Goal: Task Accomplishment & Management: Manage account settings

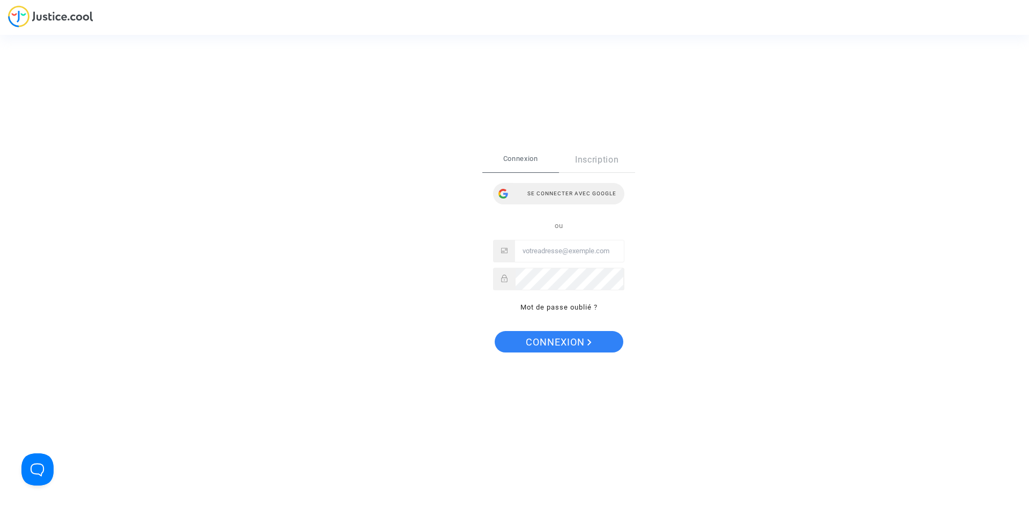
click at [560, 192] on div "Se connecter avec Google" at bounding box center [558, 193] width 131 height 21
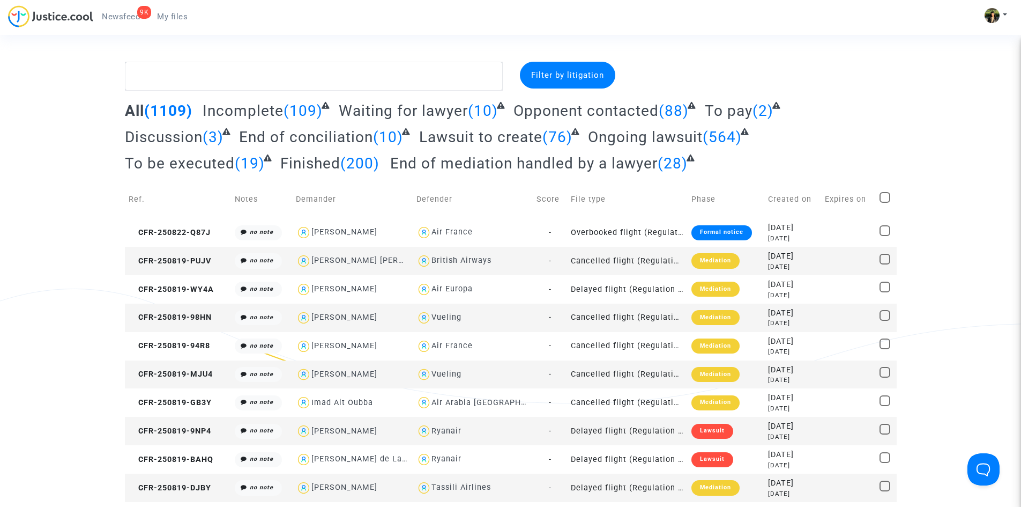
click at [122, 17] on span "Newsfeed" at bounding box center [121, 17] width 38 height 10
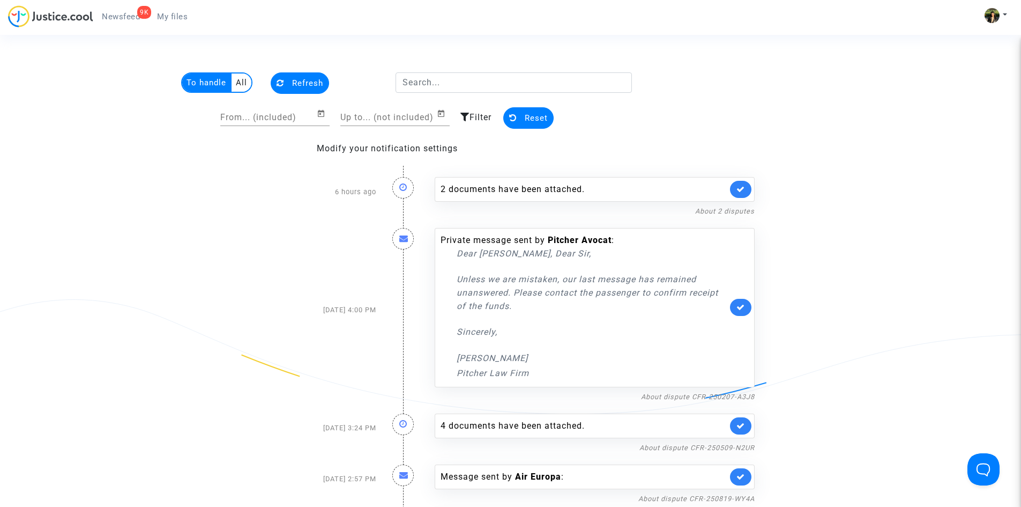
click at [202, 83] on multi-toggle-item "To handle" at bounding box center [206, 82] width 49 height 18
click at [469, 117] on icon at bounding box center [465, 117] width 9 height 9
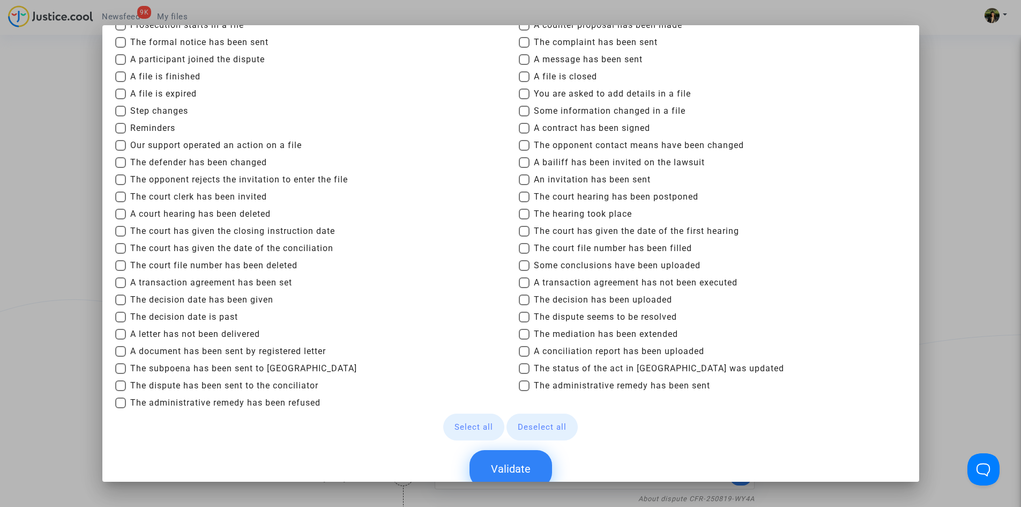
scroll to position [47, 0]
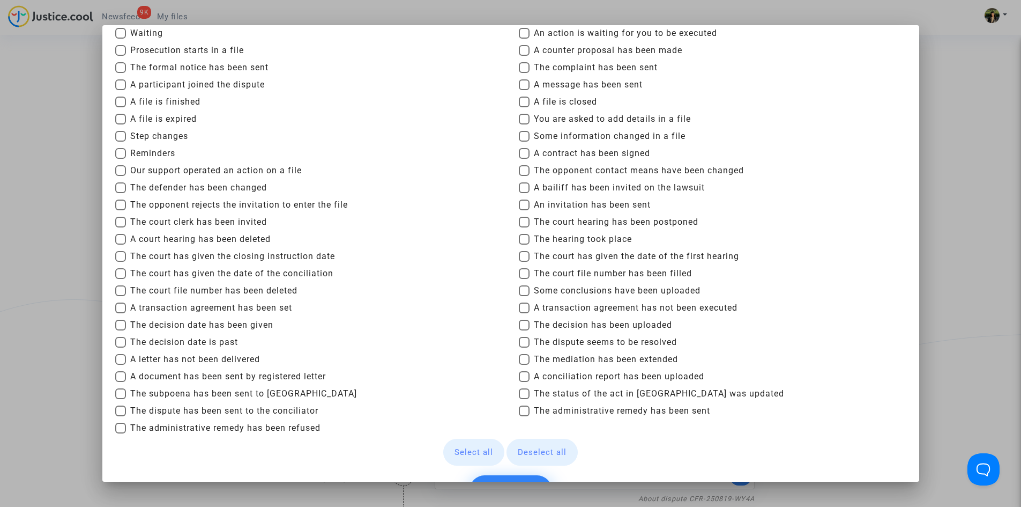
click at [971, 197] on div at bounding box center [510, 253] width 1021 height 507
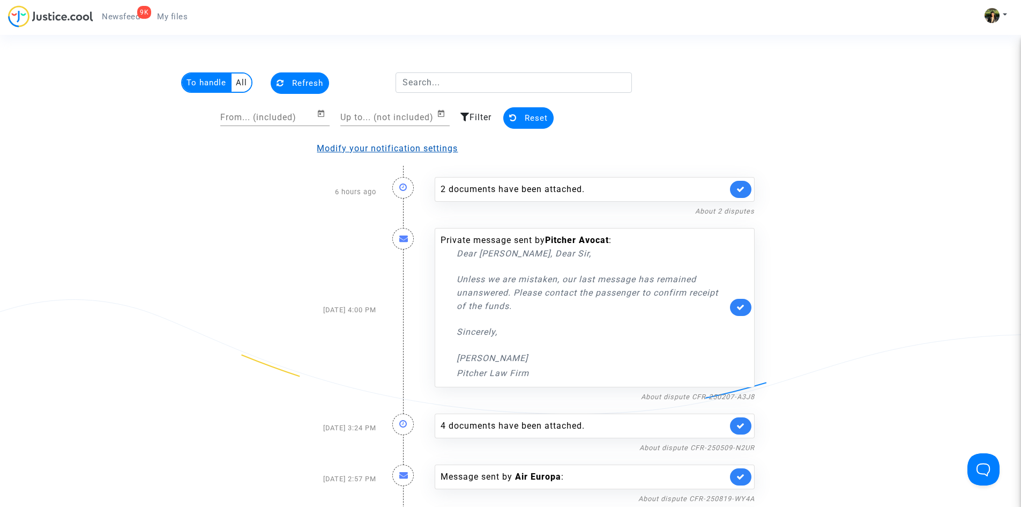
click at [372, 150] on link "Modify your notification settings" at bounding box center [387, 148] width 141 height 10
click at [241, 84] on font "All" at bounding box center [241, 83] width 11 height 10
click at [209, 84] on font "To handle" at bounding box center [207, 83] width 40 height 10
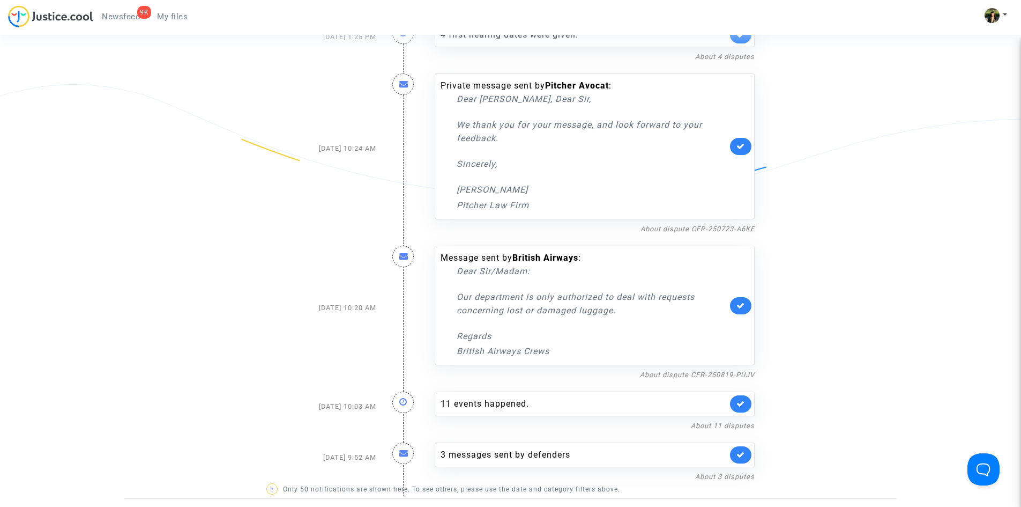
scroll to position [5458, 0]
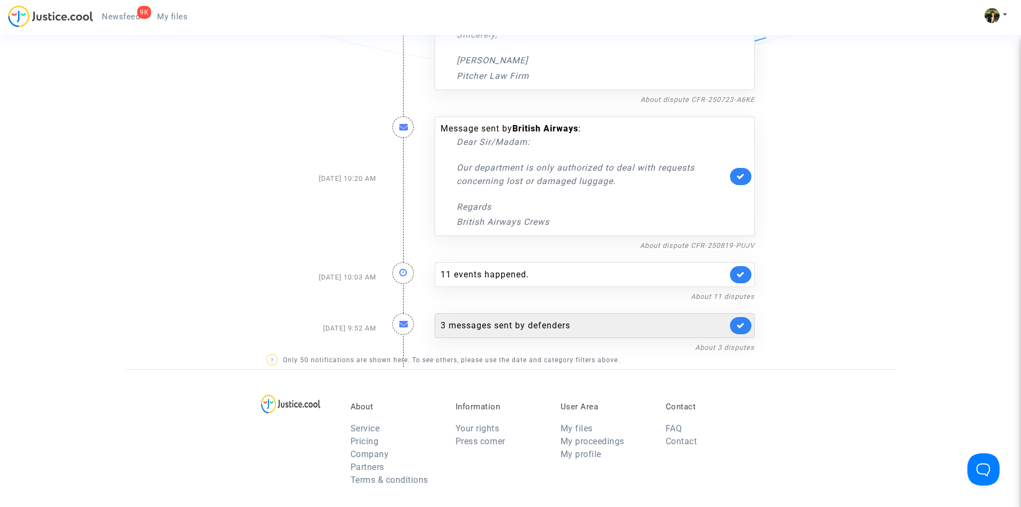
drag, startPoint x: 589, startPoint y: 285, endPoint x: 547, endPoint y: 289, distance: 42.0
click at [547, 320] on font "defenders" at bounding box center [549, 325] width 42 height 10
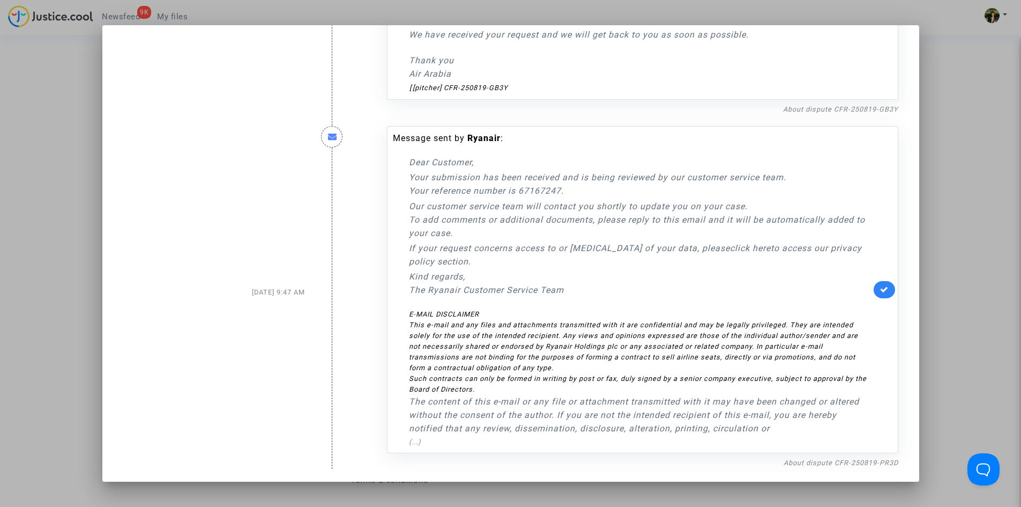
scroll to position [687, 0]
click at [994, 223] on div at bounding box center [510, 253] width 1021 height 507
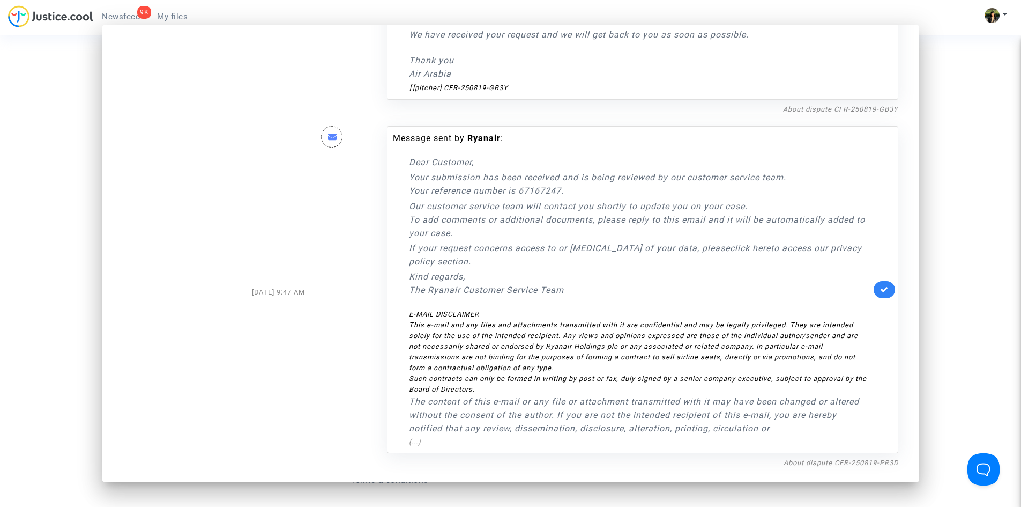
scroll to position [5458, 0]
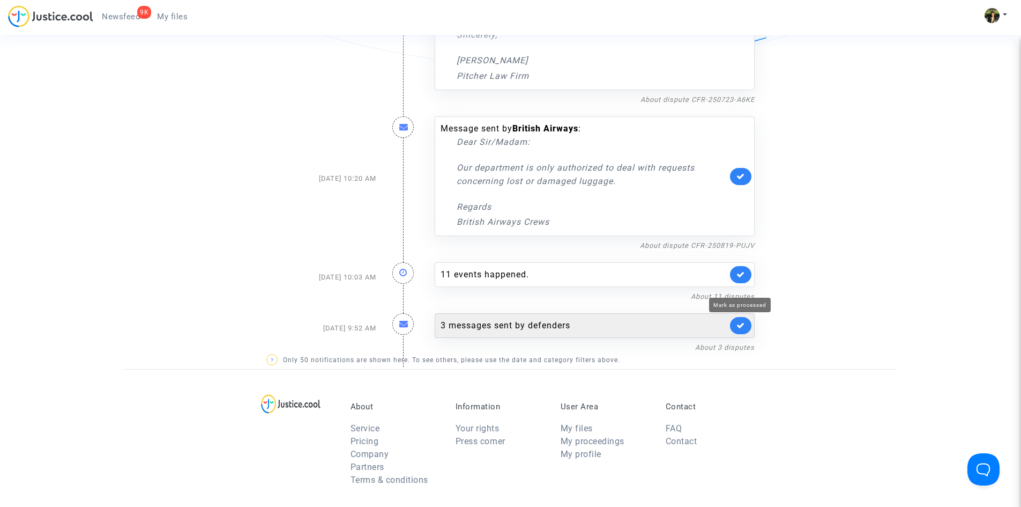
click at [739, 321] on icon at bounding box center [741, 325] width 9 height 8
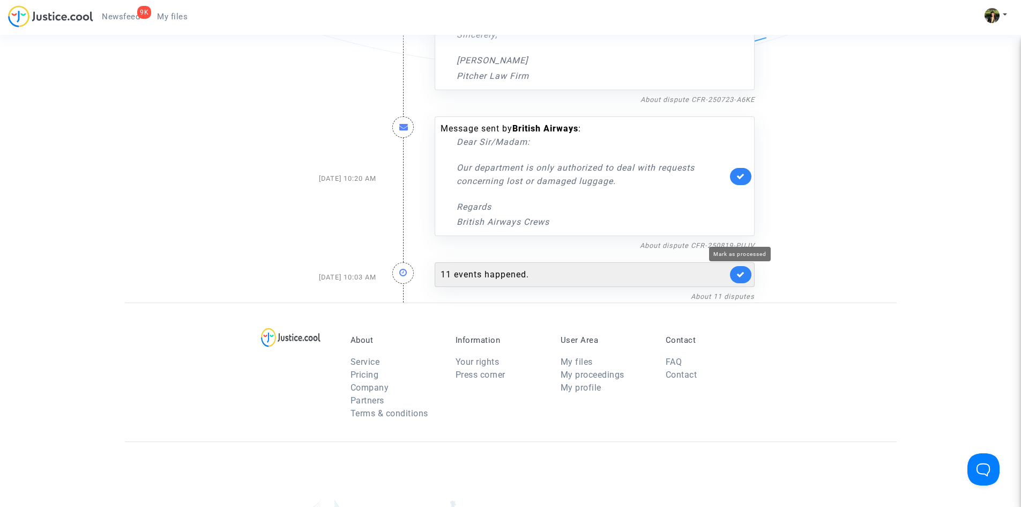
click at [740, 270] on icon at bounding box center [741, 274] width 9 height 8
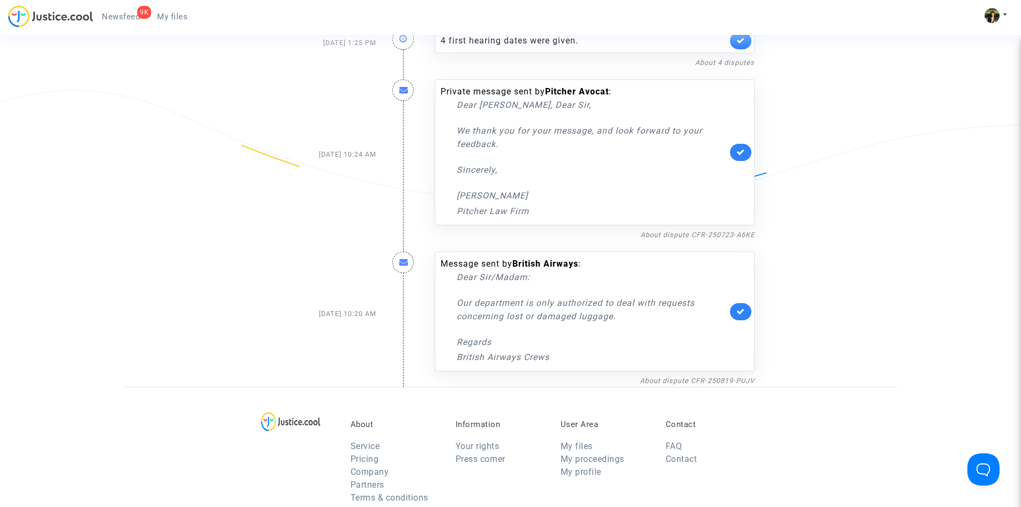
scroll to position [5298, 0]
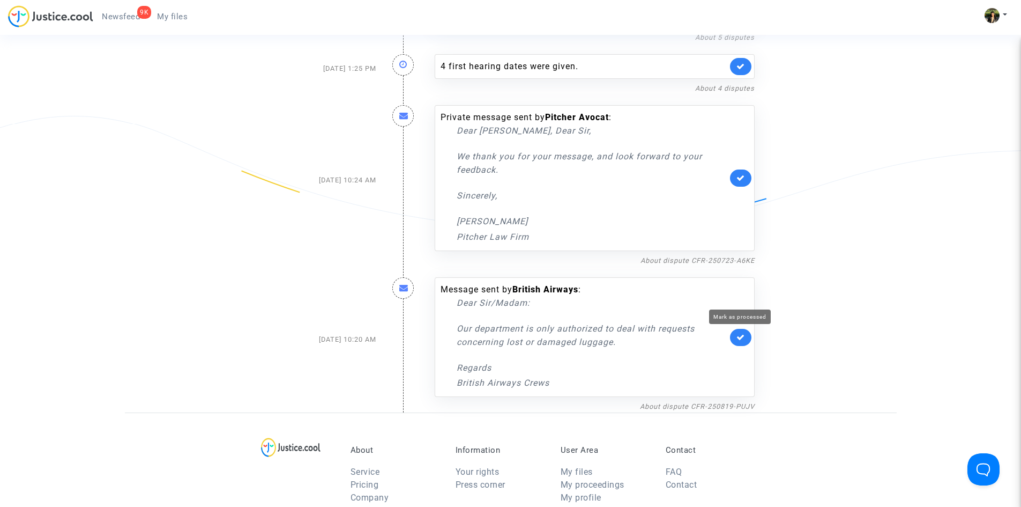
click at [743, 333] on icon at bounding box center [741, 337] width 9 height 8
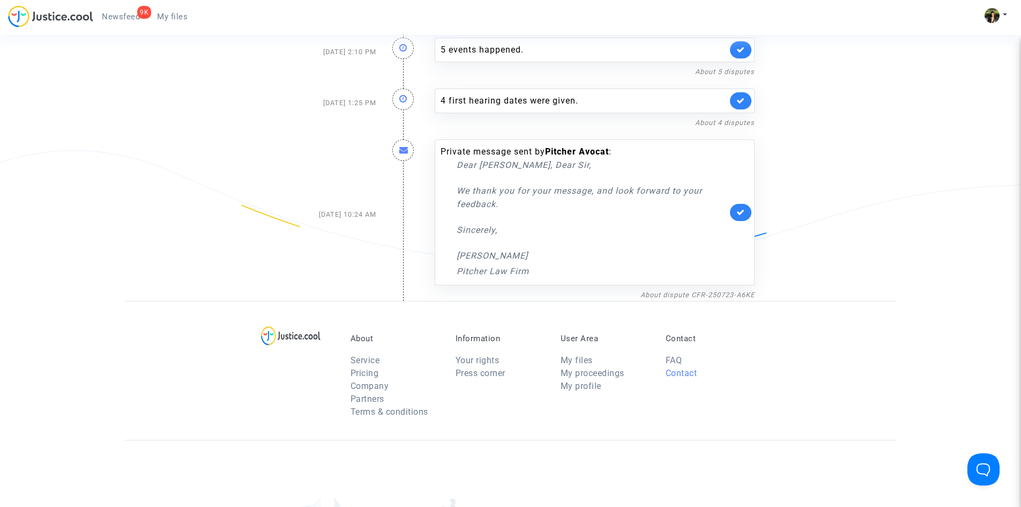
scroll to position [5137, 0]
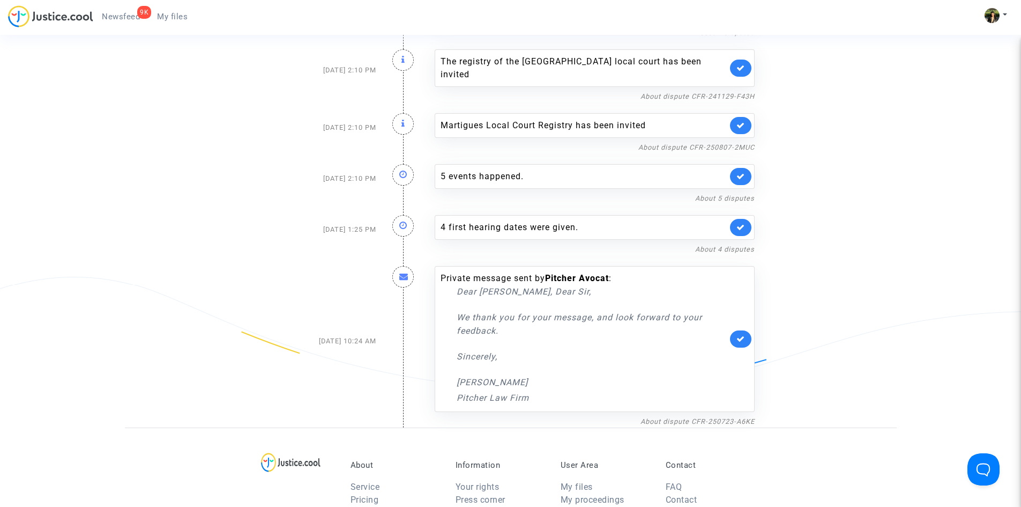
click at [488, 273] on font "Private message sent by" at bounding box center [493, 278] width 105 height 10
click at [516, 312] on font "We thank you for your message, and look forward to your feedback." at bounding box center [580, 324] width 246 height 24
click at [517, 330] on div "Dear Madam, Dear Sir, We thank you for your message, and look forward to your f…" at bounding box center [592, 345] width 271 height 120
click at [488, 375] on p "Laurene" at bounding box center [592, 381] width 271 height 13
click at [485, 375] on p "Laurene" at bounding box center [592, 381] width 271 height 13
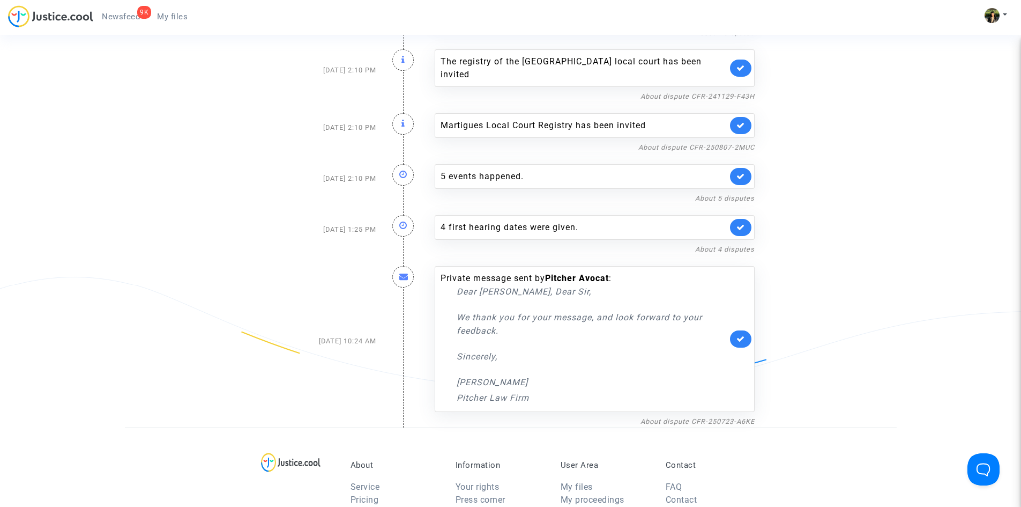
drag, startPoint x: 539, startPoint y: 321, endPoint x: 523, endPoint y: 348, distance: 31.5
click at [523, 375] on p "Laurene" at bounding box center [592, 381] width 271 height 13
drag, startPoint x: 746, startPoint y: 381, endPoint x: 709, endPoint y: 381, distance: 37.0
click at [709, 417] on font "About dispute CFR-250723-A6KE" at bounding box center [698, 421] width 114 height 8
click at [739, 335] on icon at bounding box center [741, 339] width 9 height 8
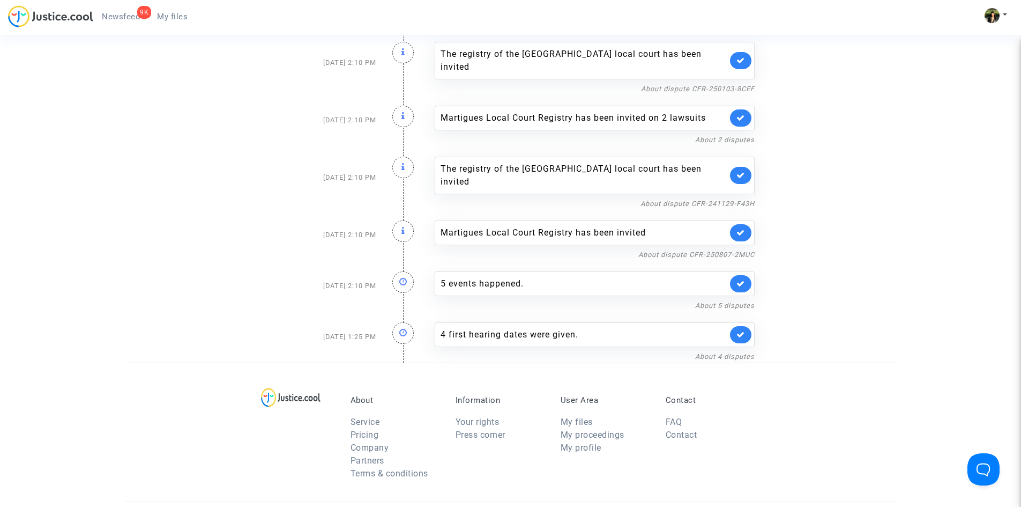
scroll to position [4976, 0]
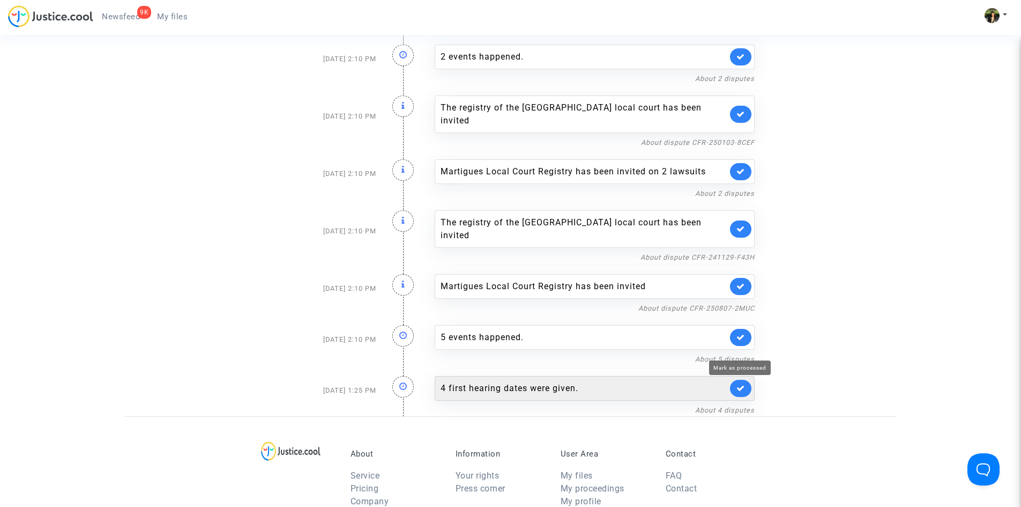
click at [743, 384] on icon at bounding box center [741, 388] width 9 height 8
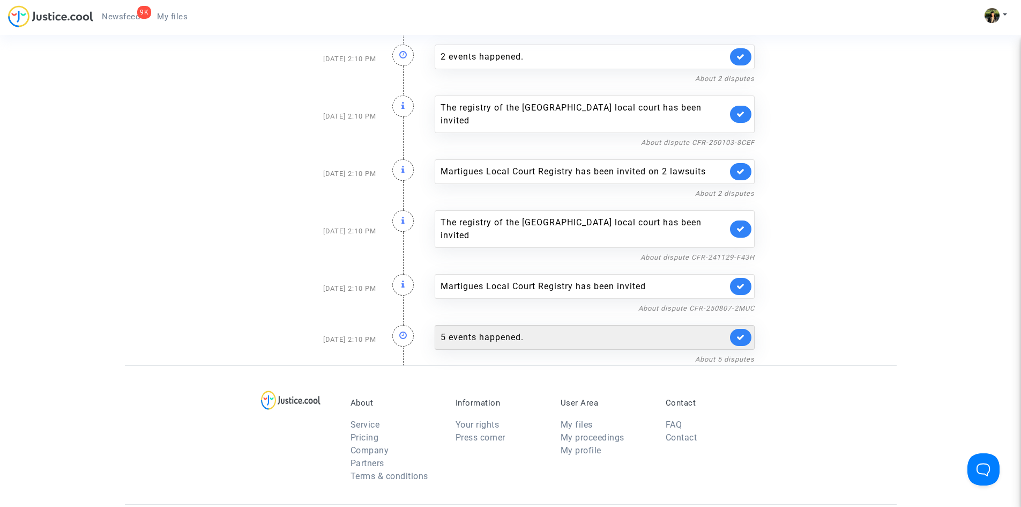
click at [749, 329] on link at bounding box center [740, 337] width 21 height 17
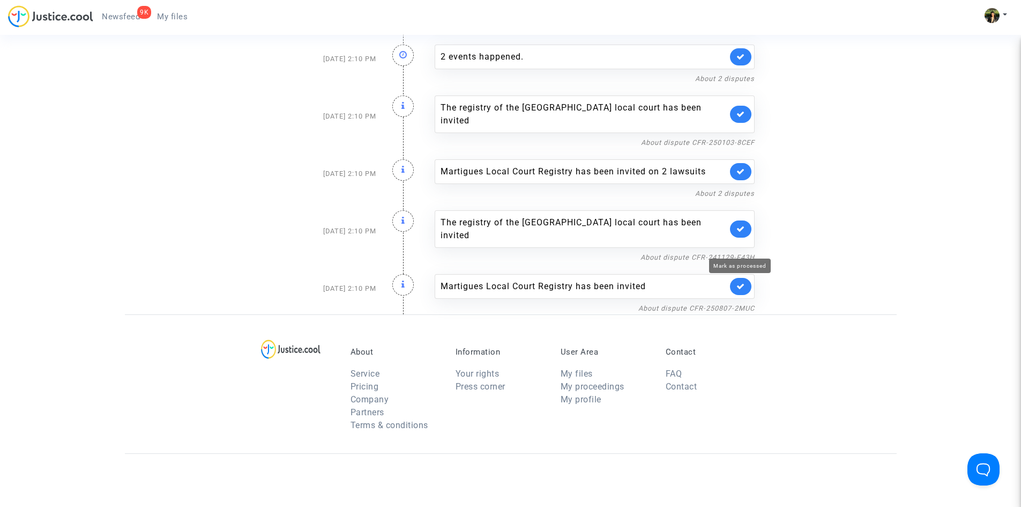
click at [741, 282] on icon at bounding box center [741, 286] width 9 height 8
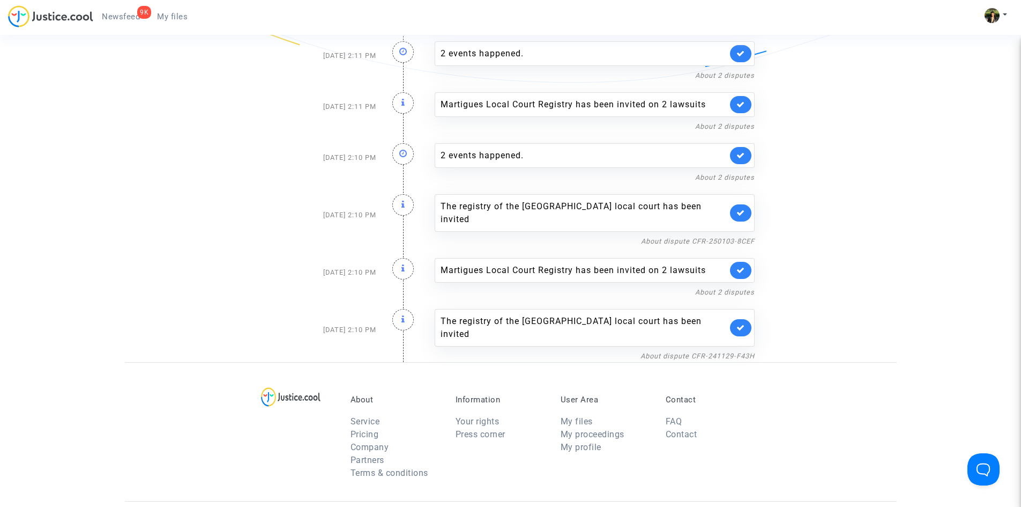
scroll to position [4869, 0]
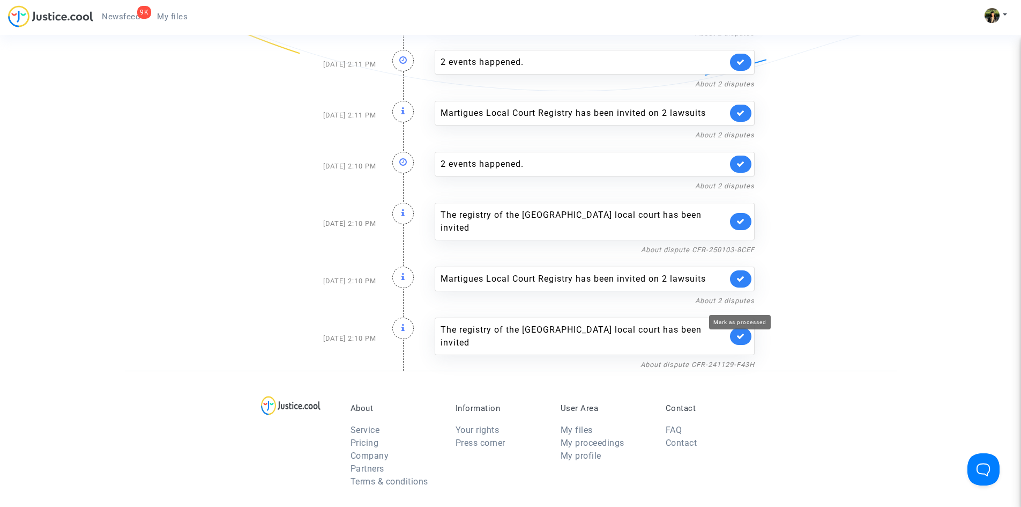
click at [740, 332] on icon at bounding box center [741, 336] width 9 height 8
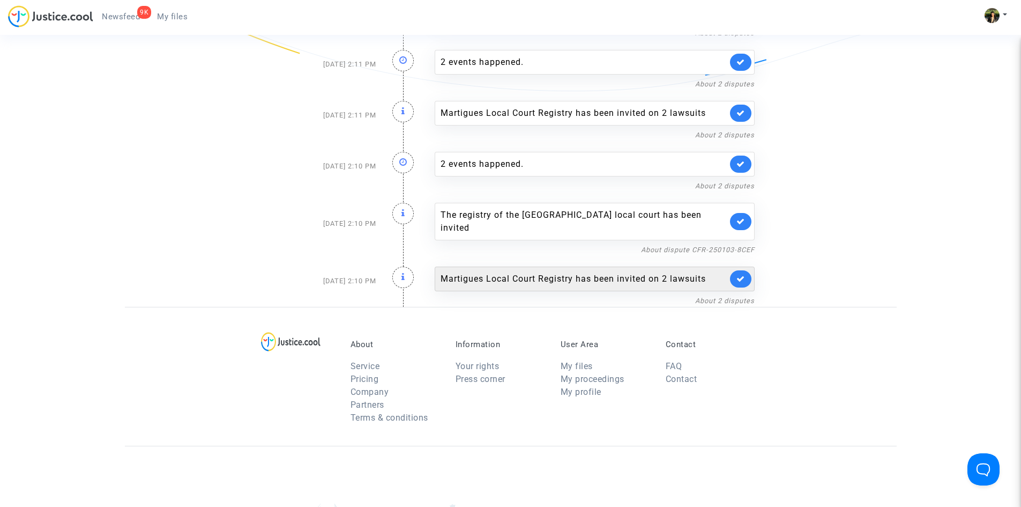
click at [732, 270] on link at bounding box center [740, 278] width 21 height 17
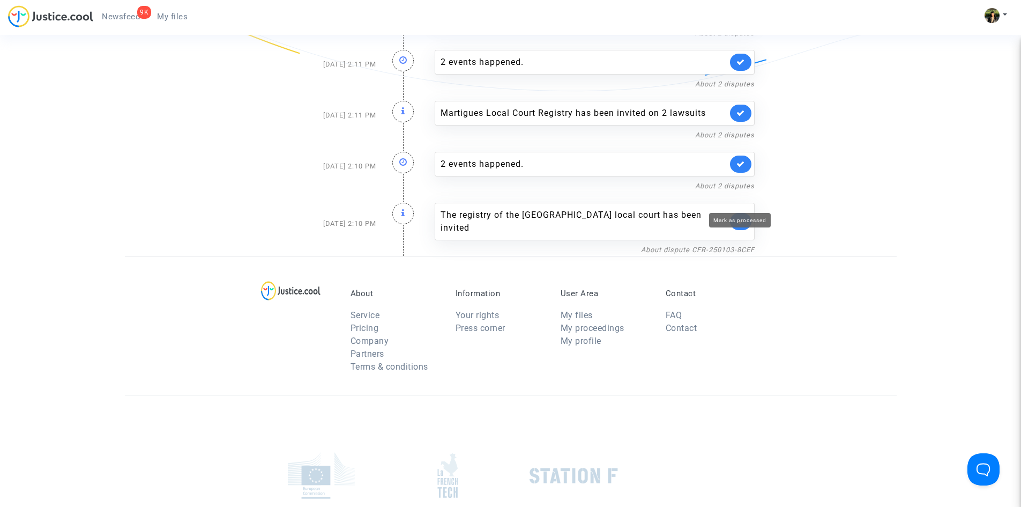
click at [743, 217] on icon at bounding box center [741, 221] width 9 height 8
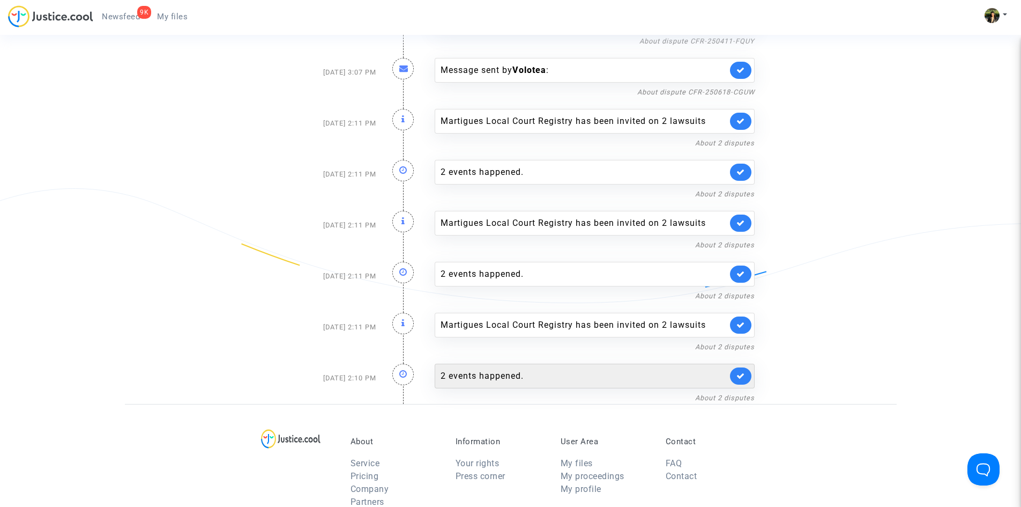
scroll to position [4654, 0]
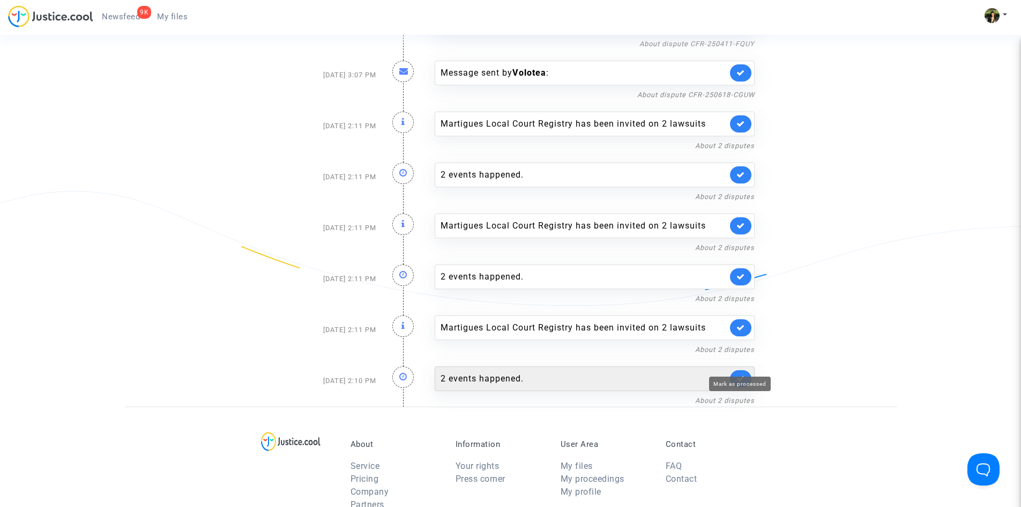
click at [743, 374] on icon at bounding box center [741, 378] width 9 height 8
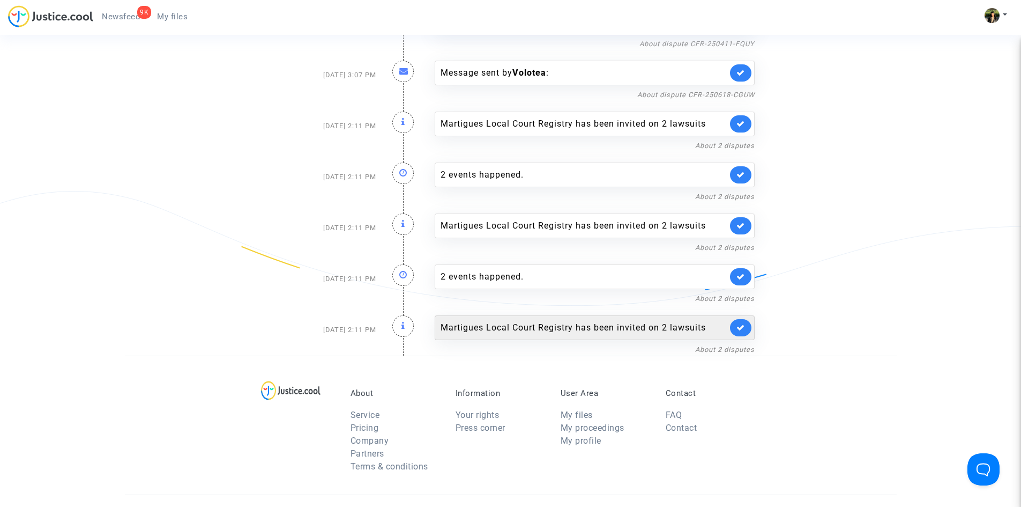
click at [740, 320] on link at bounding box center [740, 327] width 21 height 17
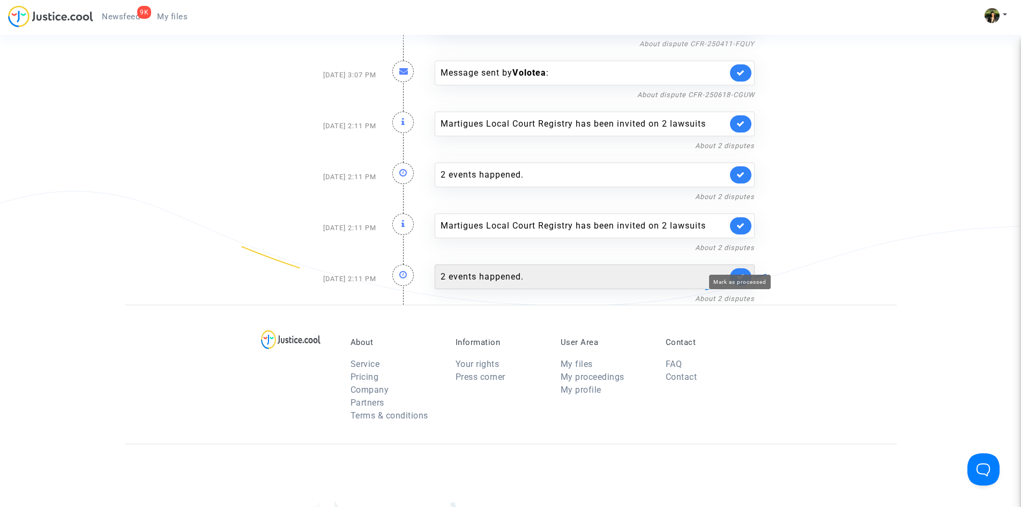
click at [742, 272] on icon at bounding box center [741, 276] width 9 height 8
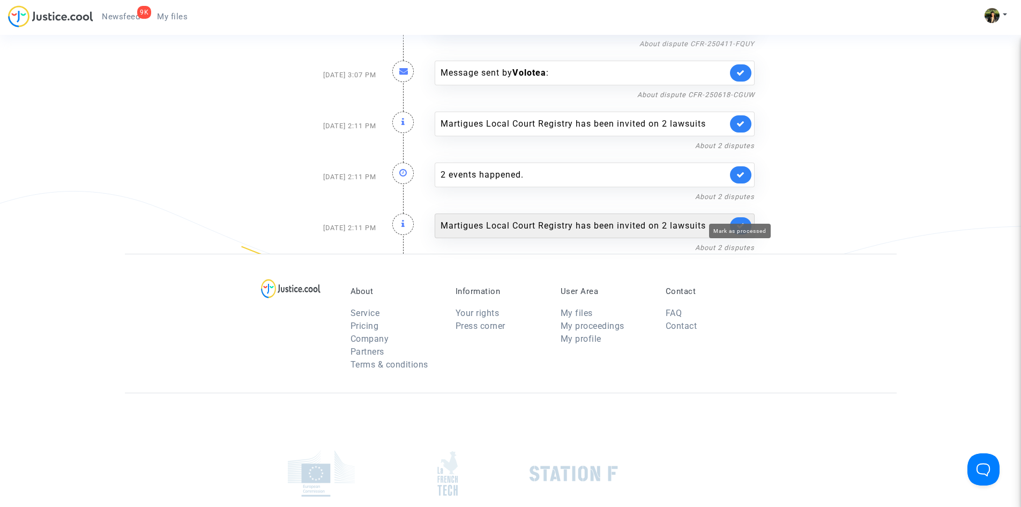
click at [740, 221] on icon at bounding box center [741, 225] width 9 height 8
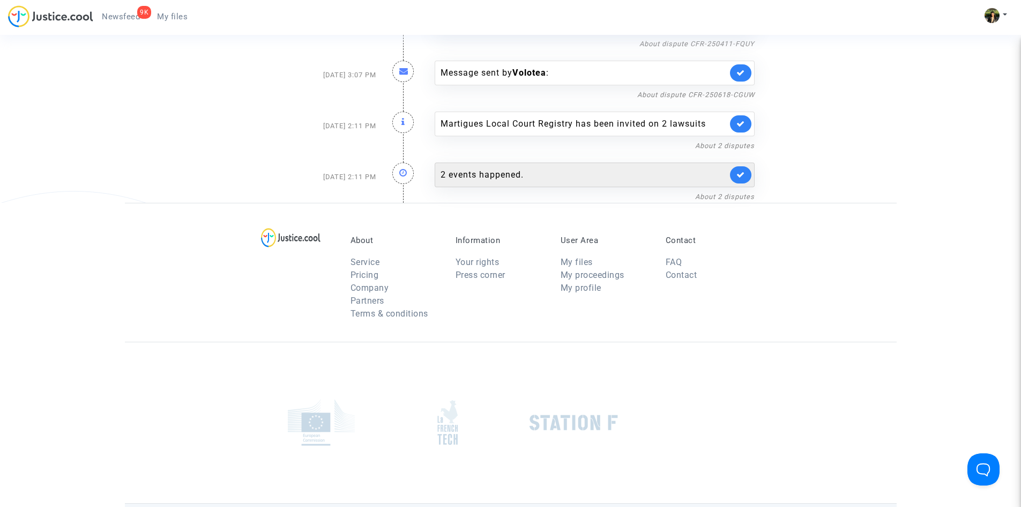
click at [735, 166] on link at bounding box center [740, 174] width 21 height 17
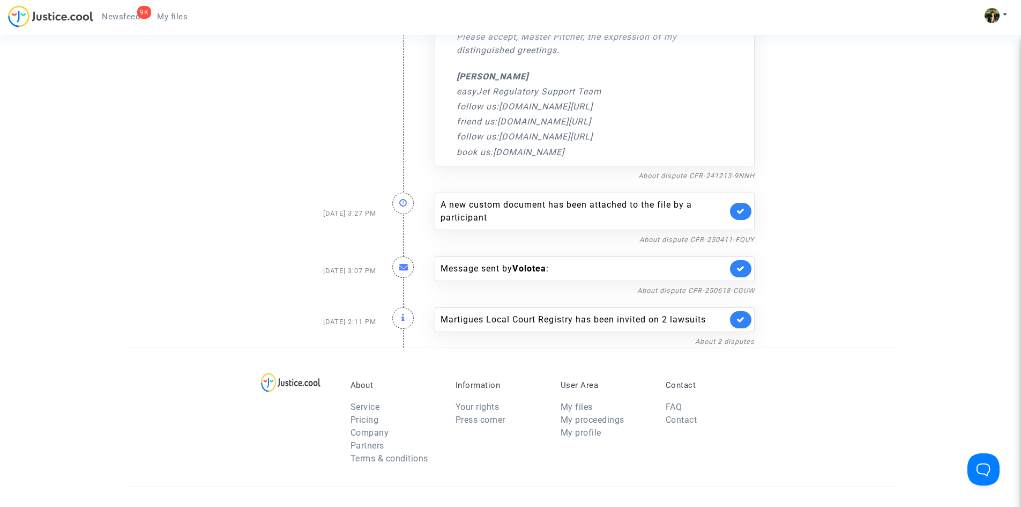
scroll to position [4440, 0]
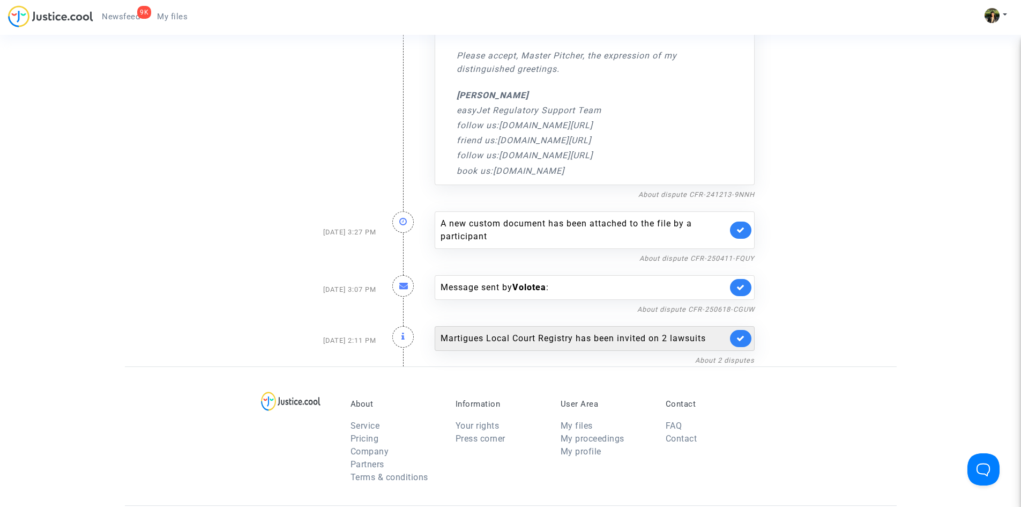
click at [749, 330] on link at bounding box center [740, 338] width 21 height 17
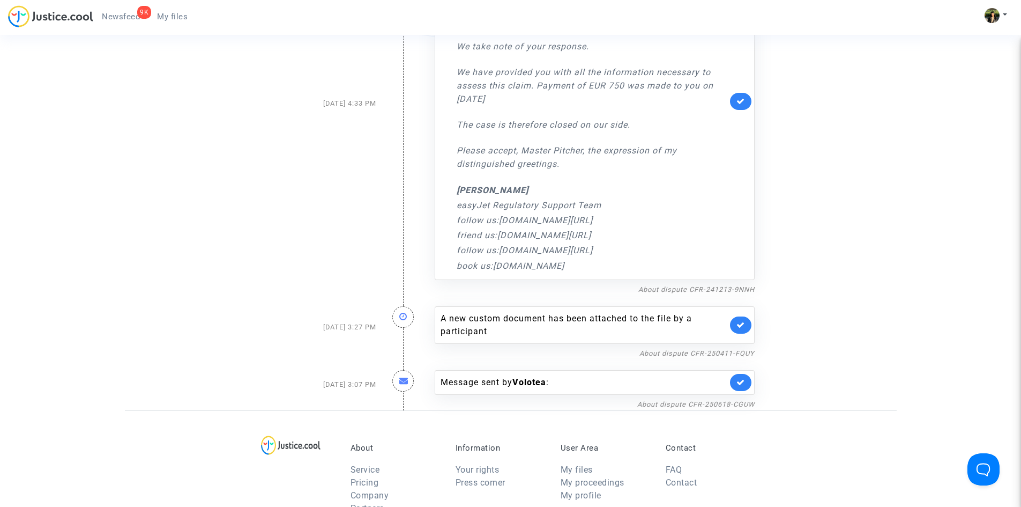
scroll to position [4332, 0]
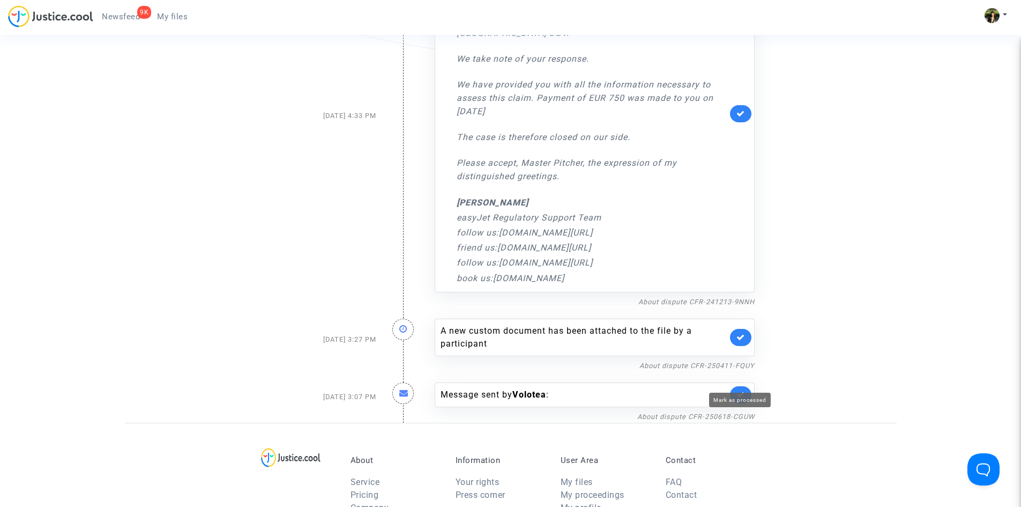
click at [738, 390] on icon at bounding box center [741, 394] width 9 height 8
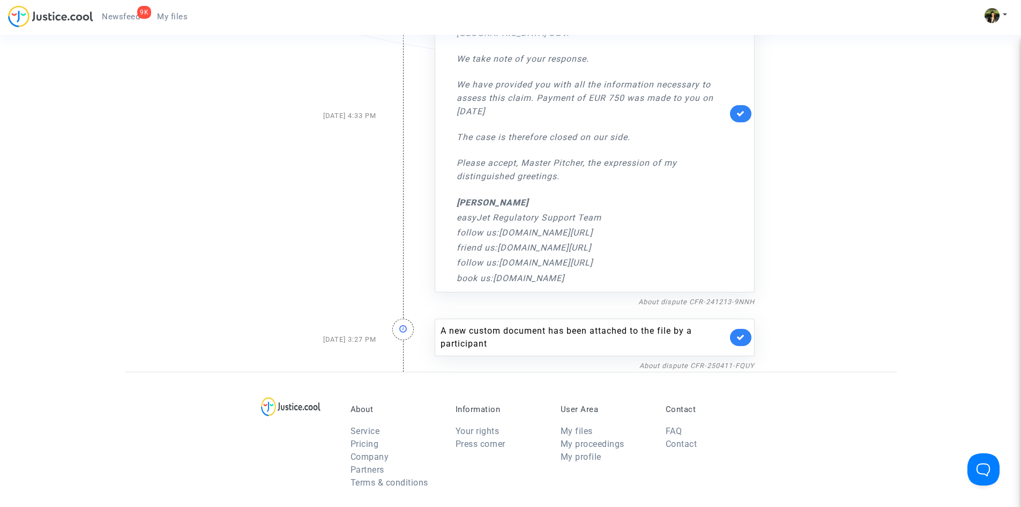
click at [732, 329] on link at bounding box center [740, 337] width 21 height 17
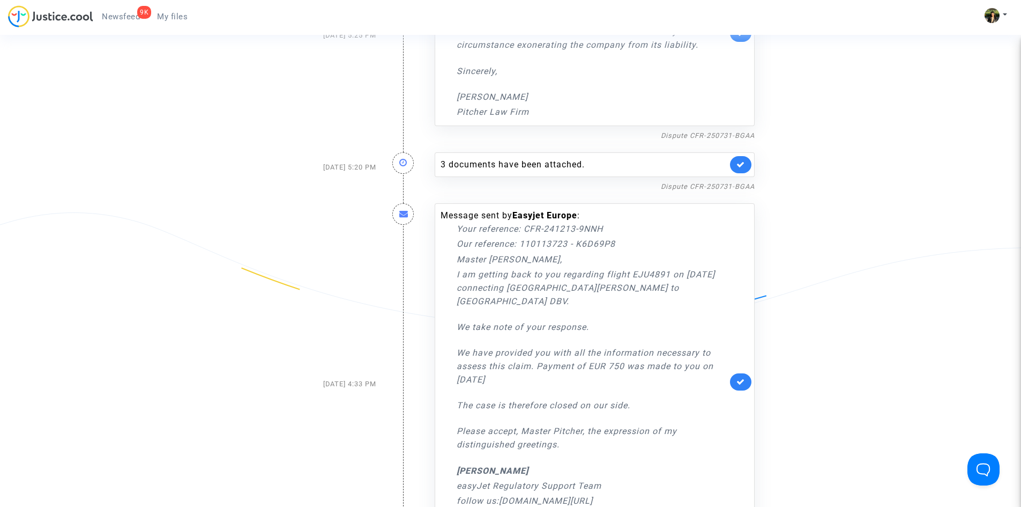
scroll to position [4118, 0]
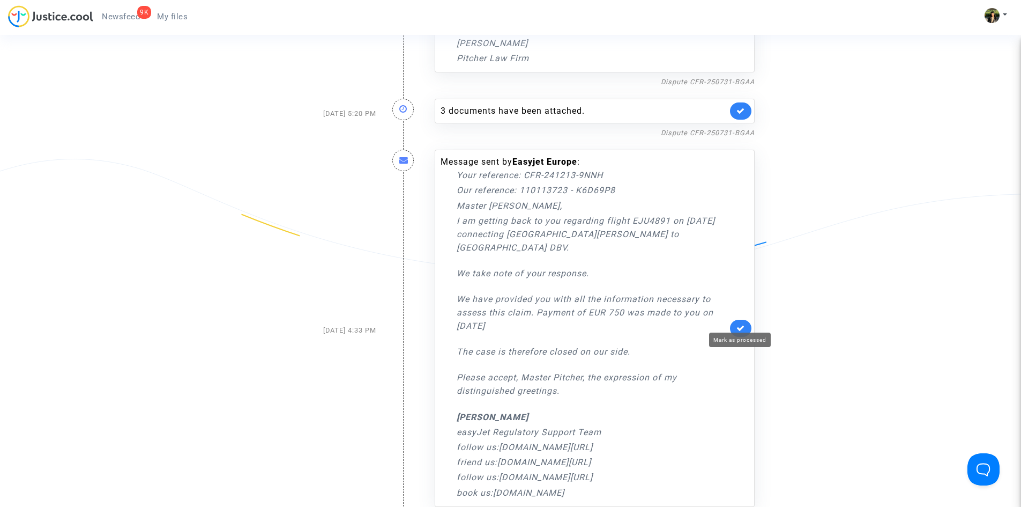
click at [745, 324] on icon at bounding box center [741, 328] width 9 height 8
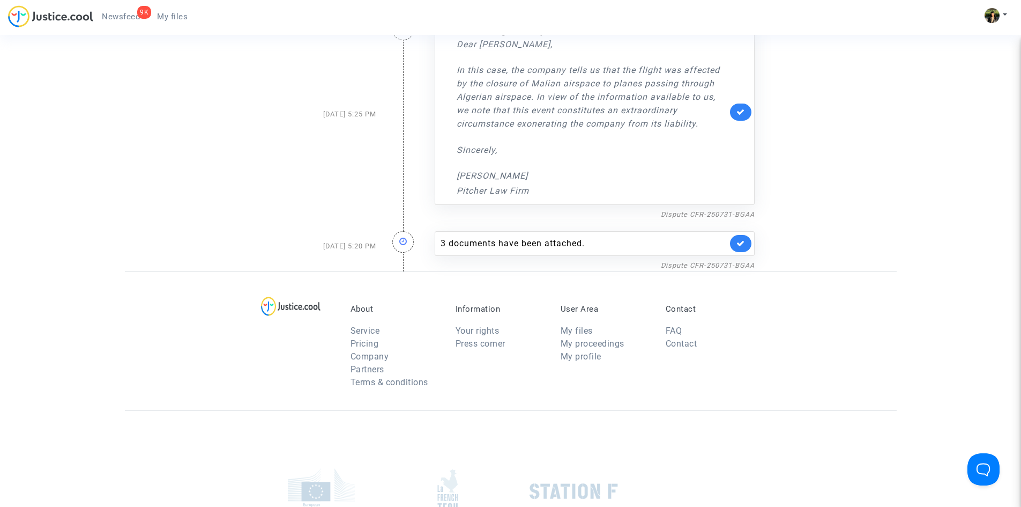
scroll to position [3957, 0]
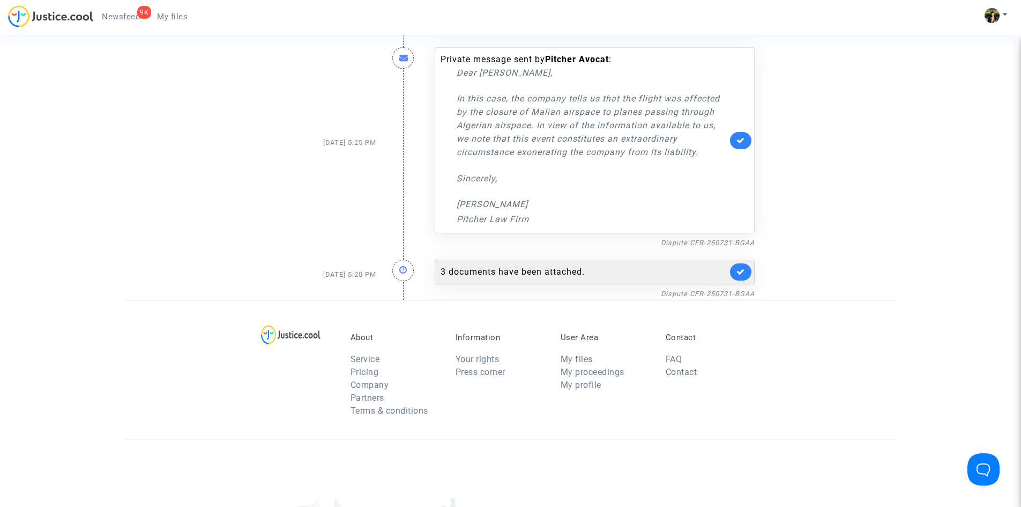
click at [746, 275] on link at bounding box center [740, 271] width 21 height 17
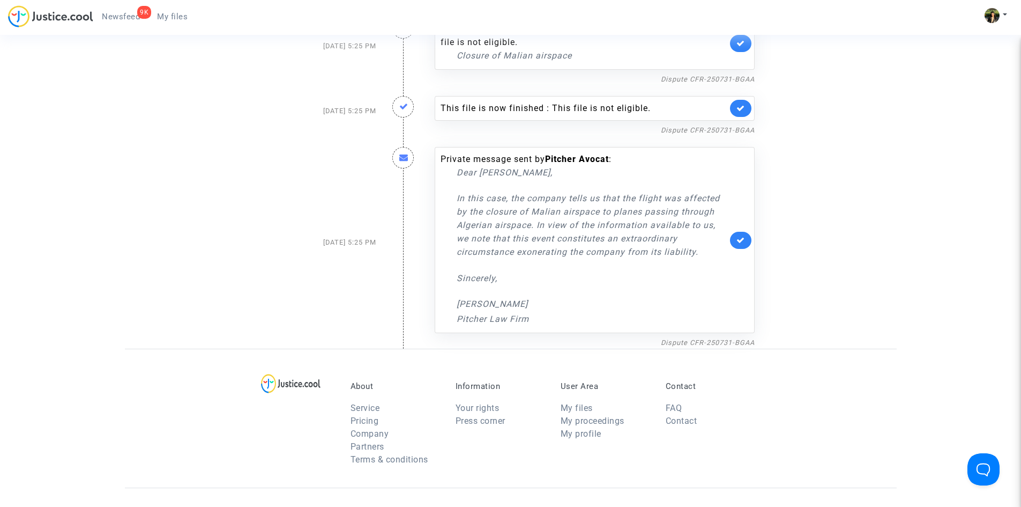
scroll to position [3796, 0]
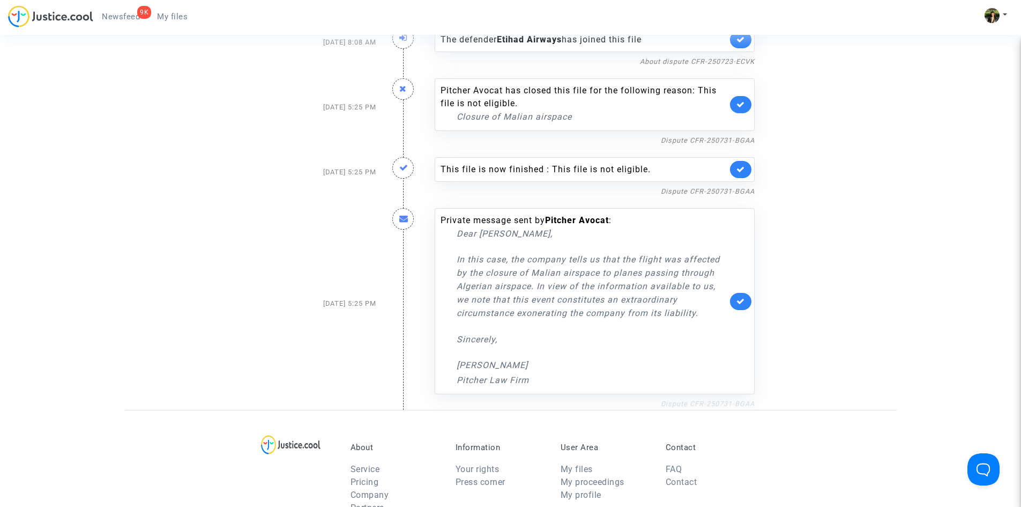
drag, startPoint x: 719, startPoint y: 403, endPoint x: 693, endPoint y: 404, distance: 26.3
click at [693, 404] on font "Dispute CFR-250731-BGAA" at bounding box center [708, 403] width 94 height 8
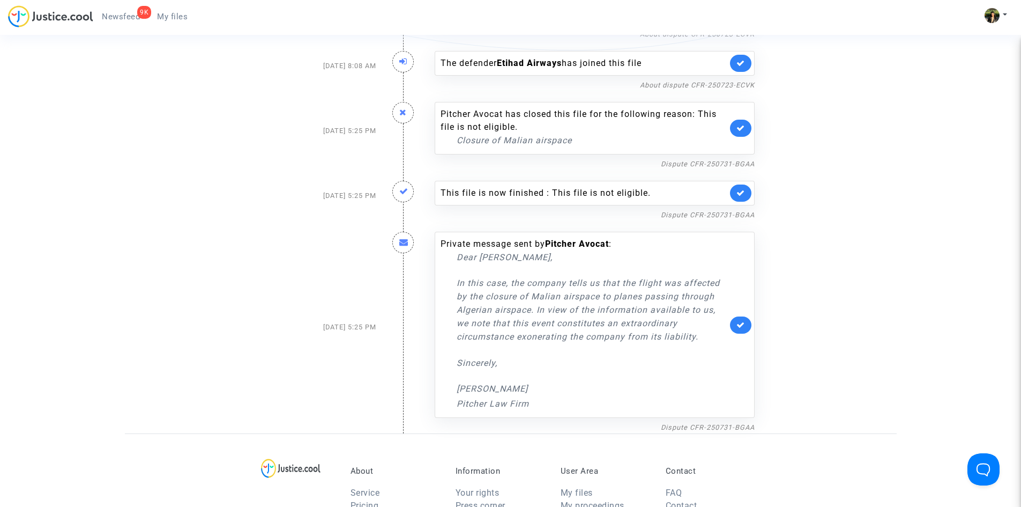
scroll to position [3743, 0]
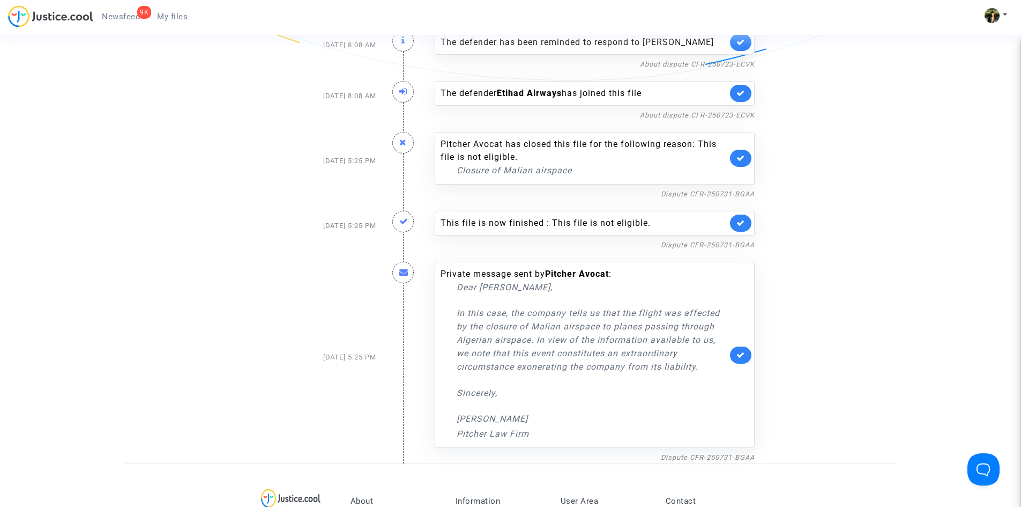
click at [737, 358] on icon at bounding box center [741, 355] width 9 height 8
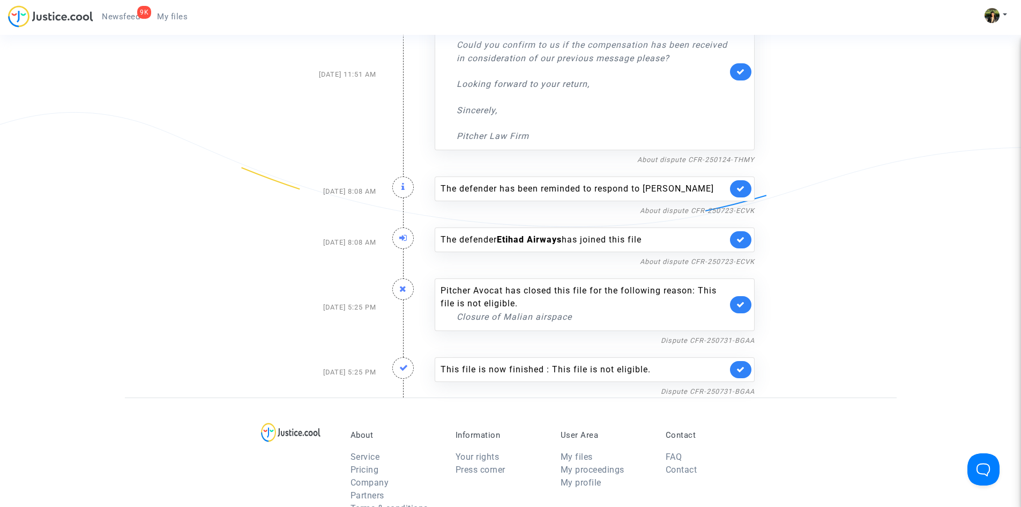
scroll to position [3582, 0]
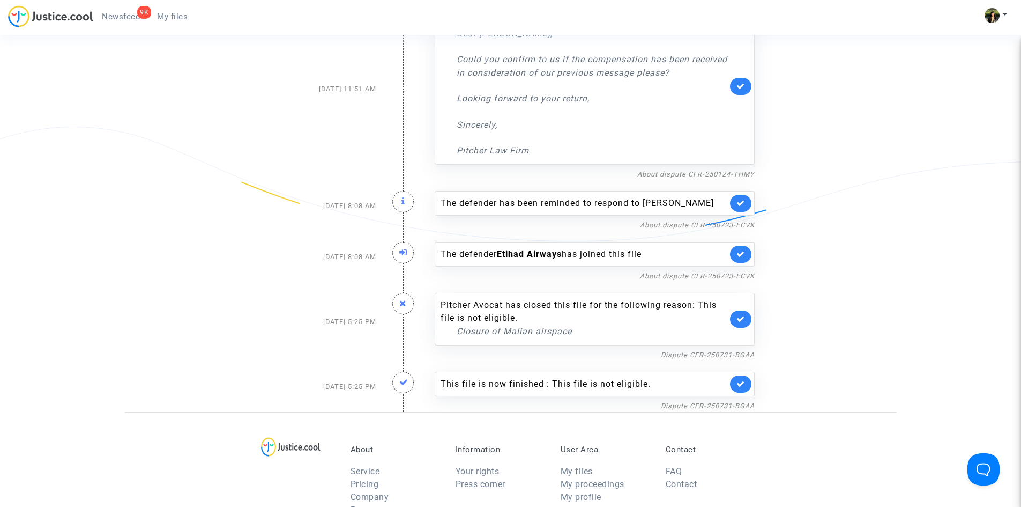
click at [745, 382] on link at bounding box center [740, 383] width 21 height 17
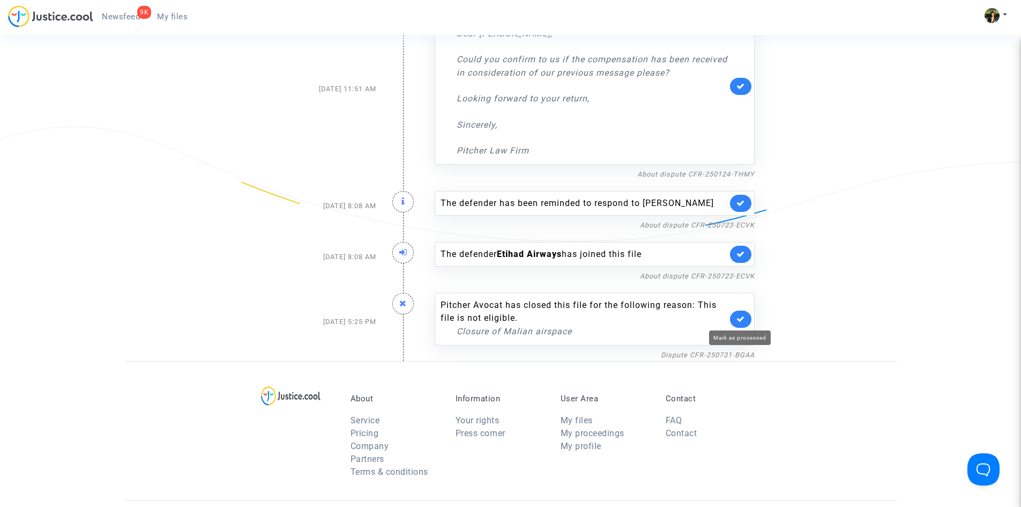
click at [744, 320] on icon at bounding box center [741, 319] width 9 height 8
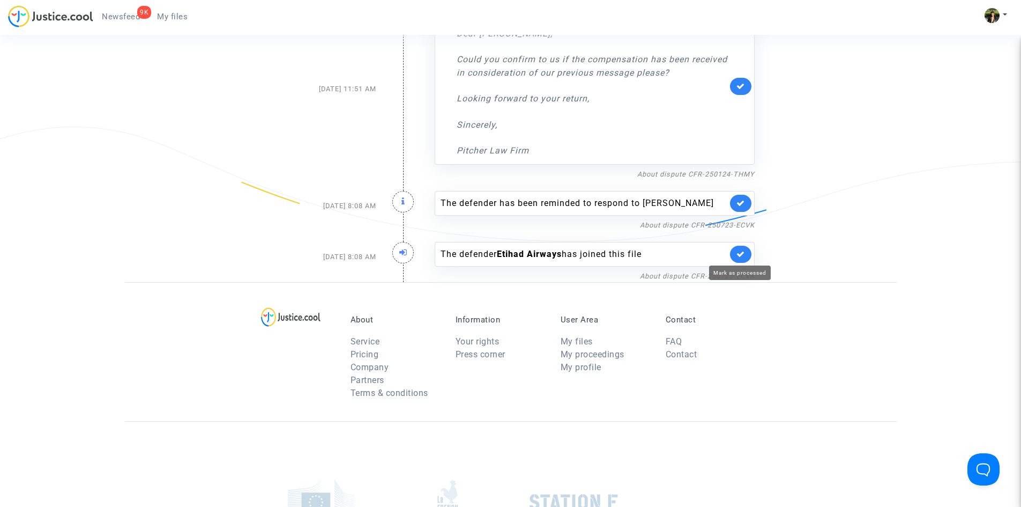
click at [739, 249] on link at bounding box center [740, 254] width 21 height 17
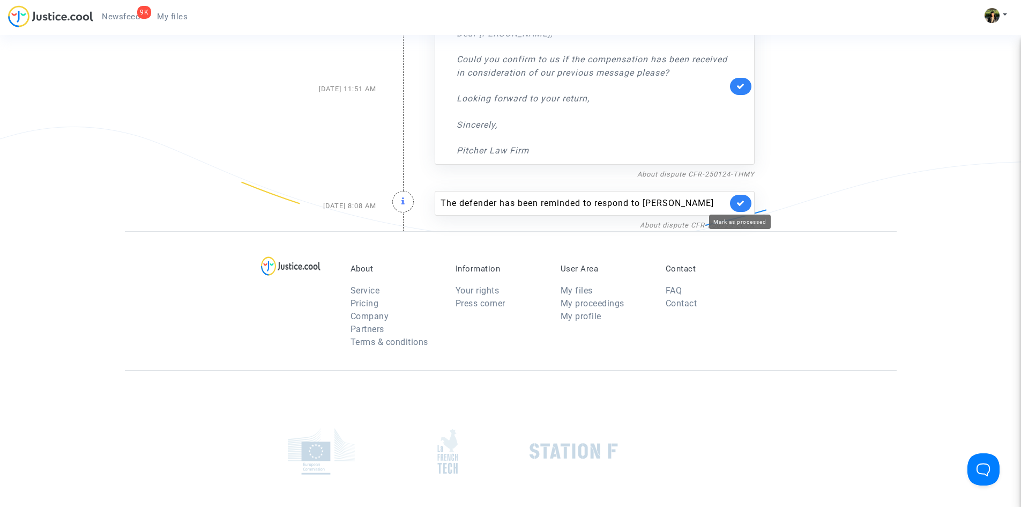
click at [741, 199] on icon at bounding box center [741, 203] width 9 height 8
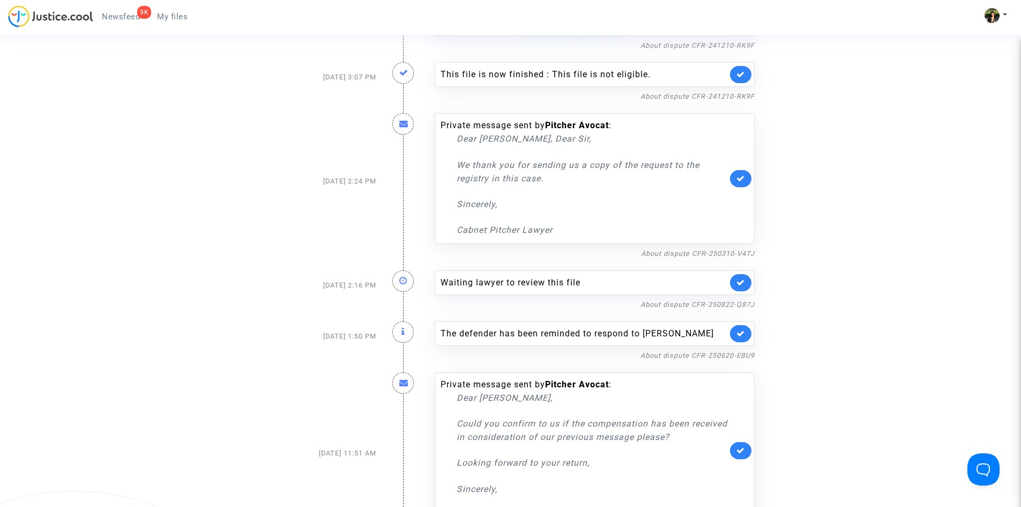
scroll to position [3206, 0]
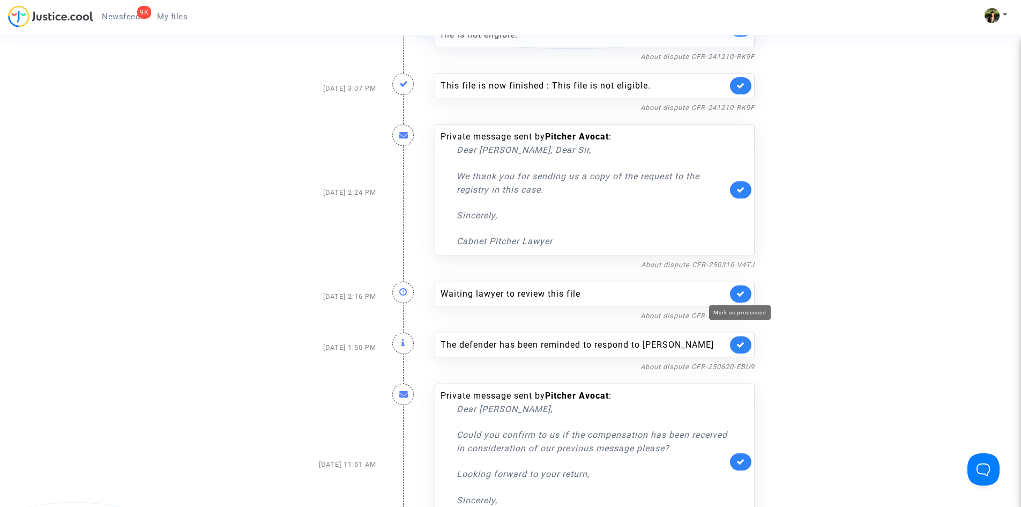
click at [739, 295] on icon at bounding box center [741, 294] width 9 height 8
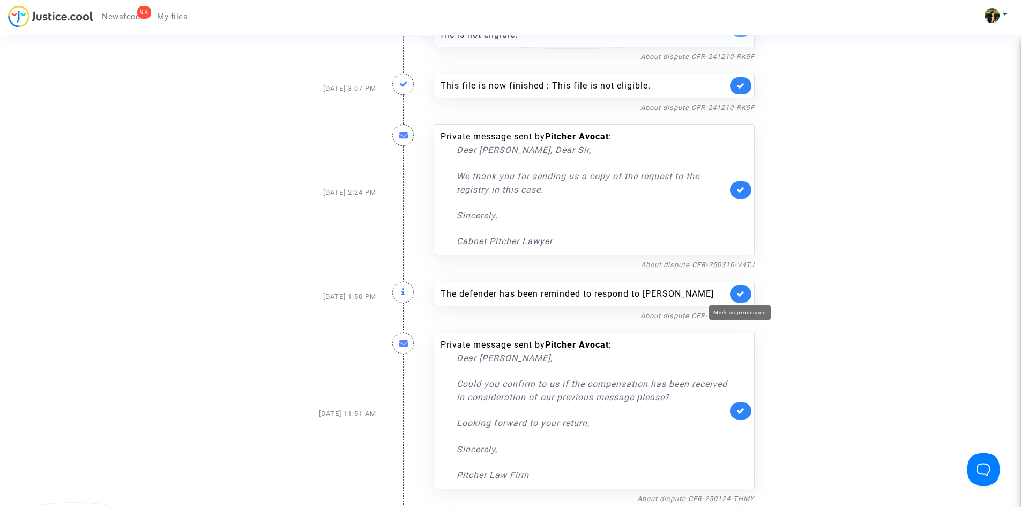
click at [739, 294] on icon at bounding box center [741, 294] width 9 height 8
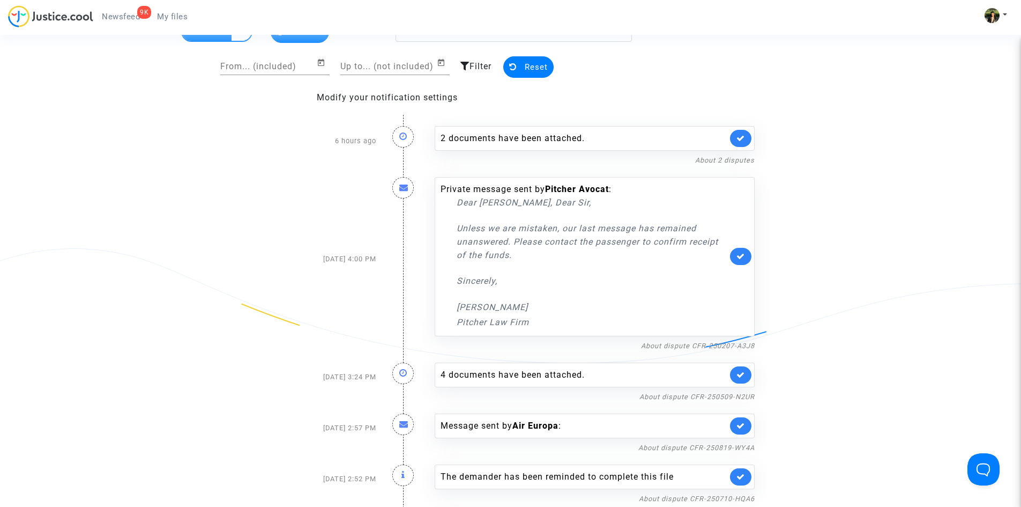
scroll to position [0, 0]
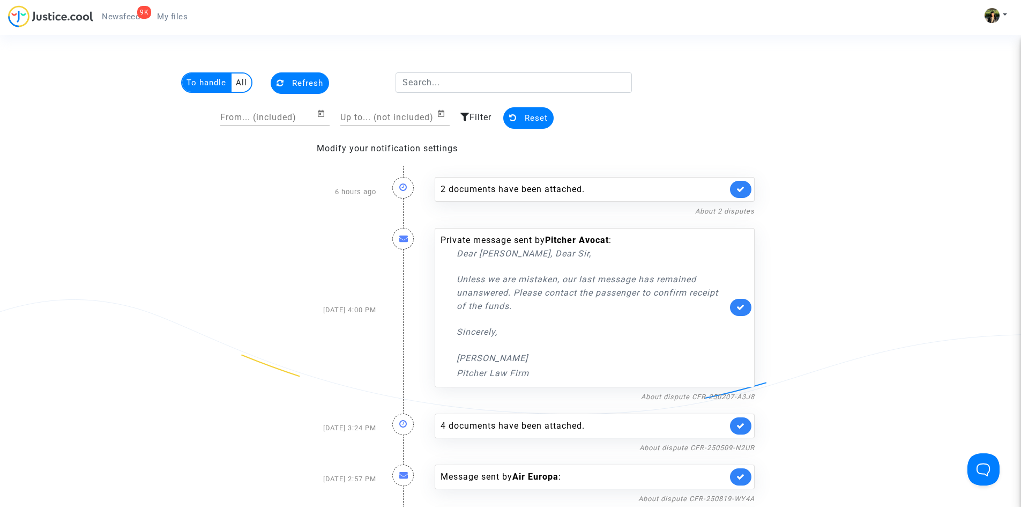
click at [475, 115] on font "Filter" at bounding box center [481, 117] width 22 height 10
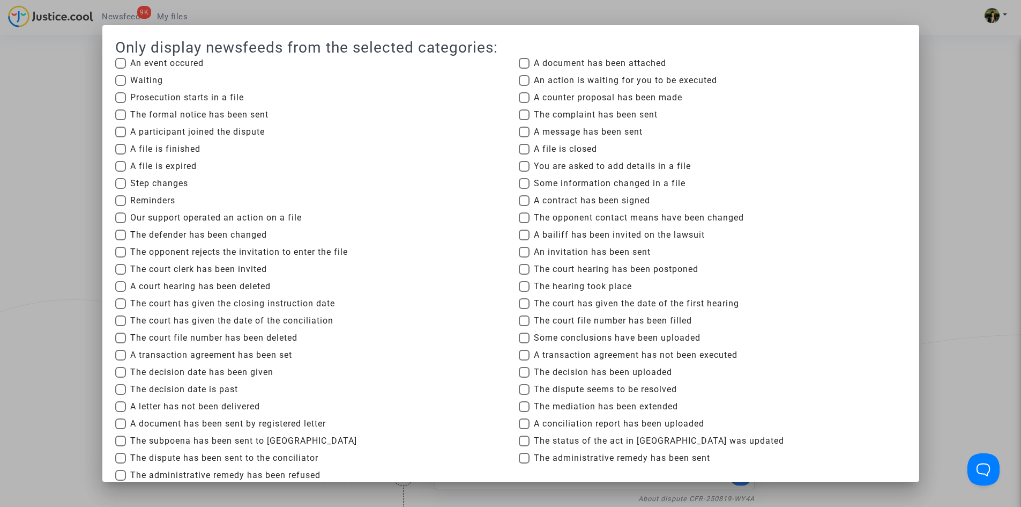
click at [576, 165] on font "You are asked to add details in a file" at bounding box center [612, 166] width 157 height 10
click at [524, 172] on input "You are asked to add details in a file" at bounding box center [524, 172] width 1 height 1
checkbox input "true"
click at [598, 129] on font "A message has been sent" at bounding box center [588, 132] width 109 height 10
click at [524, 137] on input "A message has been sent" at bounding box center [524, 137] width 1 height 1
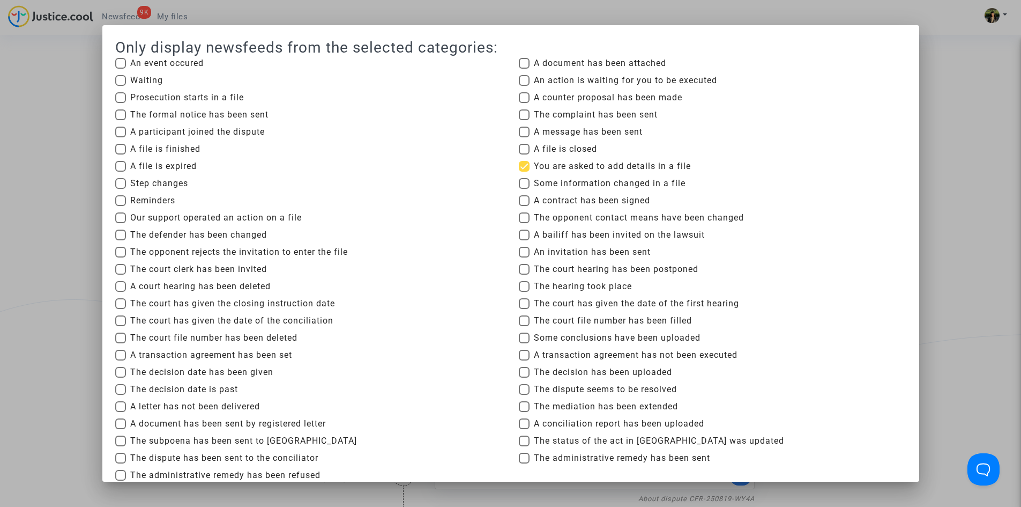
checkbox input "true"
click at [588, 79] on font "An action is waiting for you to be executed" at bounding box center [625, 80] width 183 height 10
click at [524, 86] on input "An action is waiting for you to be executed" at bounding box center [524, 86] width 1 height 1
checkbox input "true"
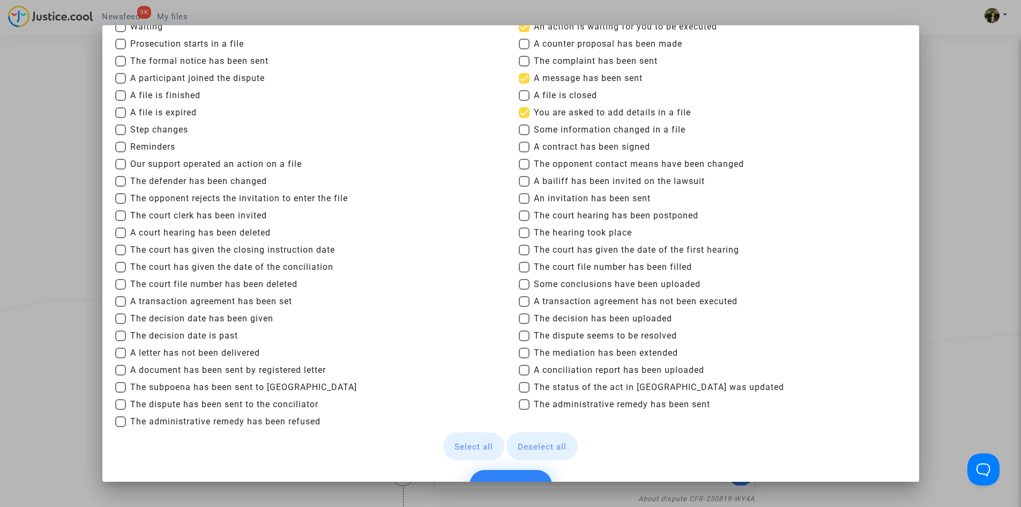
click at [152, 147] on font "Reminders" at bounding box center [152, 147] width 45 height 10
click at [121, 152] on input "Reminders" at bounding box center [120, 152] width 1 height 1
checkbox input "true"
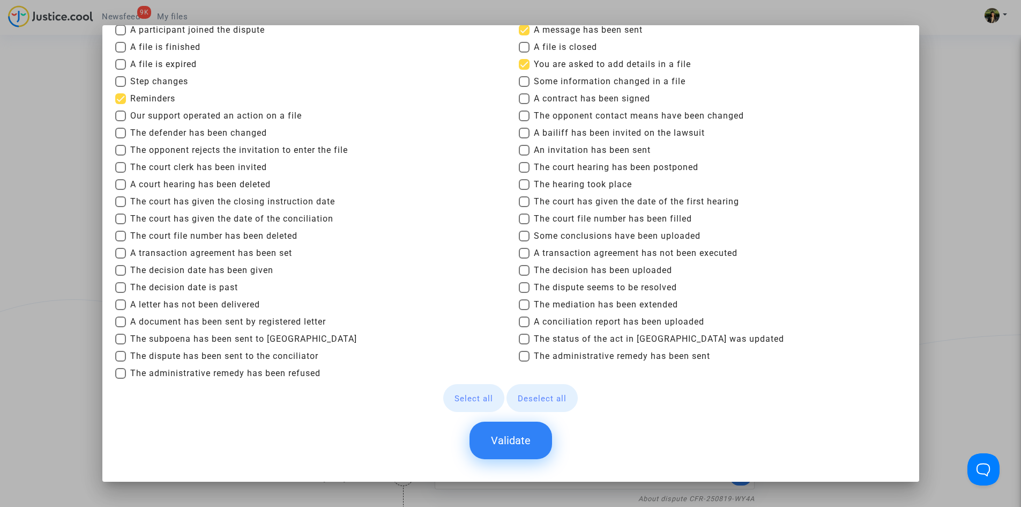
click at [499, 440] on font "Validate" at bounding box center [511, 440] width 40 height 13
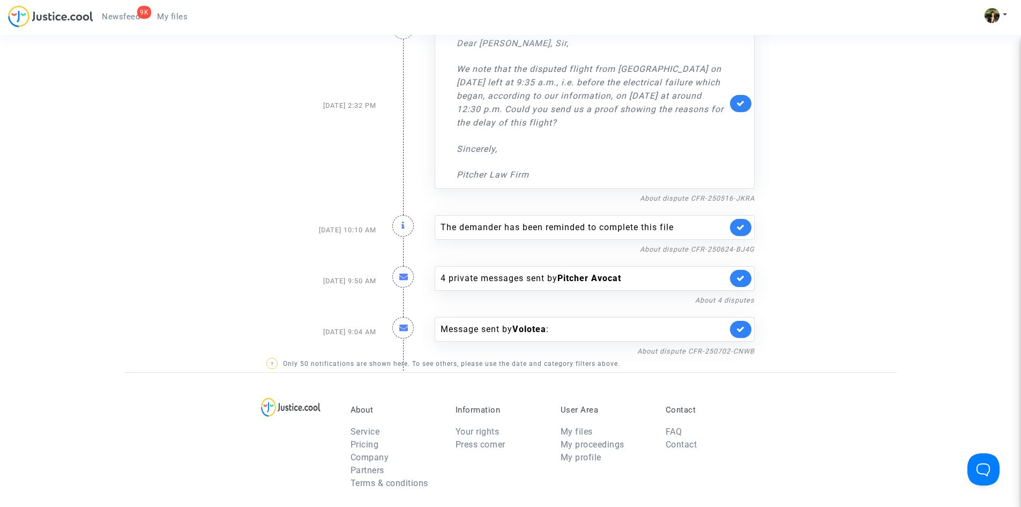
scroll to position [7096, 0]
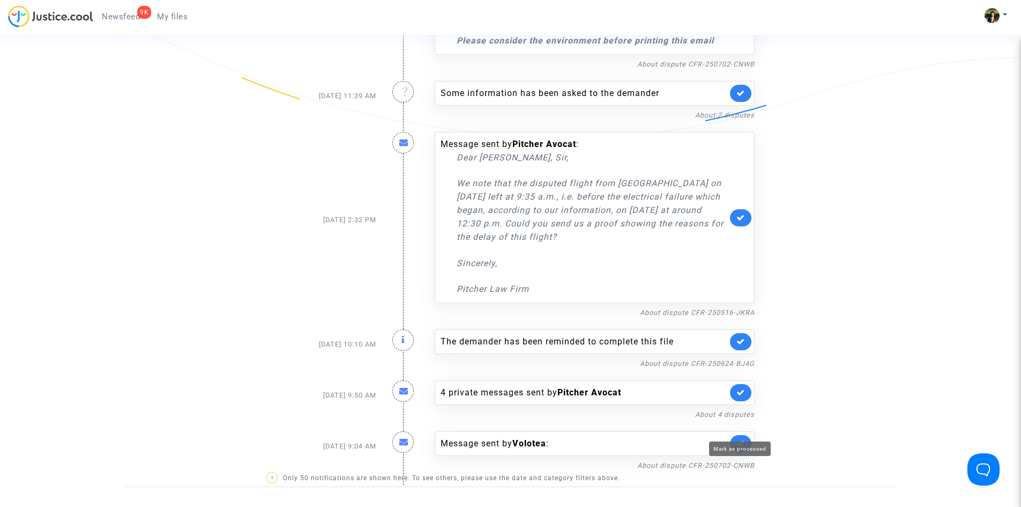
click at [737, 439] on icon at bounding box center [741, 443] width 9 height 8
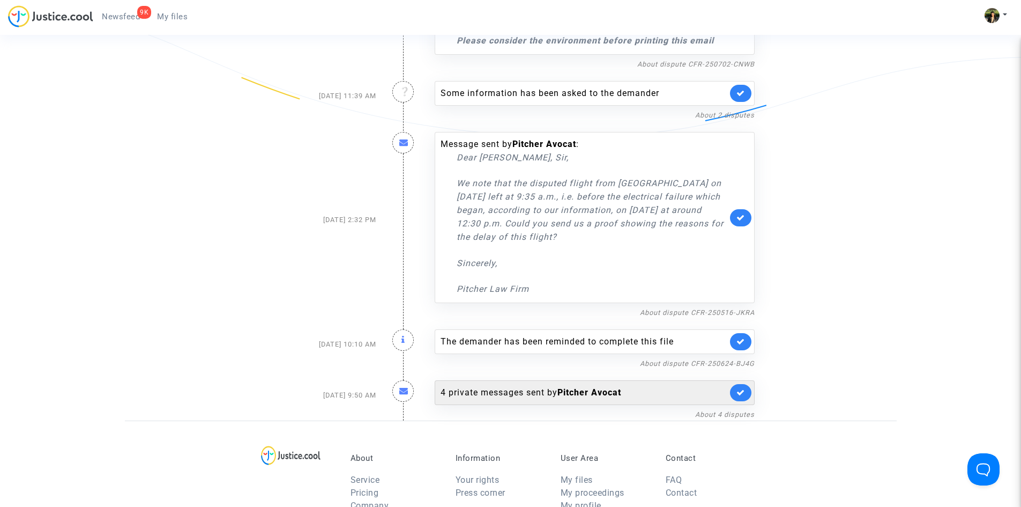
click at [746, 384] on link at bounding box center [740, 392] width 21 height 17
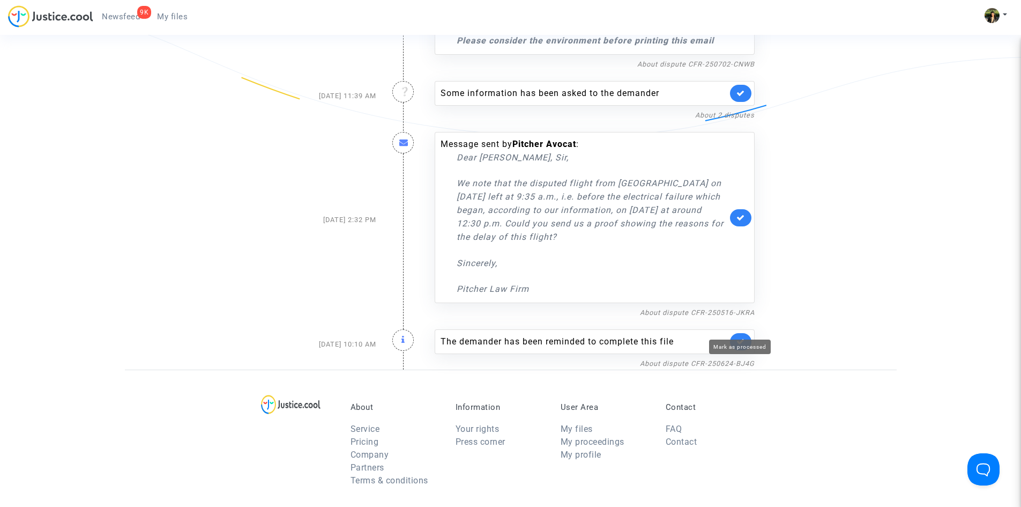
click at [739, 337] on icon at bounding box center [741, 341] width 9 height 8
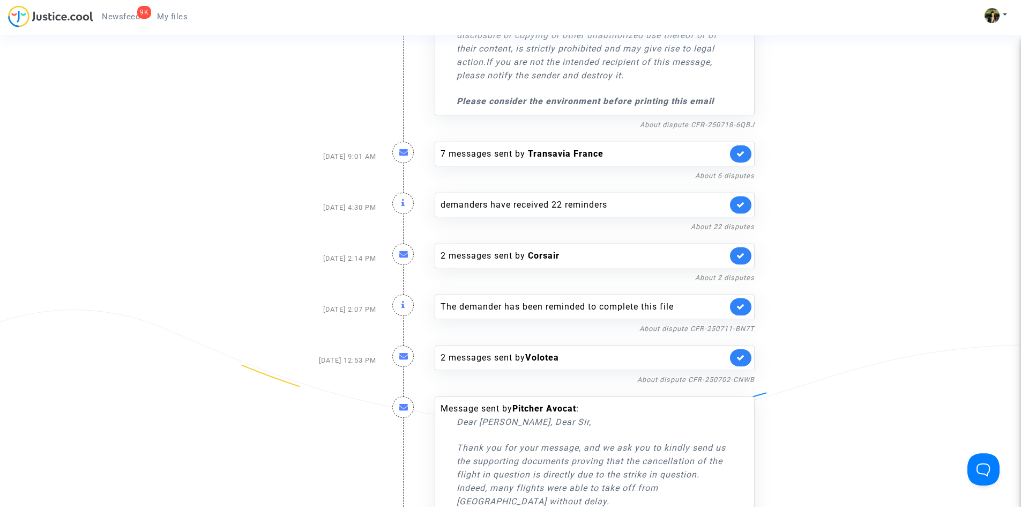
scroll to position [6238, 0]
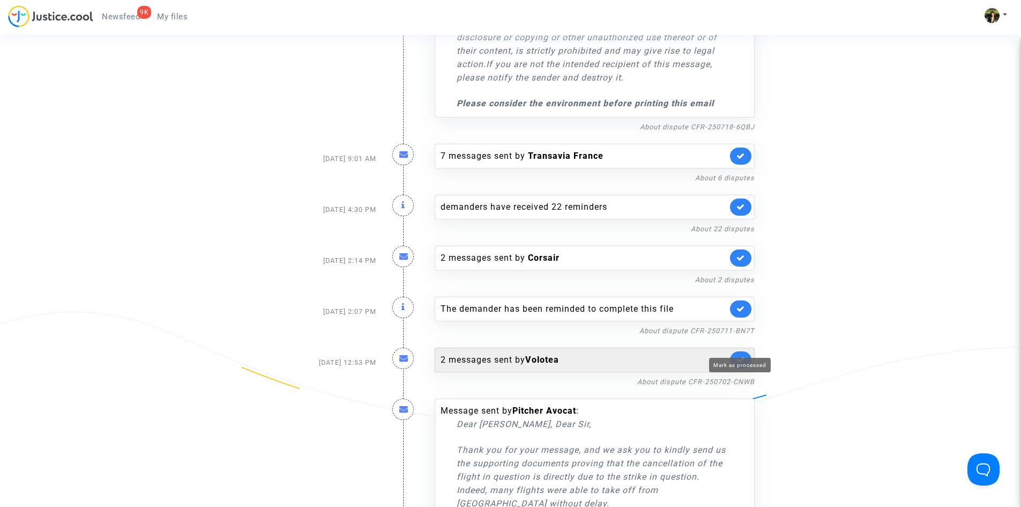
click at [739, 355] on icon at bounding box center [741, 359] width 9 height 8
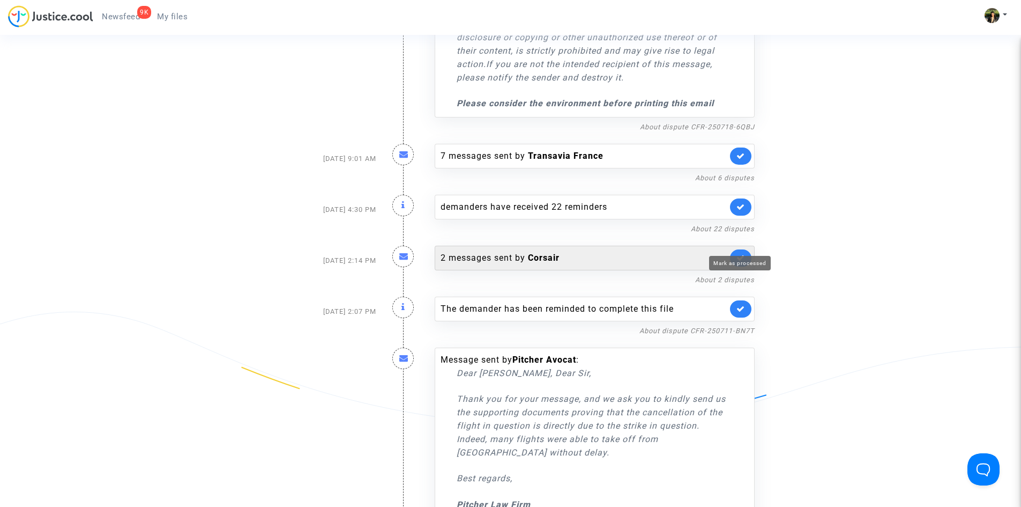
click at [738, 254] on icon at bounding box center [741, 258] width 9 height 8
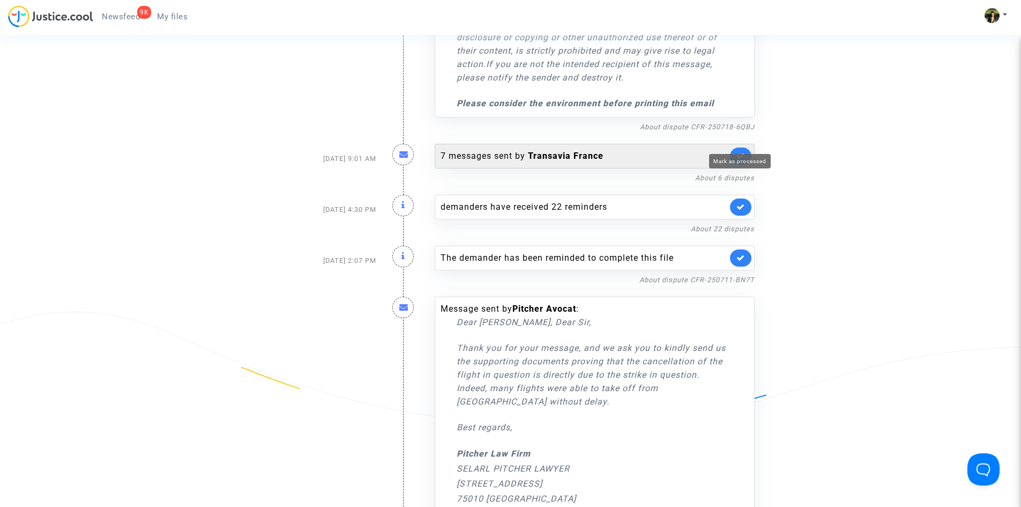
click at [745, 152] on icon at bounding box center [741, 156] width 9 height 8
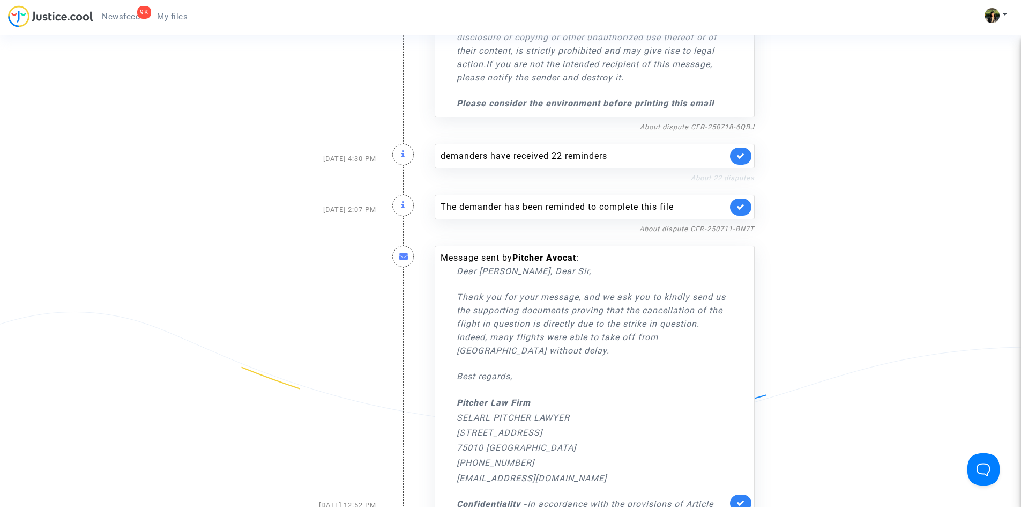
click at [751, 174] on link "About 22 disputes" at bounding box center [723, 178] width 64 height 8
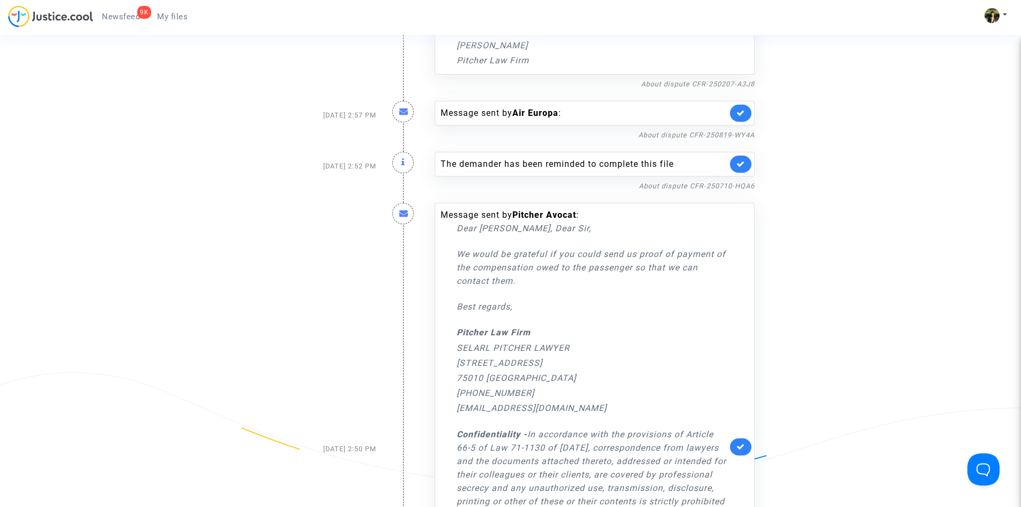
scroll to position [0, 0]
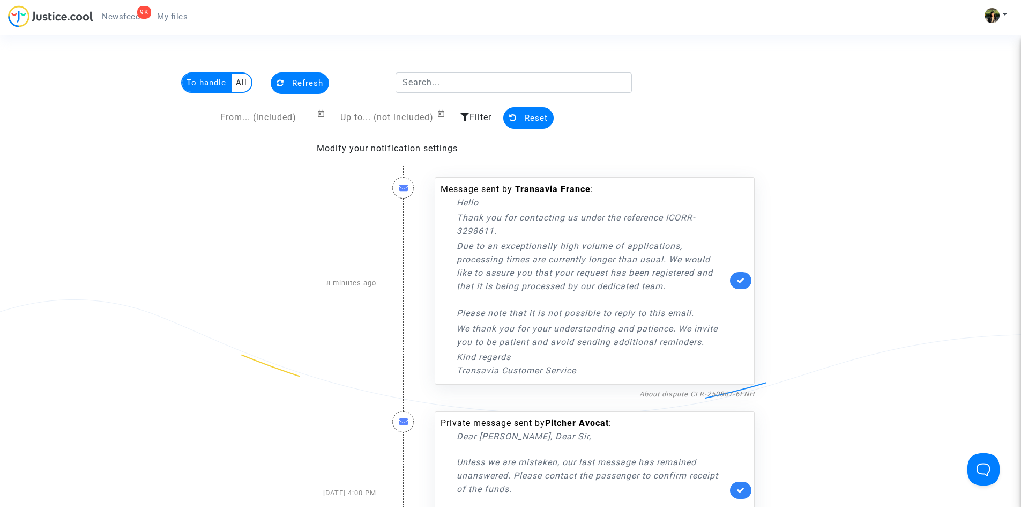
click at [465, 114] on icon at bounding box center [465, 117] width 9 height 9
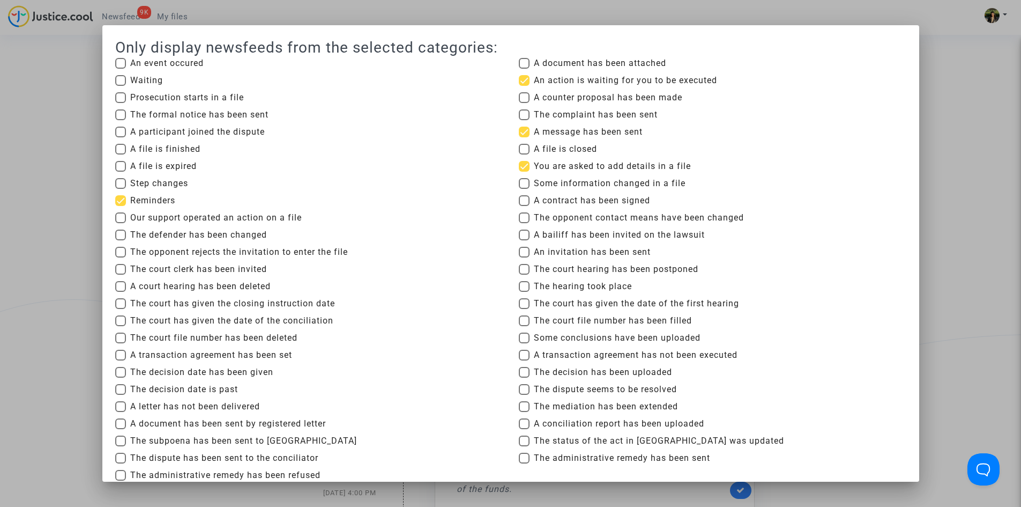
click at [989, 179] on div at bounding box center [510, 253] width 1021 height 507
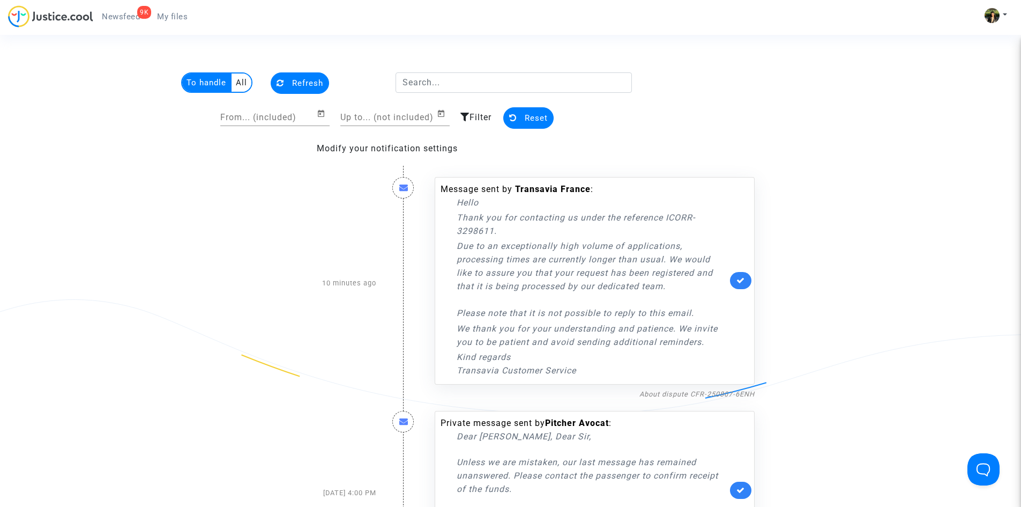
click at [476, 121] on font "Filter" at bounding box center [481, 117] width 22 height 10
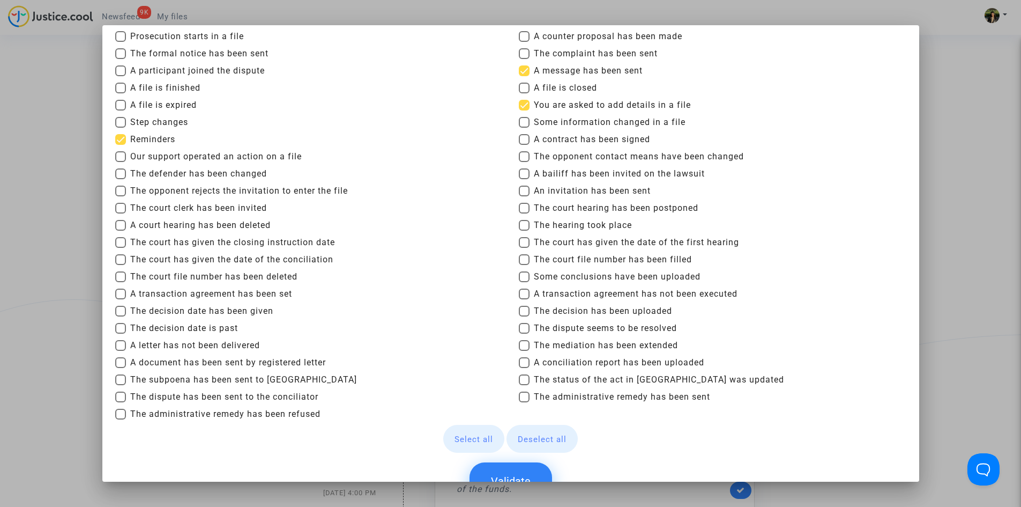
scroll to position [102, 0]
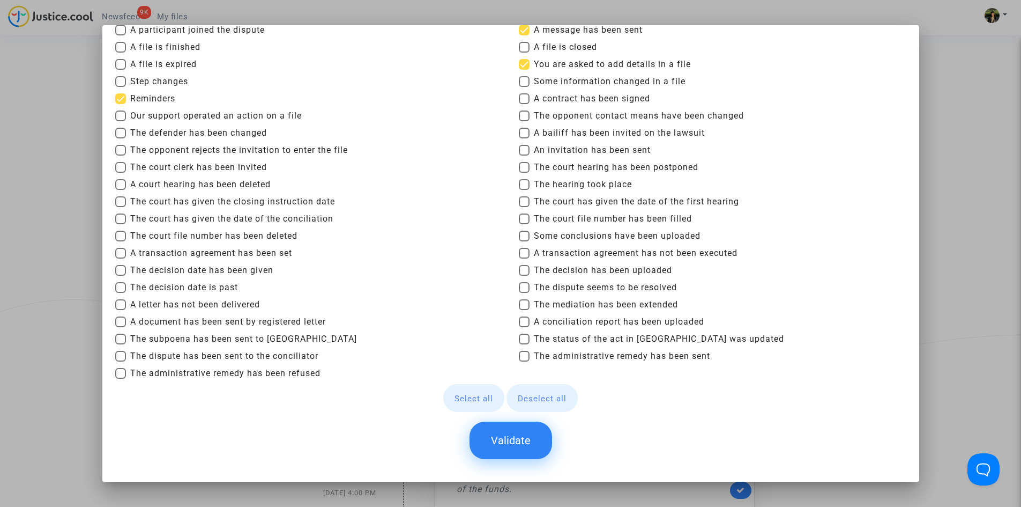
click at [940, 198] on div at bounding box center [510, 253] width 1021 height 507
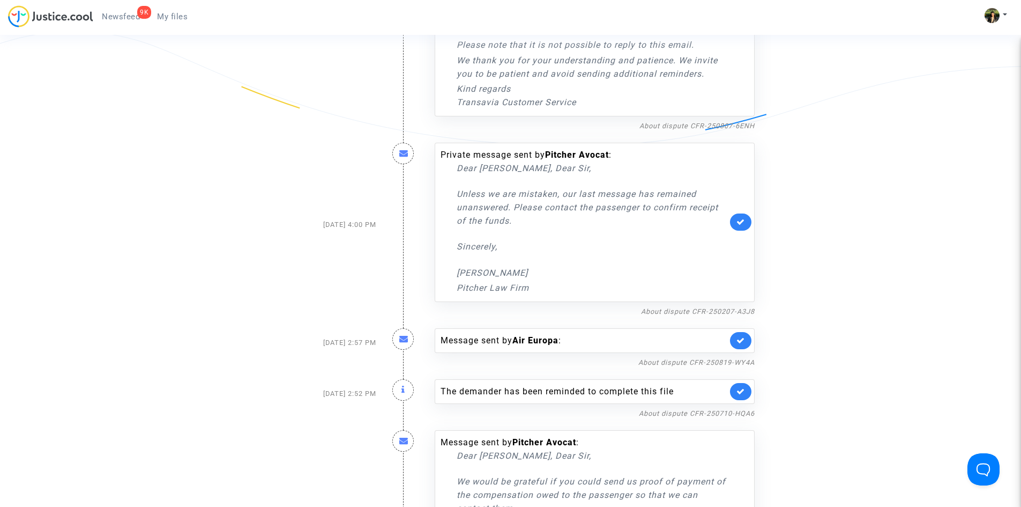
scroll to position [322, 0]
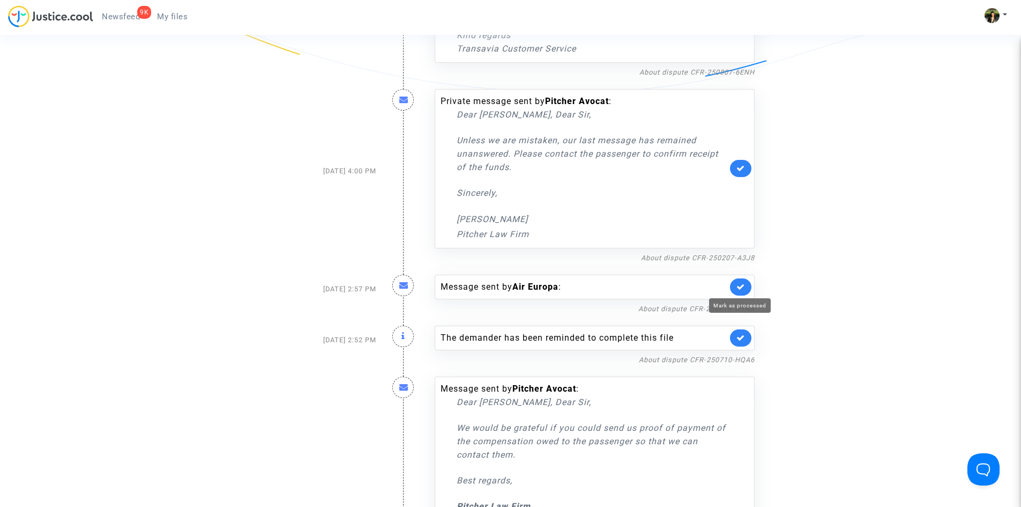
click at [742, 286] on icon at bounding box center [741, 287] width 9 height 8
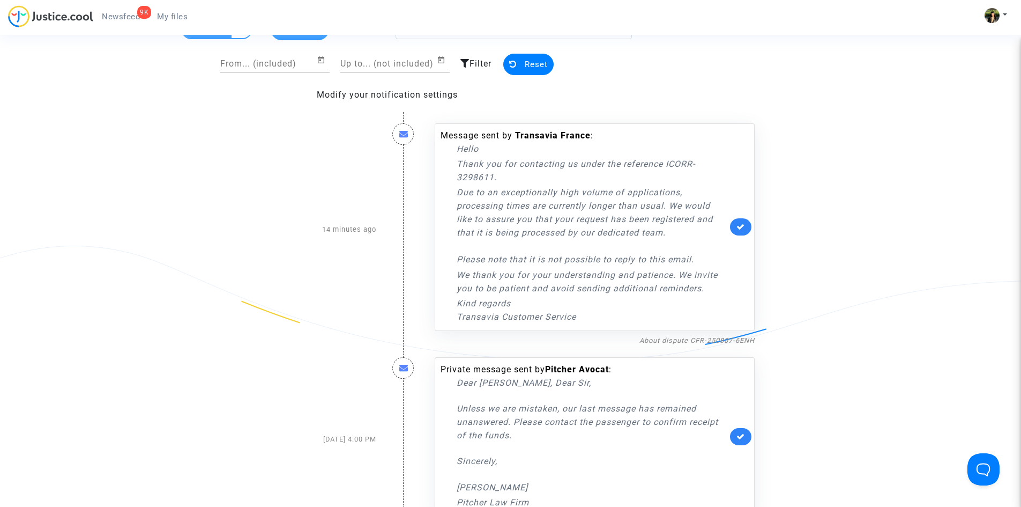
scroll to position [0, 0]
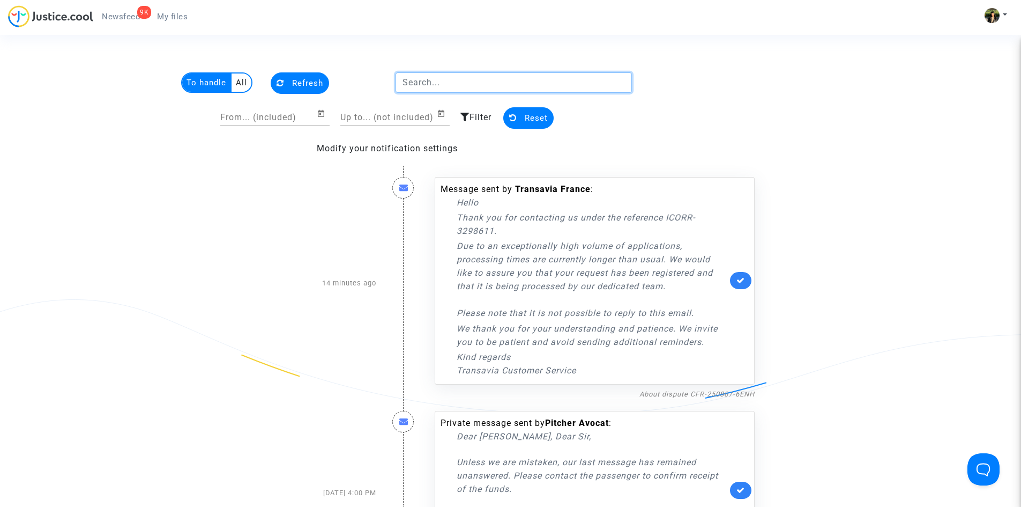
click at [532, 82] on input "text" at bounding box center [514, 82] width 236 height 20
click at [473, 116] on font "Filter" at bounding box center [481, 117] width 22 height 10
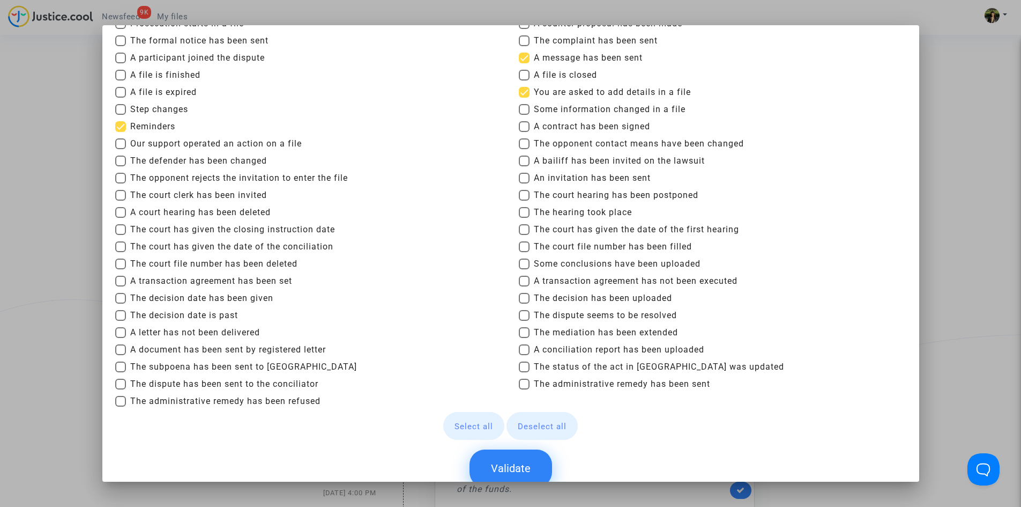
scroll to position [102, 0]
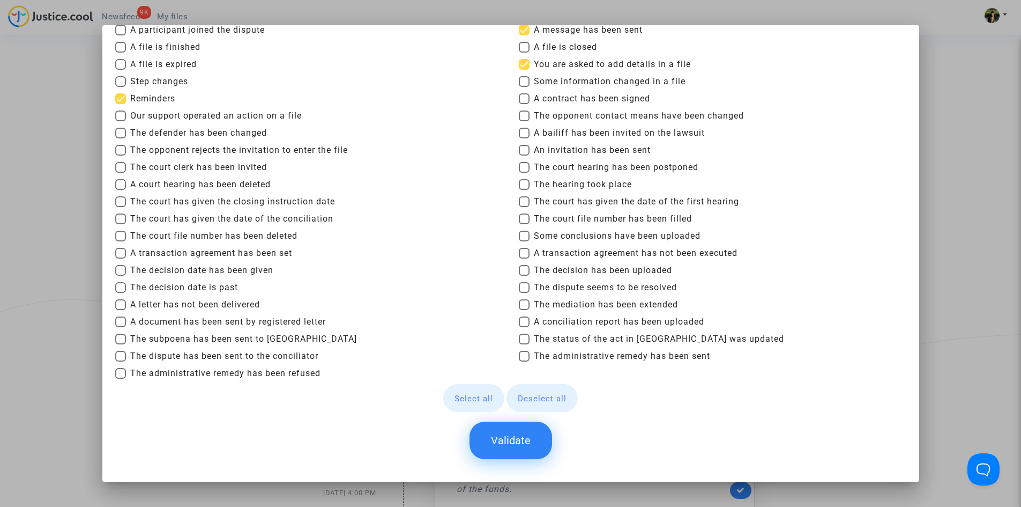
click at [518, 446] on font "Validate" at bounding box center [511, 440] width 40 height 13
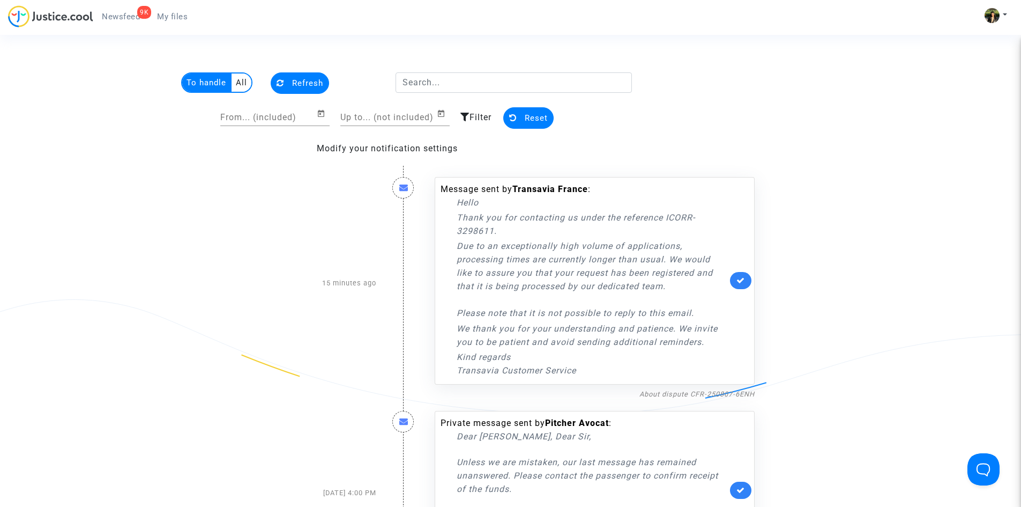
drag, startPoint x: 639, startPoint y: 479, endPoint x: 686, endPoint y: 487, distance: 47.9
drag, startPoint x: 686, startPoint y: 487, endPoint x: 855, endPoint y: 232, distance: 306.5
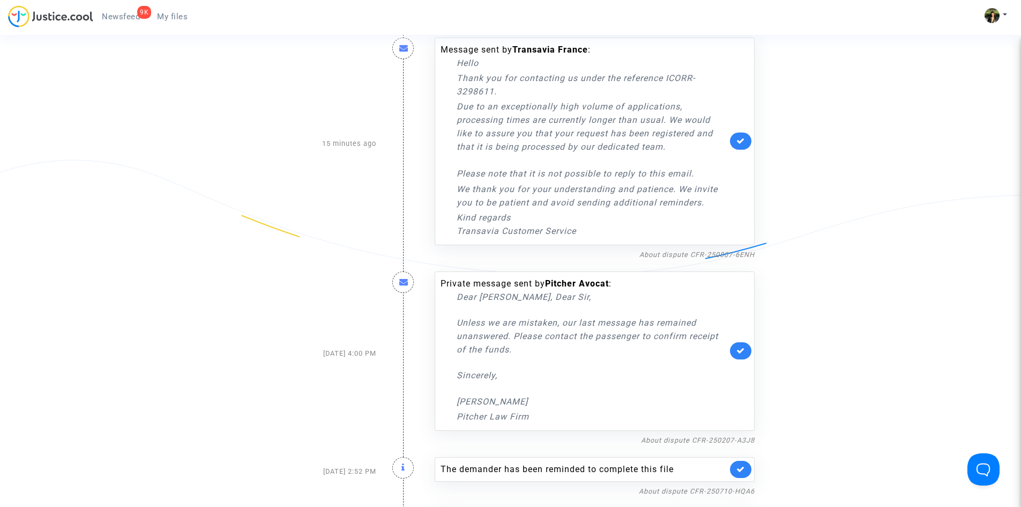
scroll to position [322, 0]
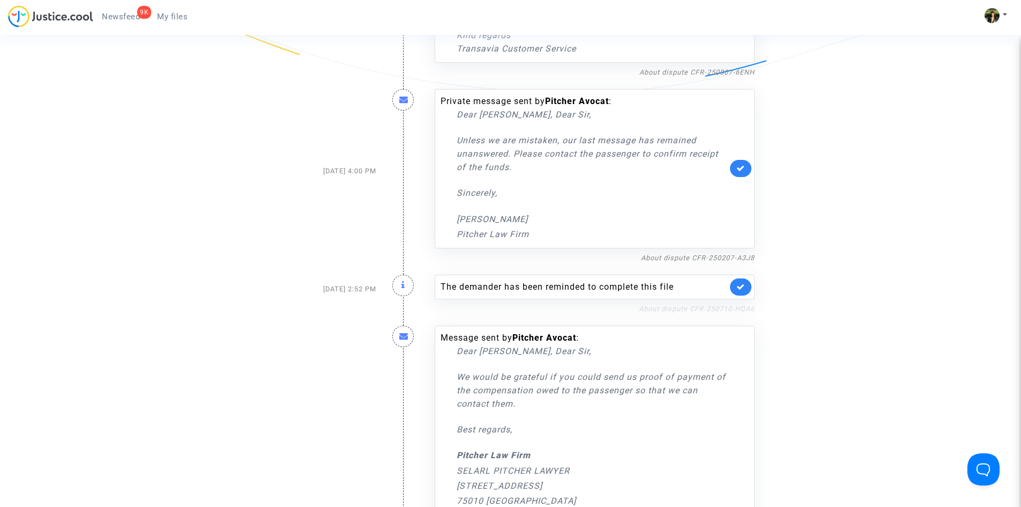
click at [702, 307] on font "About dispute CFR-250710-HQA6" at bounding box center [697, 309] width 116 height 8
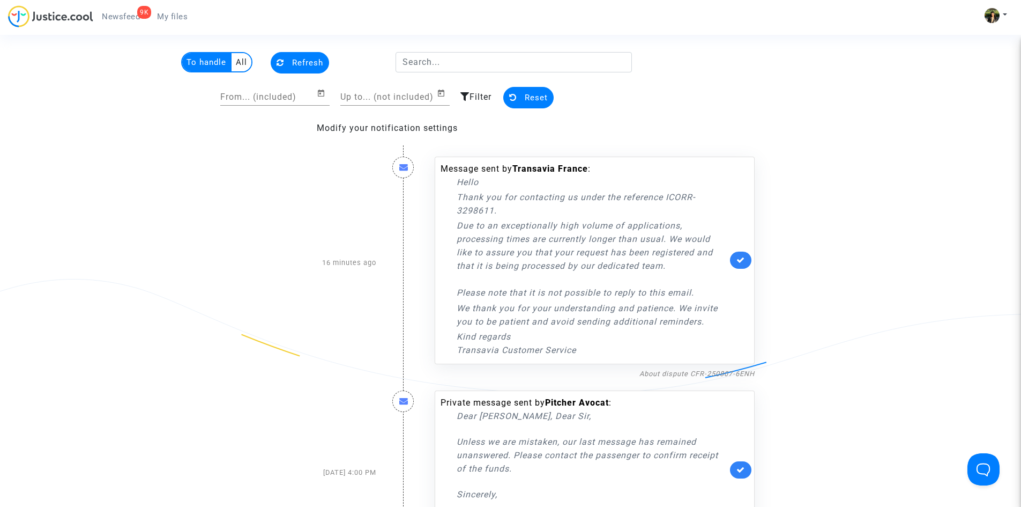
scroll to position [0, 0]
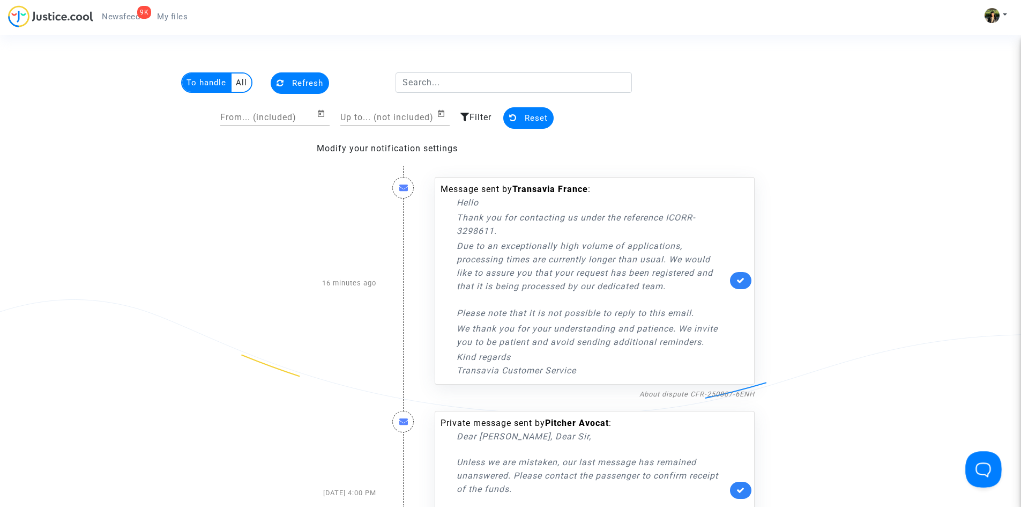
click at [987, 469] on button "Open Beacon popover" at bounding box center [982, 467] width 32 height 32
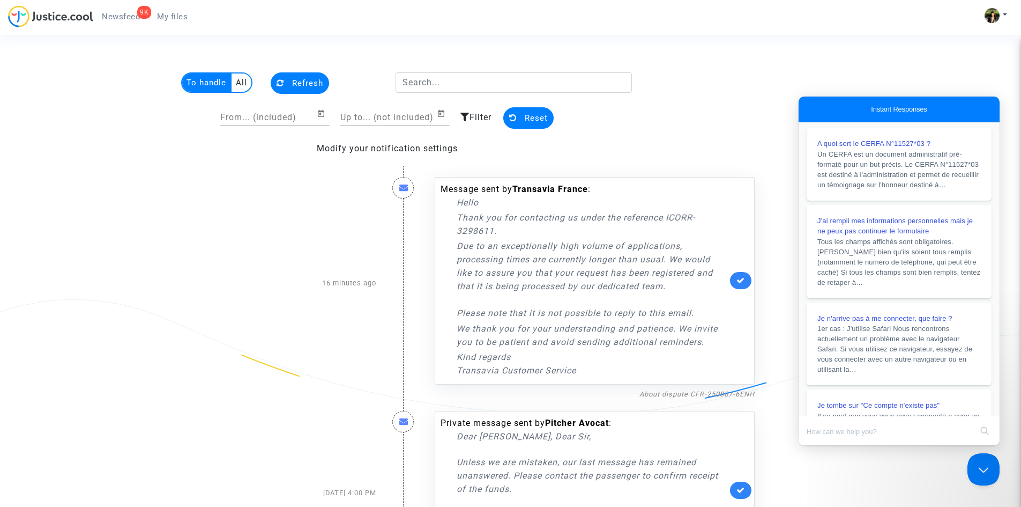
click at [990, 473] on button "Close Beacon popover" at bounding box center [982, 467] width 32 height 32
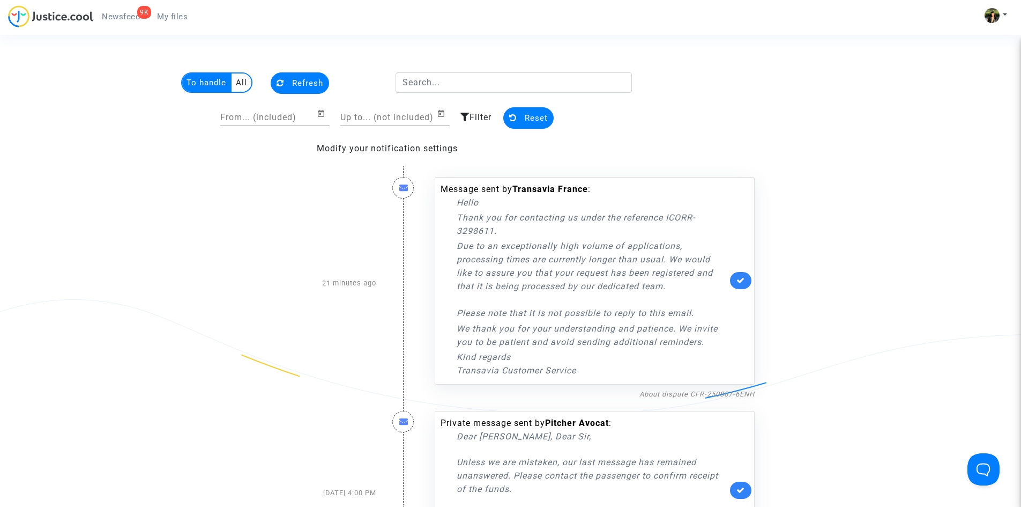
click at [737, 280] on icon at bounding box center [741, 280] width 9 height 8
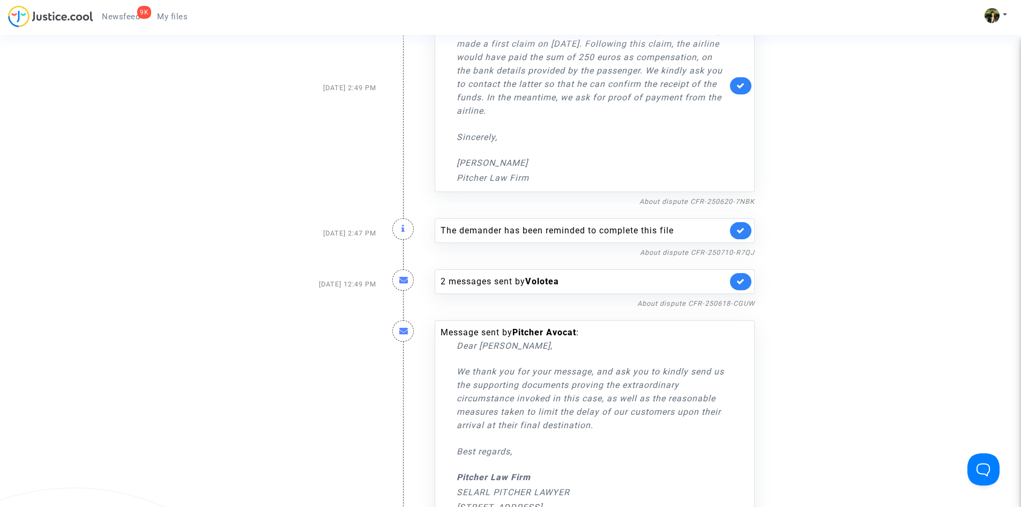
scroll to position [1019, 0]
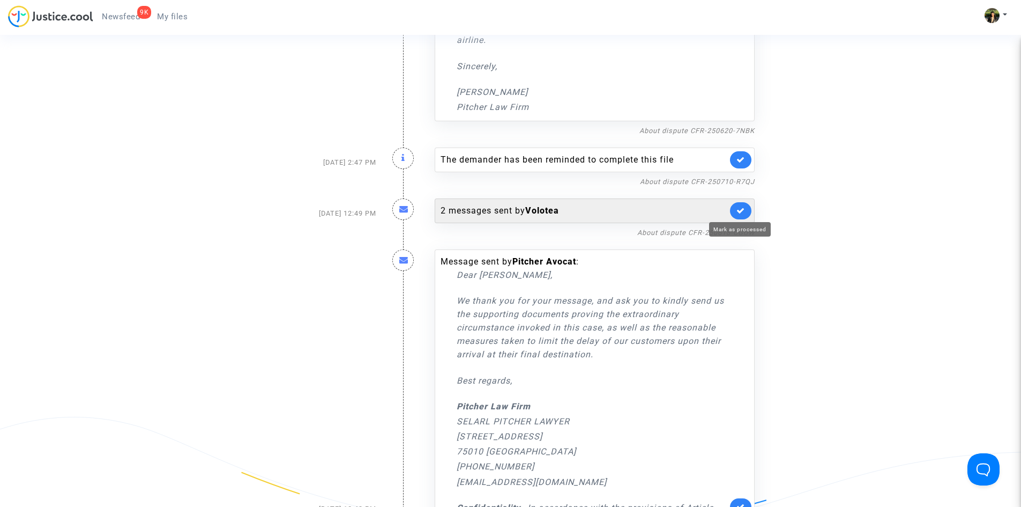
click at [739, 213] on icon at bounding box center [741, 210] width 9 height 8
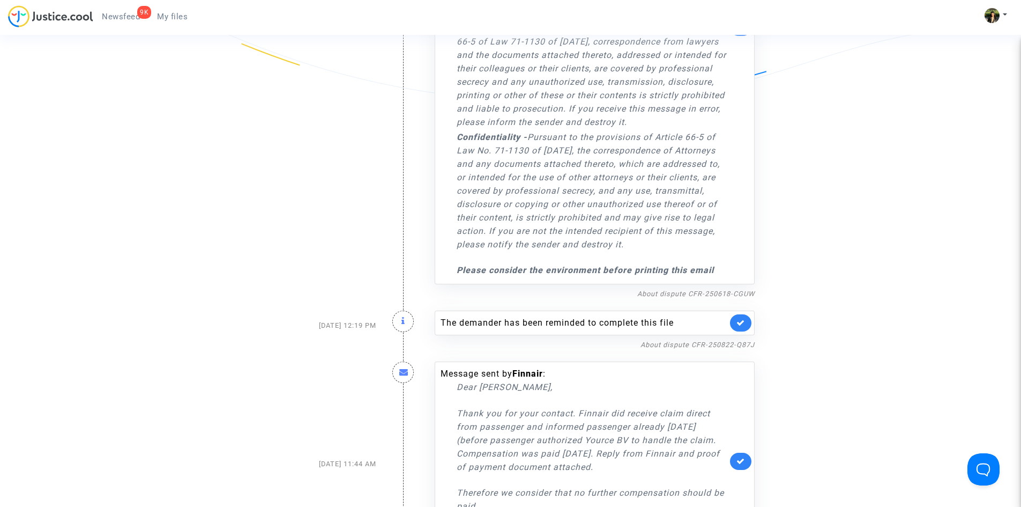
scroll to position [1448, 0]
click at [711, 295] on font "About dispute CFR-250618-CGUW" at bounding box center [696, 293] width 117 height 8
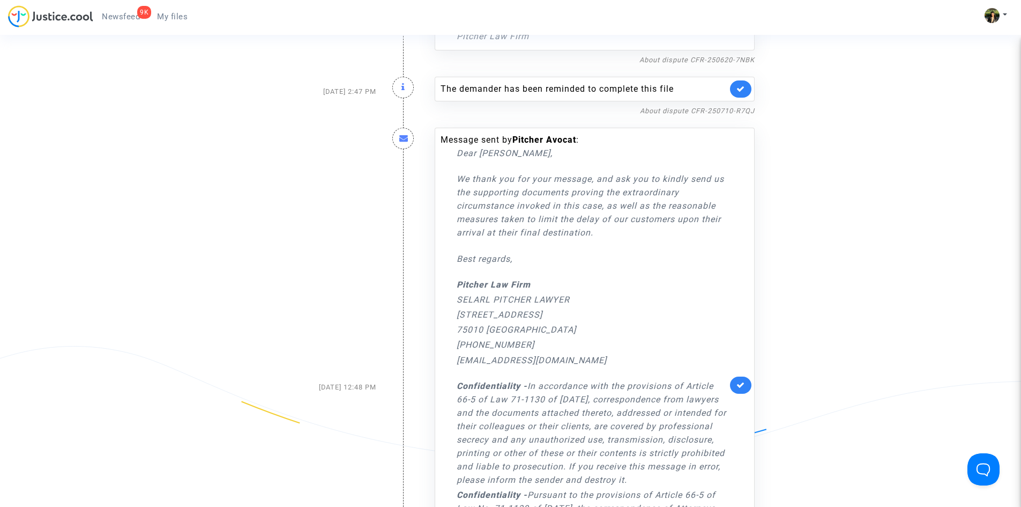
scroll to position [1126, 0]
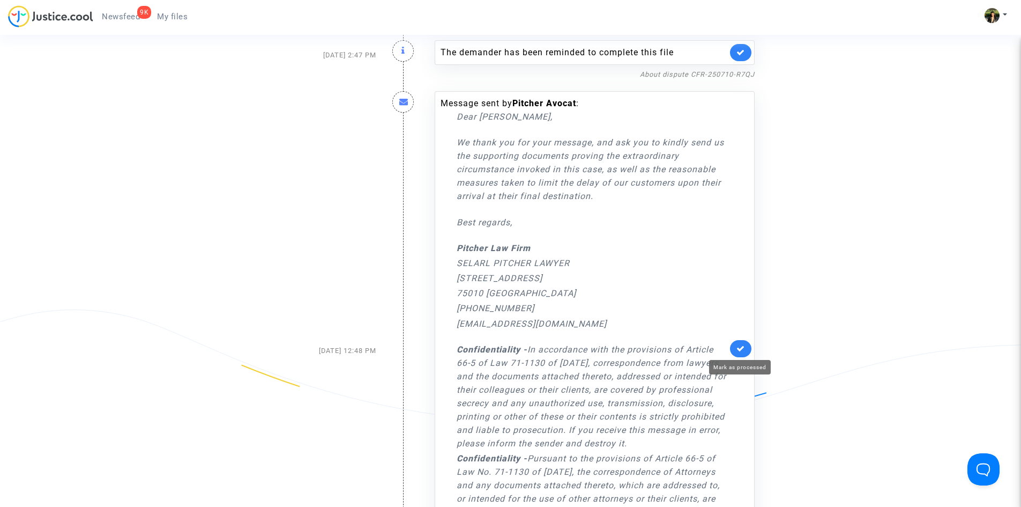
click at [742, 347] on icon at bounding box center [741, 348] width 9 height 8
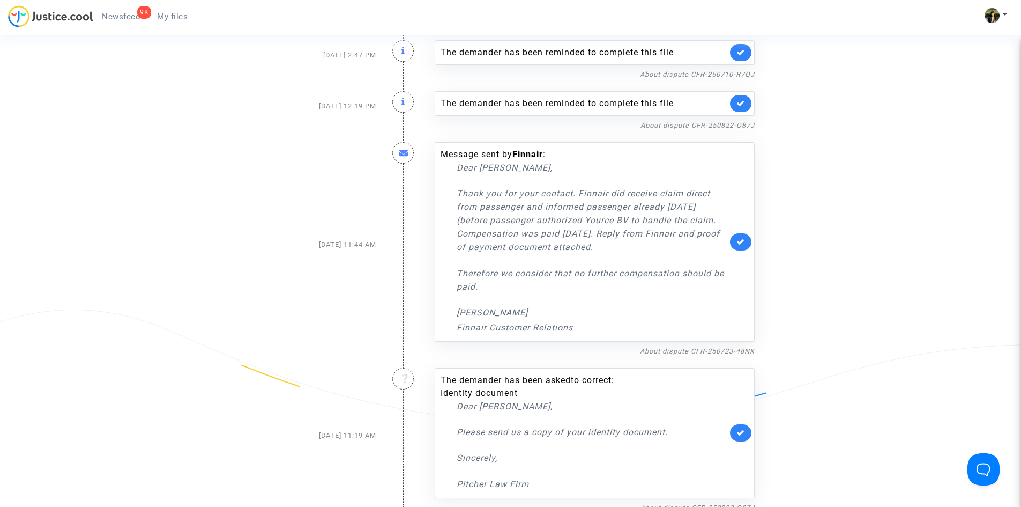
click at [732, 239] on link at bounding box center [740, 241] width 21 height 17
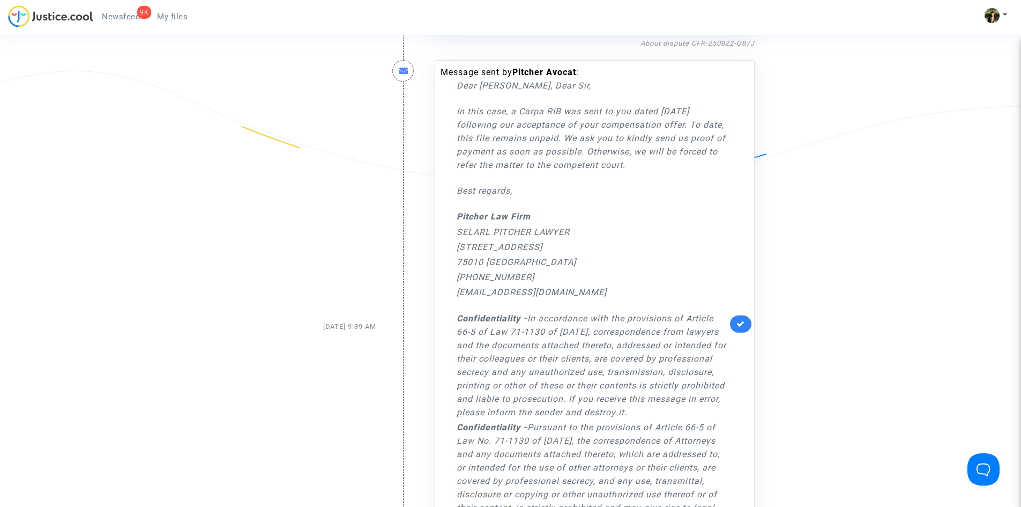
scroll to position [1394, 0]
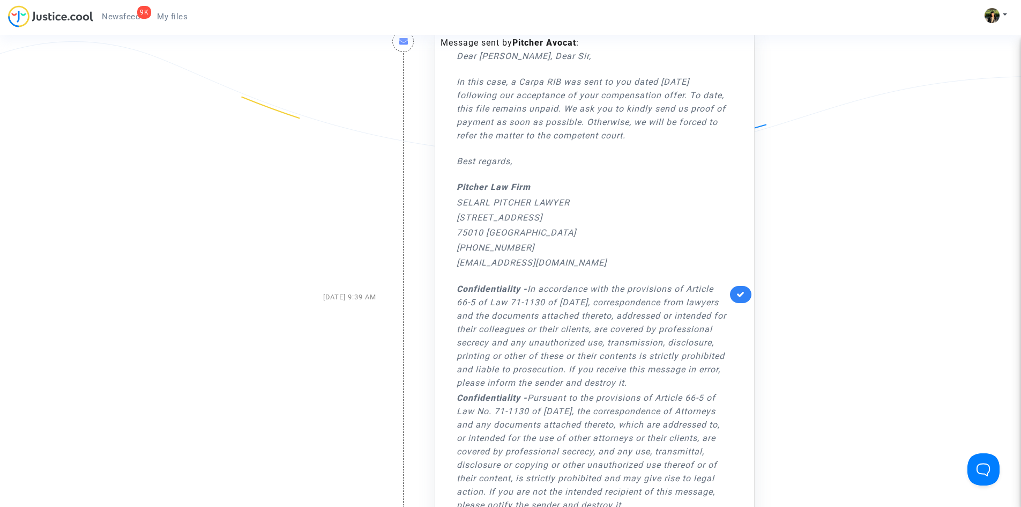
click at [737, 295] on icon at bounding box center [741, 294] width 9 height 8
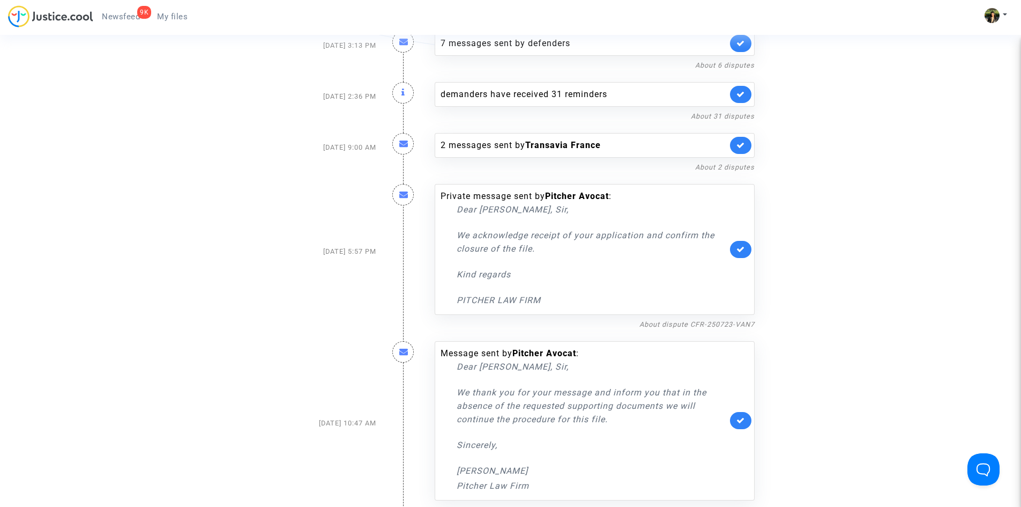
scroll to position [1501, 0]
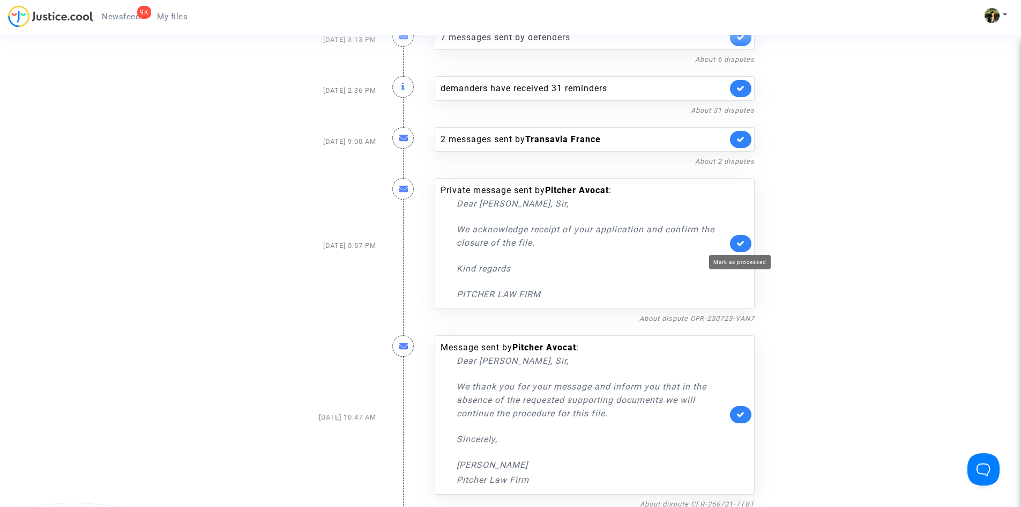
click at [737, 241] on icon at bounding box center [741, 243] width 9 height 8
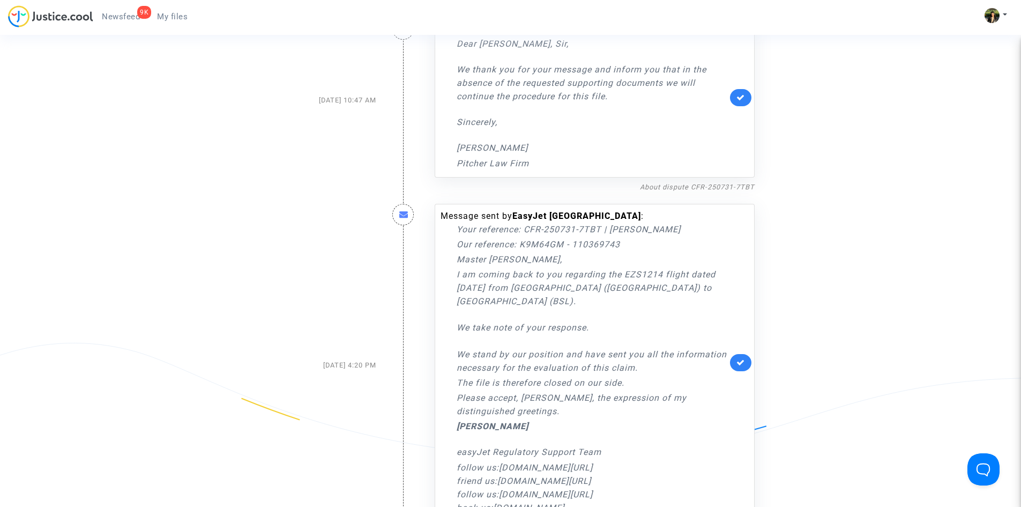
scroll to position [1716, 0]
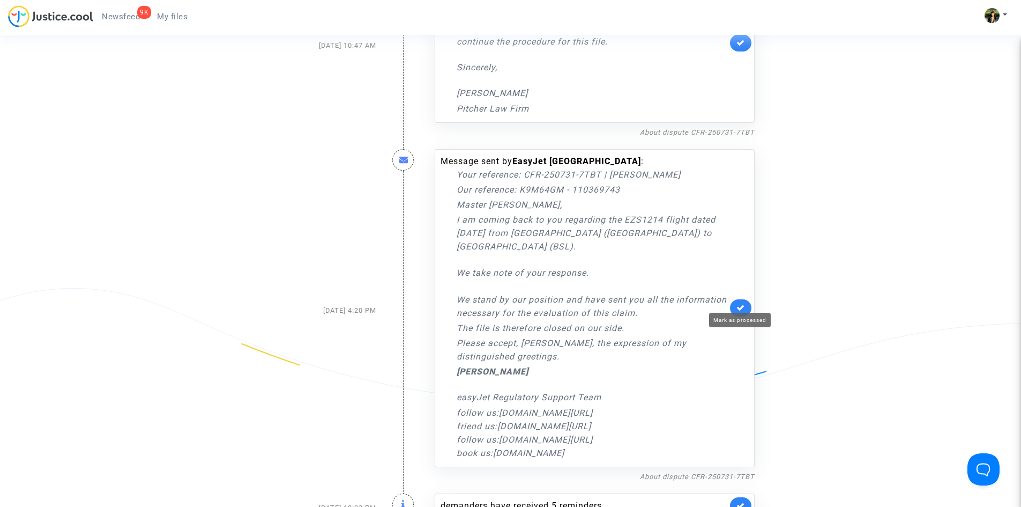
click at [742, 303] on icon at bounding box center [741, 307] width 9 height 8
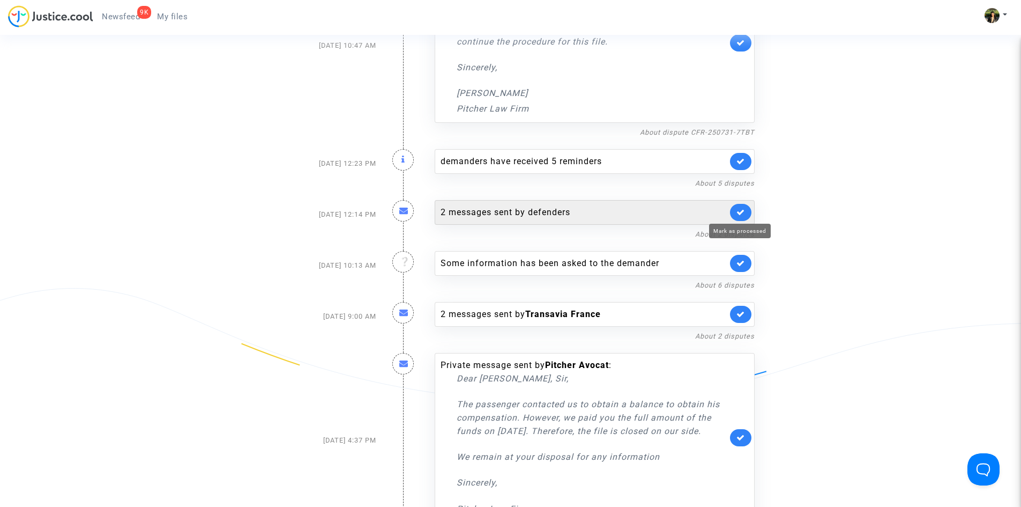
click at [742, 213] on icon at bounding box center [741, 212] width 9 height 8
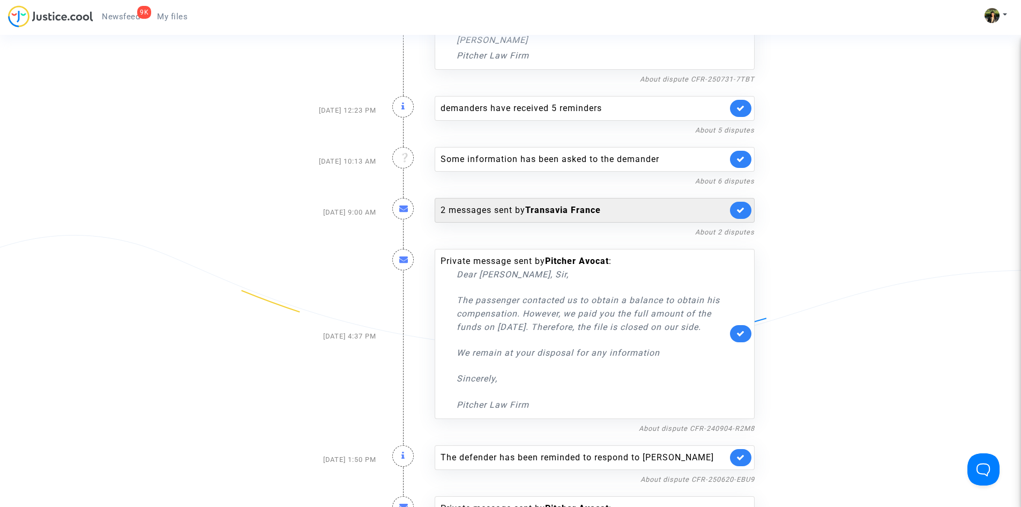
scroll to position [1769, 0]
click at [745, 208] on icon at bounding box center [741, 209] width 9 height 8
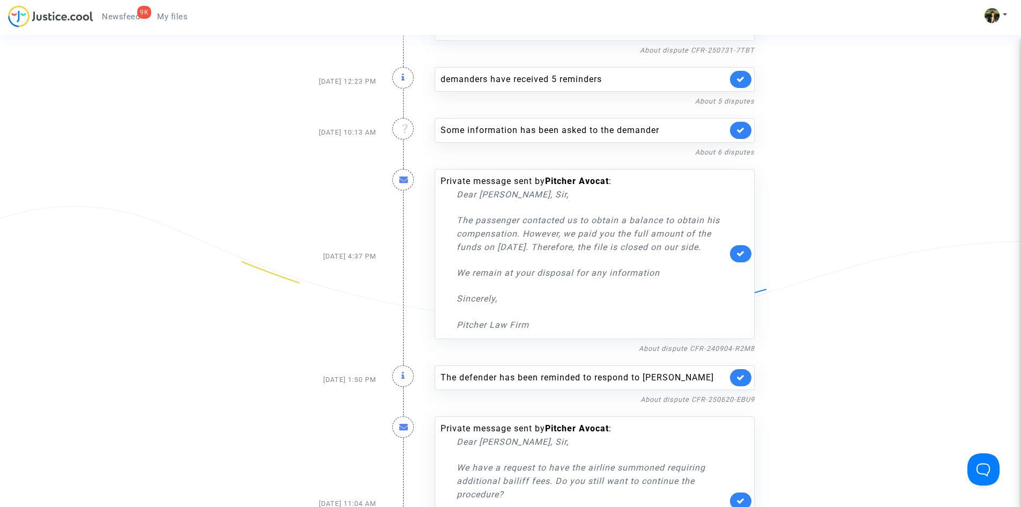
scroll to position [1823, 0]
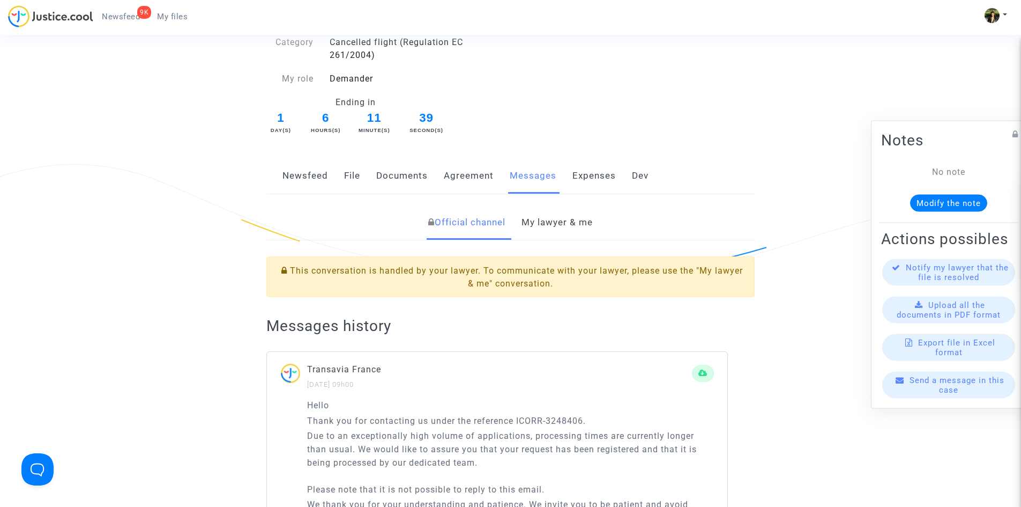
scroll to position [107, 0]
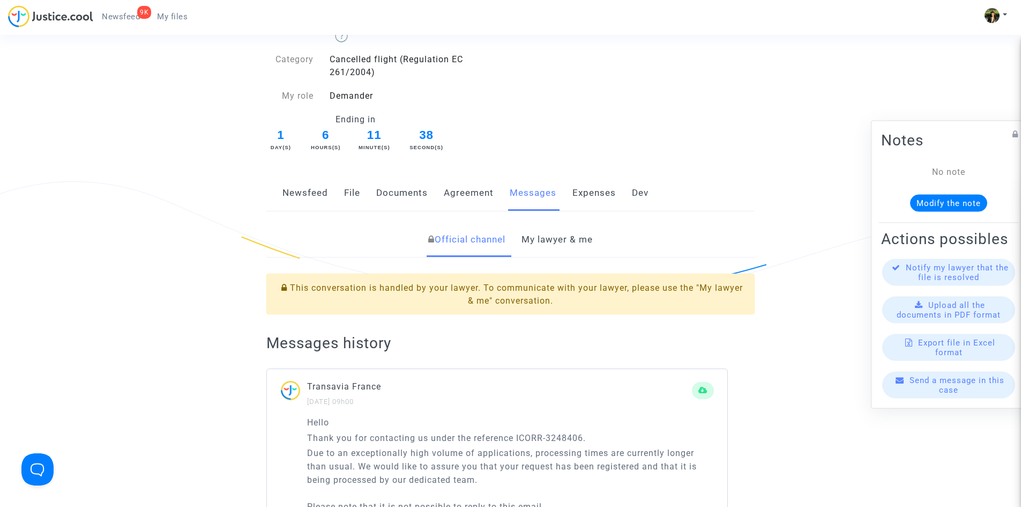
click at [547, 245] on link "My lawyer & me" at bounding box center [557, 239] width 71 height 35
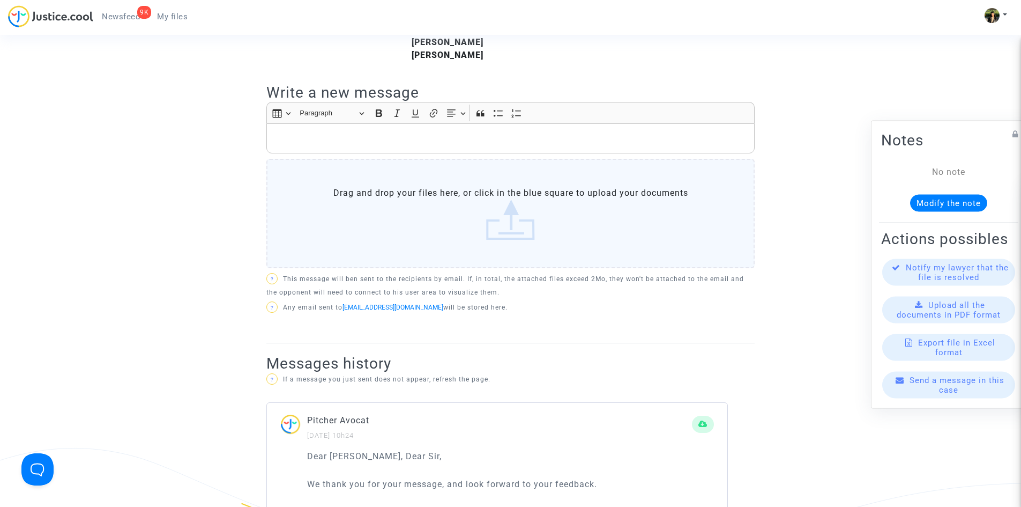
scroll to position [322, 0]
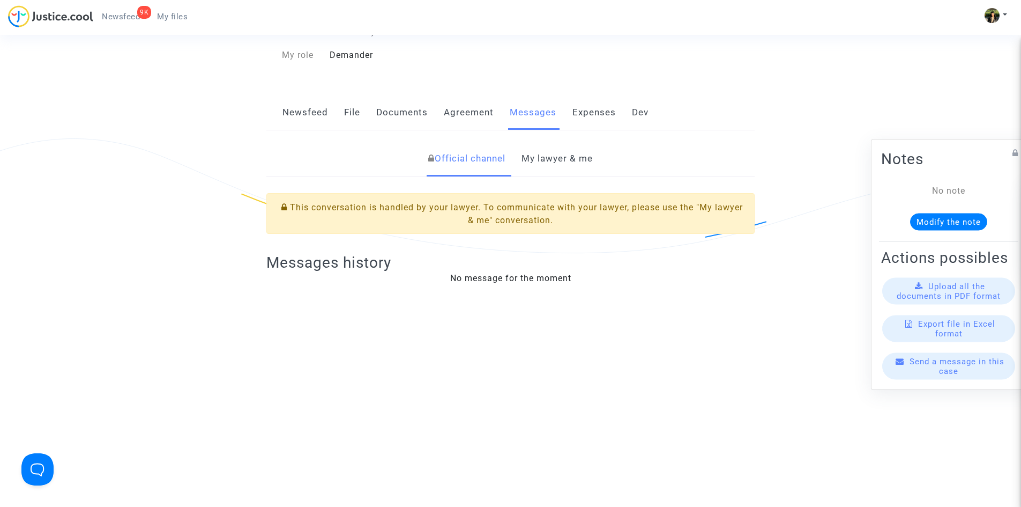
scroll to position [161, 0]
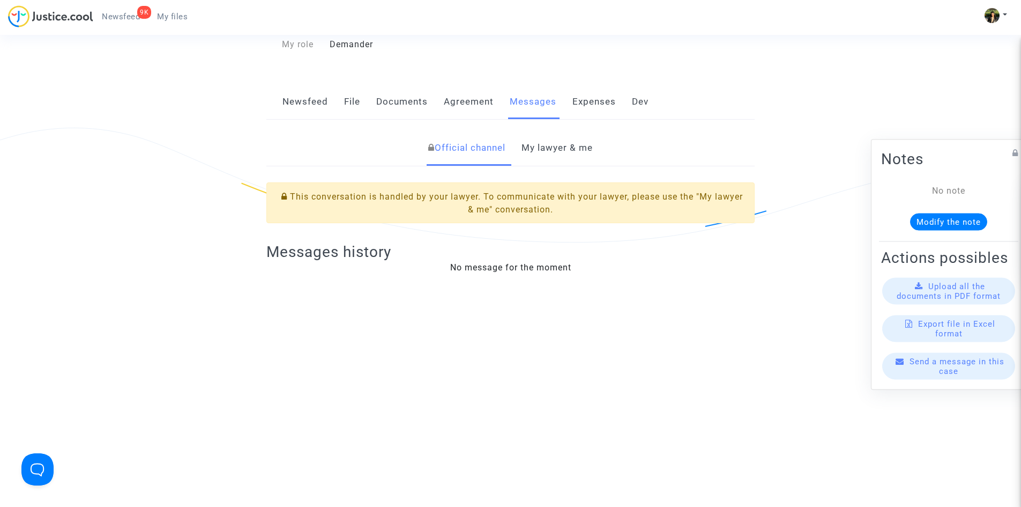
click at [551, 132] on link "My lawyer & me" at bounding box center [557, 147] width 71 height 35
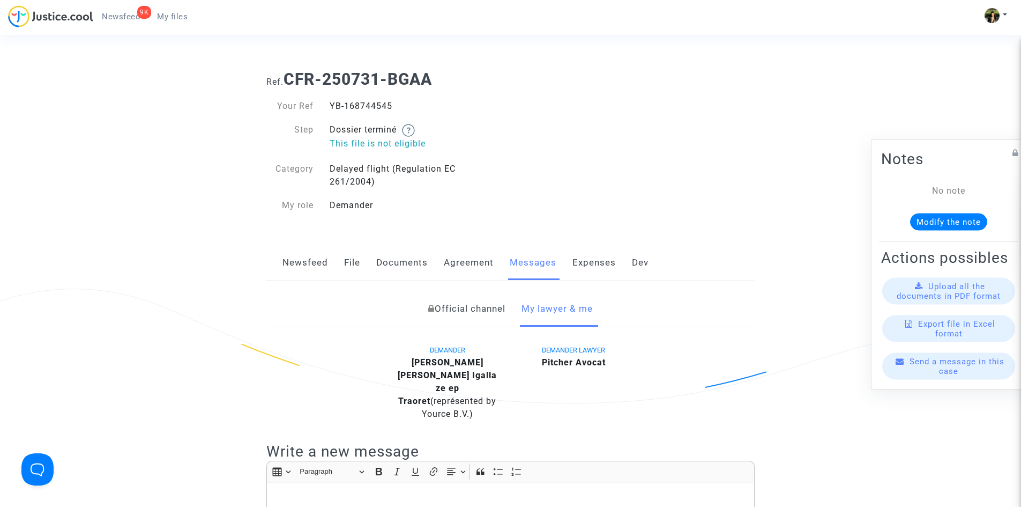
click at [351, 261] on link "File" at bounding box center [352, 262] width 16 height 35
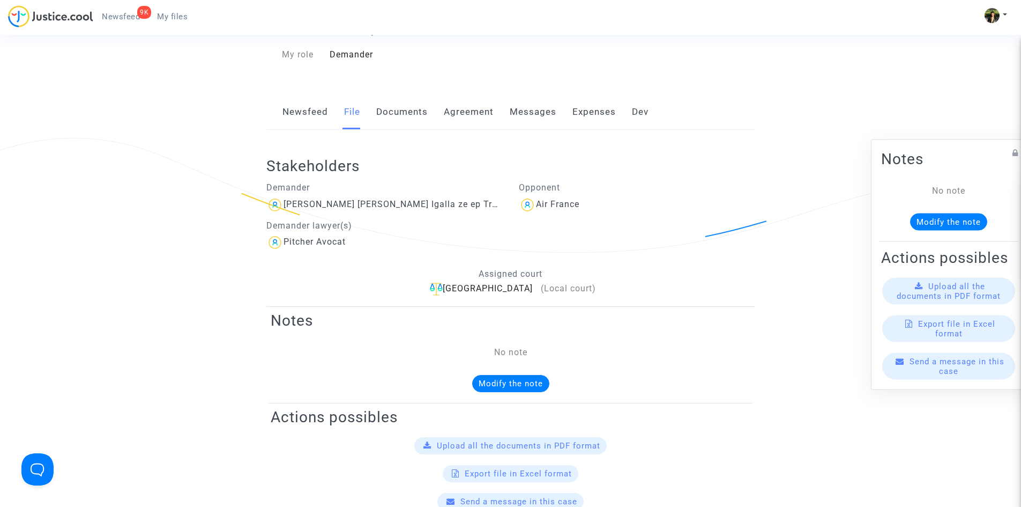
scroll to position [161, 0]
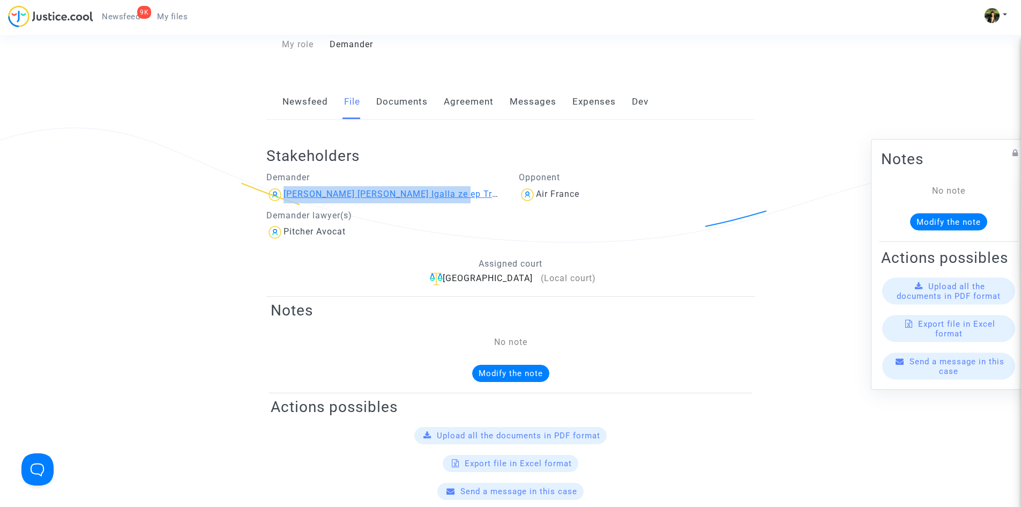
drag, startPoint x: 455, startPoint y: 192, endPoint x: 286, endPoint y: 196, distance: 169.5
click at [286, 196] on div "Eleonore Patricia Igalla ze ep Traoret" at bounding box center [384, 194] width 236 height 17
copy div "Eleonore Patricia Igalla ze ep Traoret"
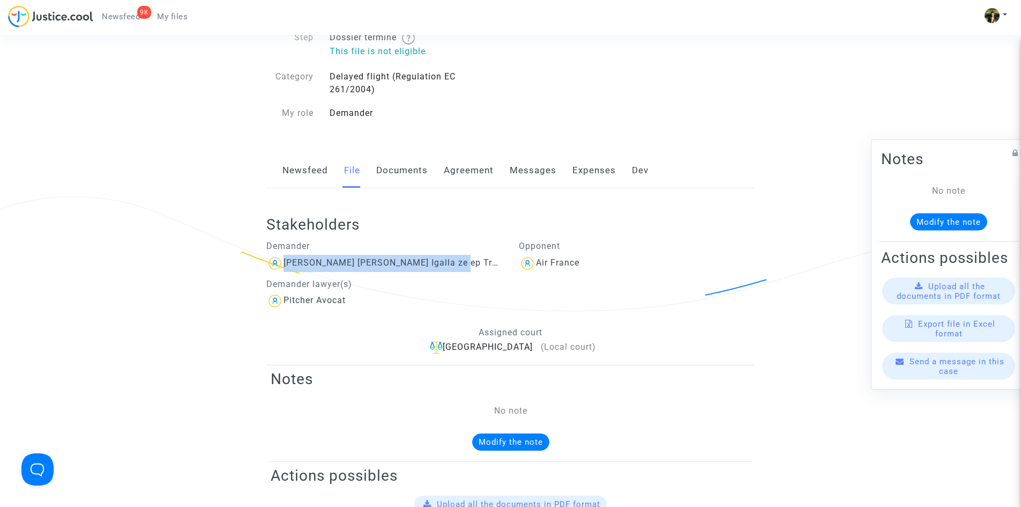
scroll to position [0, 0]
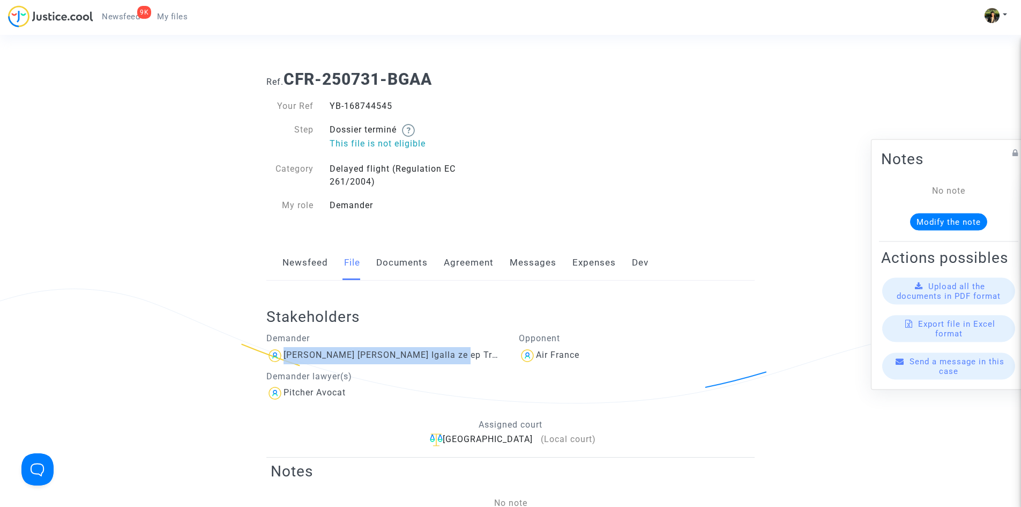
click at [544, 258] on link "Messages" at bounding box center [533, 262] width 47 height 35
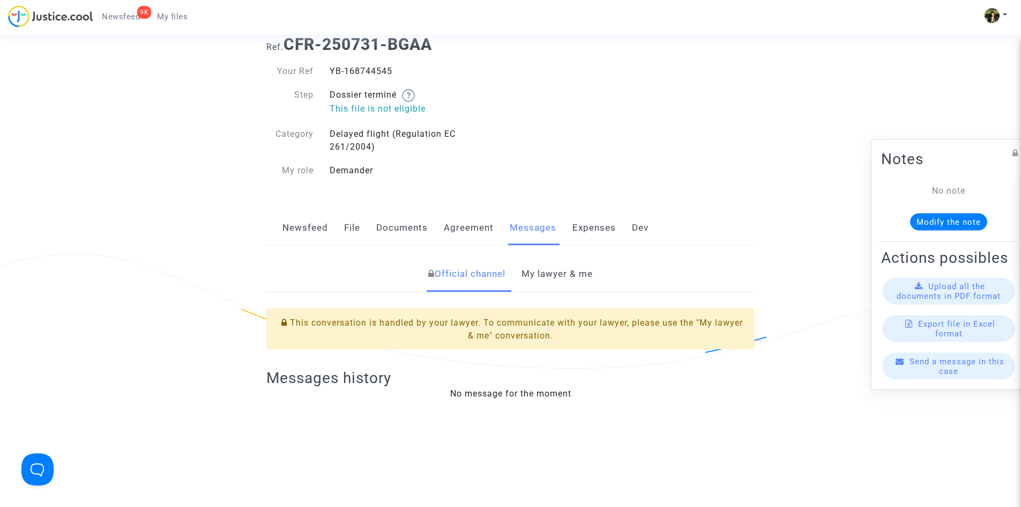
scroll to position [54, 0]
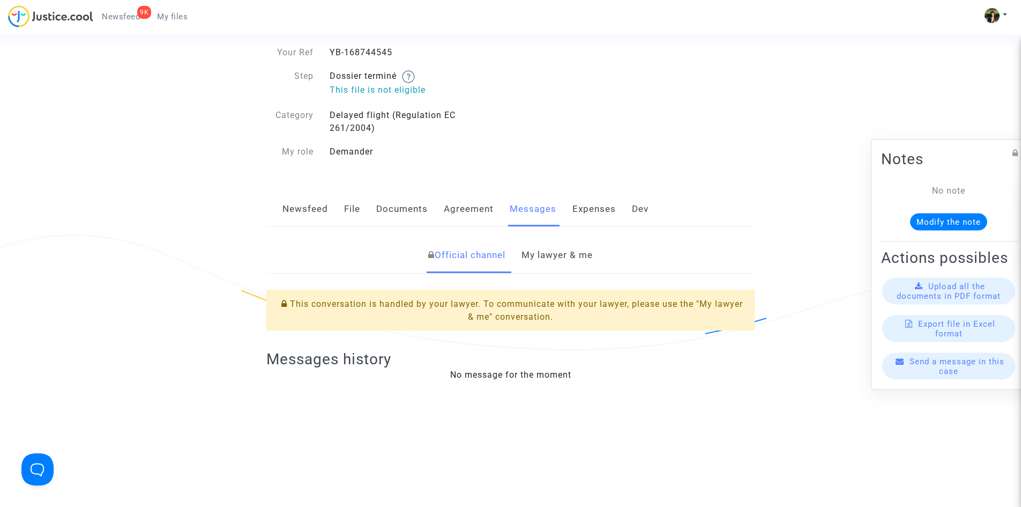
click at [568, 257] on link "My lawyer & me" at bounding box center [557, 255] width 71 height 35
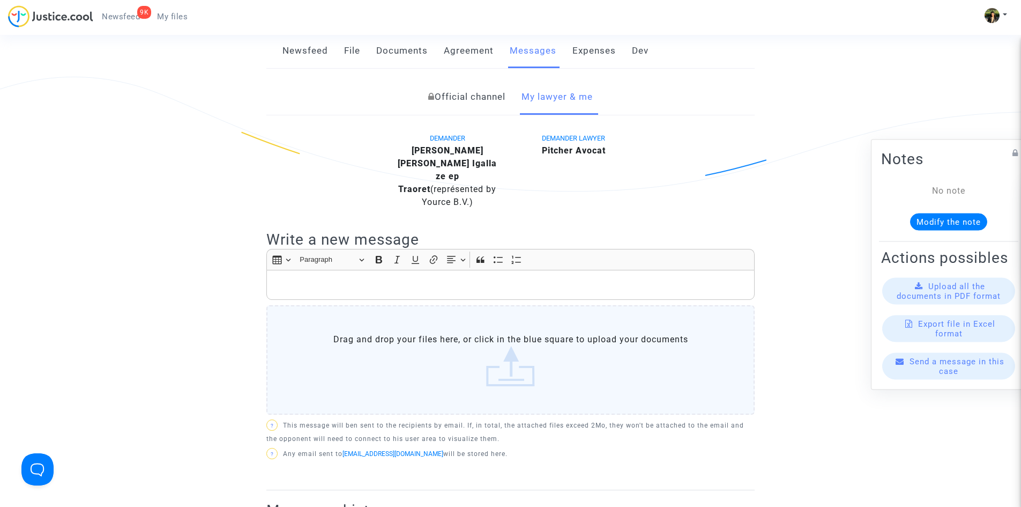
scroll to position [214, 0]
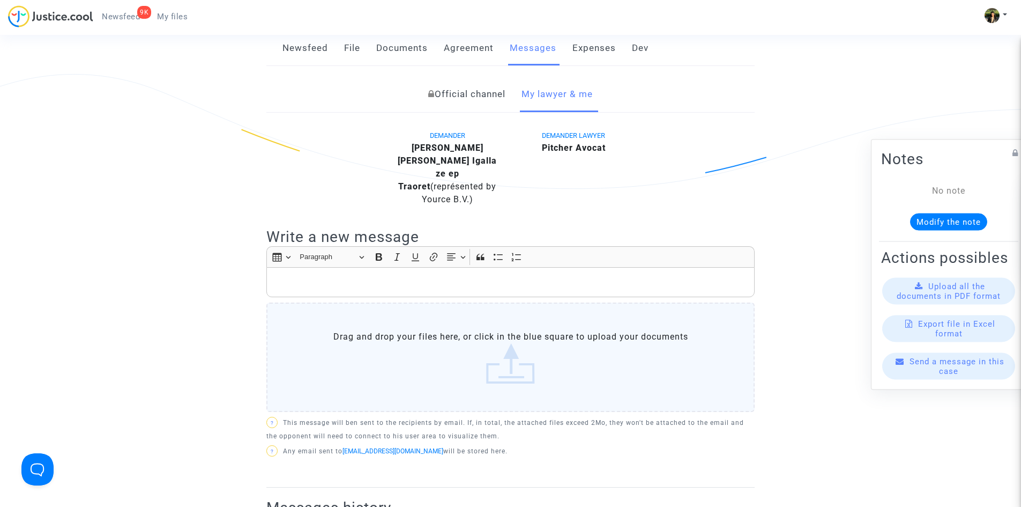
click at [436, 276] on p "Rich Text Editor, main" at bounding box center [510, 282] width 477 height 13
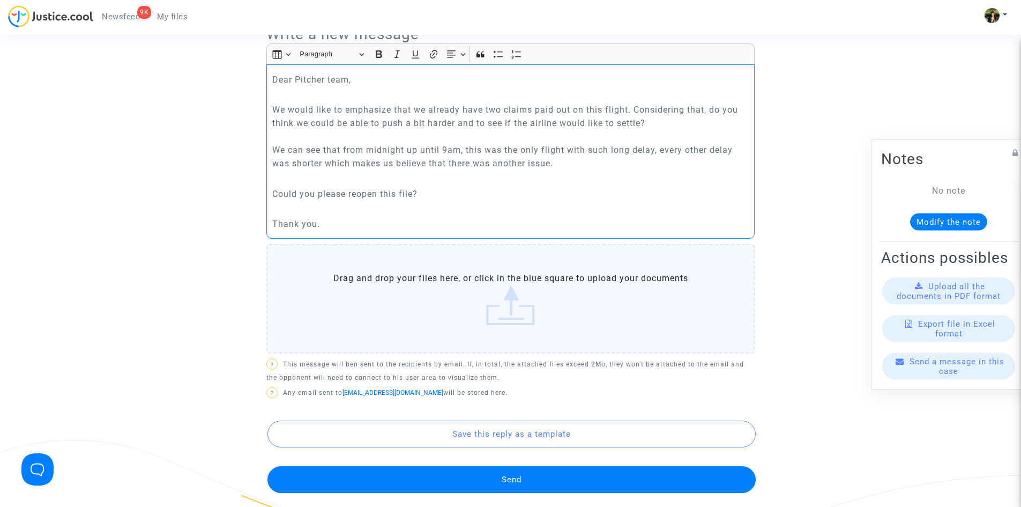
scroll to position [429, 0]
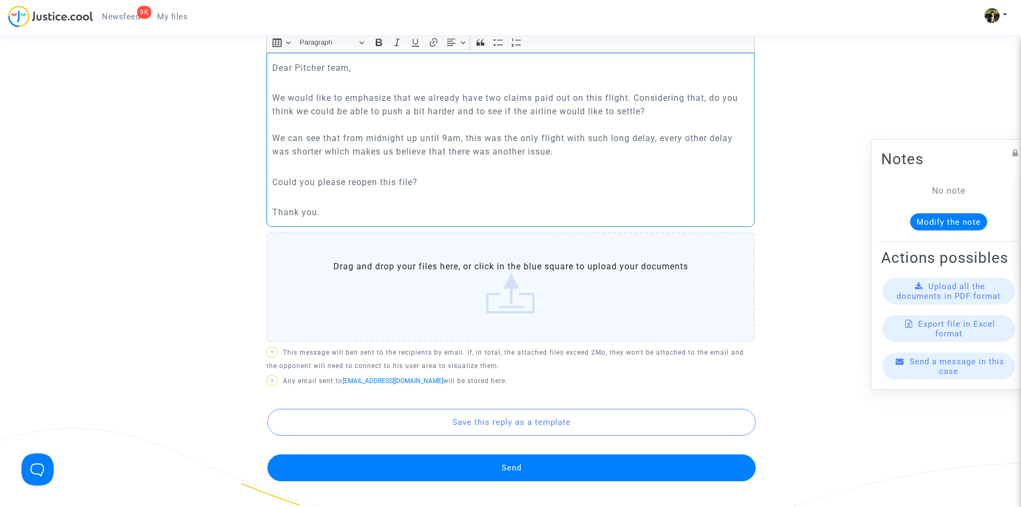
click at [547, 455] on button "Send" at bounding box center [512, 467] width 488 height 27
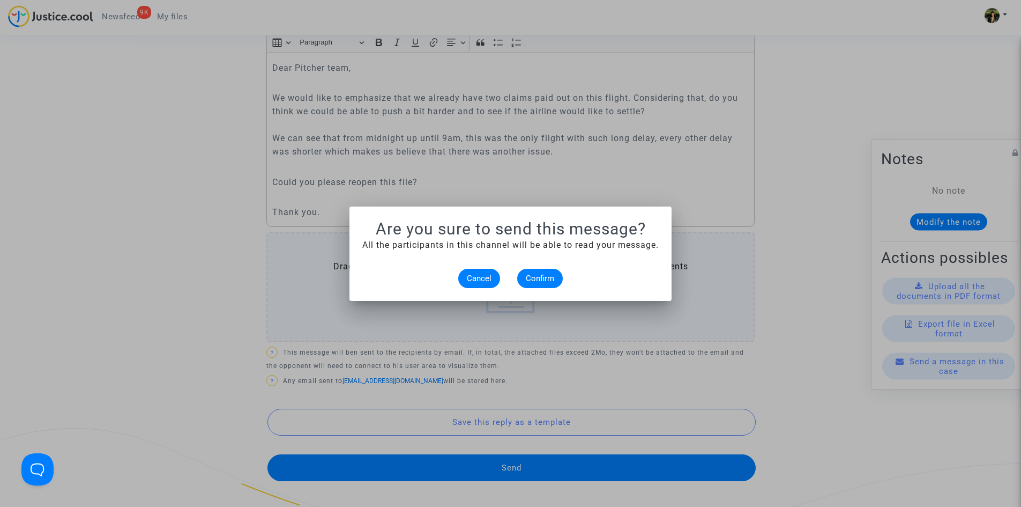
scroll to position [0, 0]
click at [547, 275] on span "Confirm" at bounding box center [540, 278] width 28 height 10
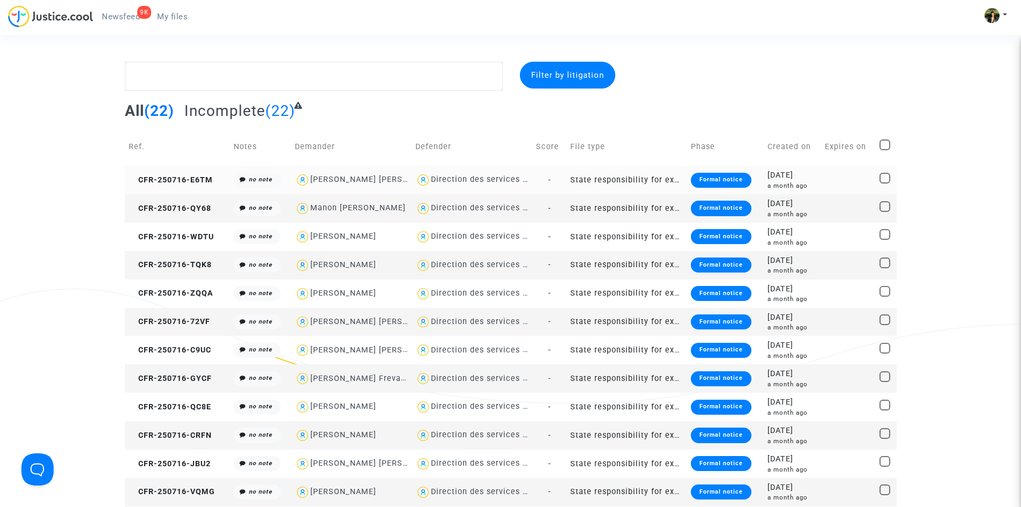
click at [457, 179] on div "Direction des services judiciaires du Ministère de la Justice - Bureau FIP4" at bounding box center [580, 179] width 298 height 9
type textarea "@"Direction des services judiciaires du Ministère de la Justice - Bureau FIP4""
click at [647, 181] on td "State responsibility for excessive delays in the administration of justice" at bounding box center [627, 180] width 121 height 28
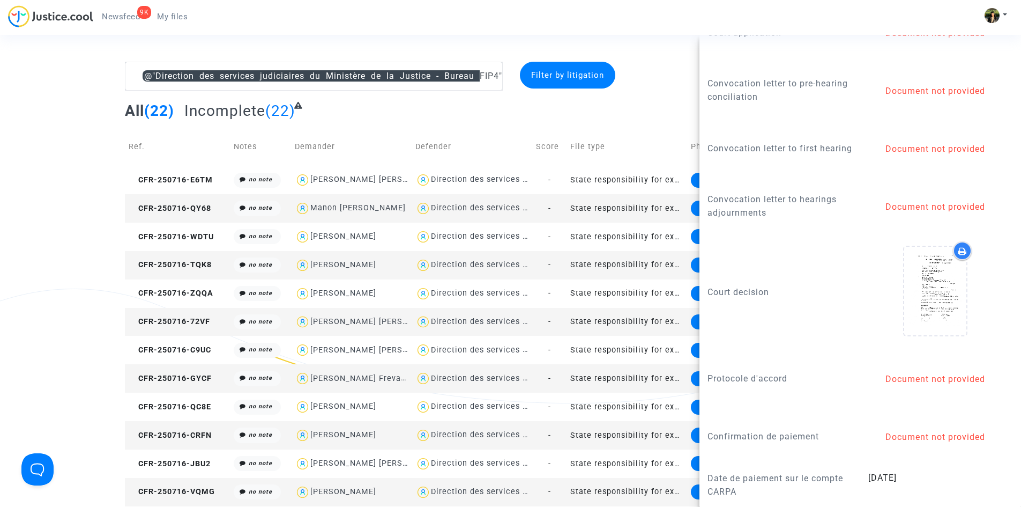
scroll to position [912, 0]
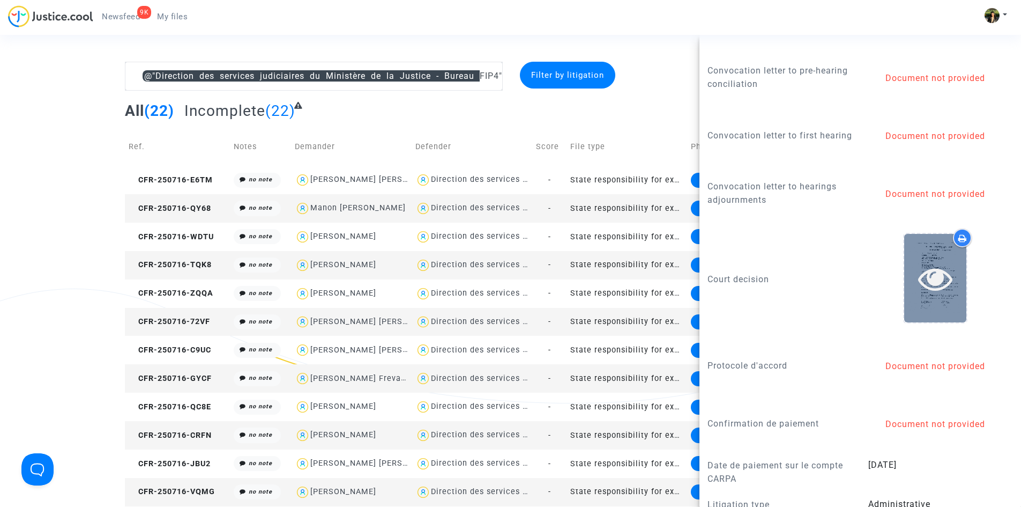
click at [925, 274] on icon at bounding box center [935, 278] width 35 height 34
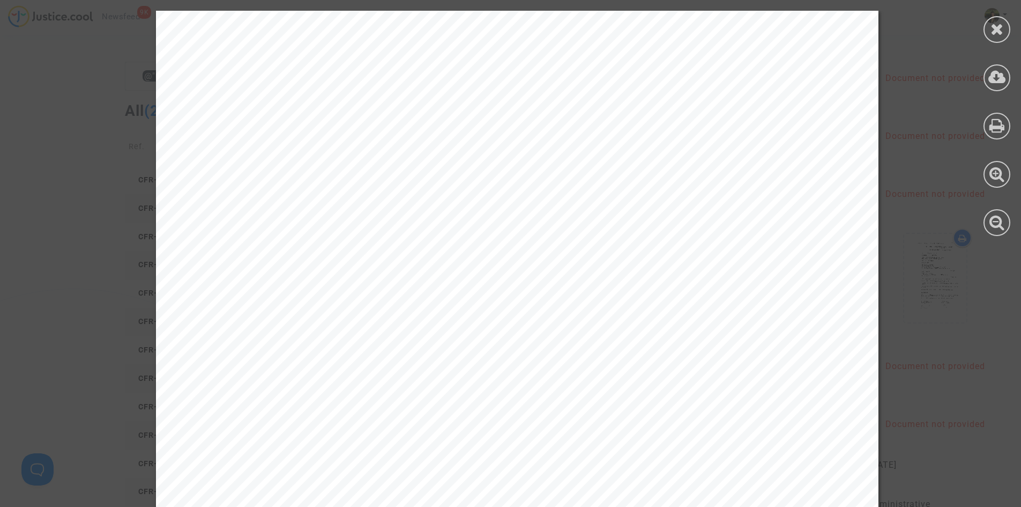
click at [996, 24] on icon at bounding box center [997, 29] width 13 height 16
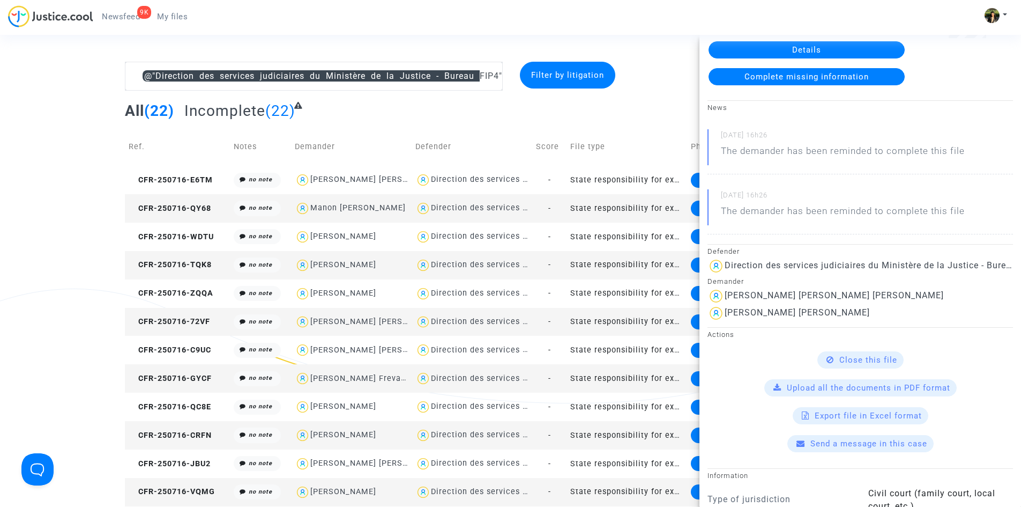
scroll to position [54, 0]
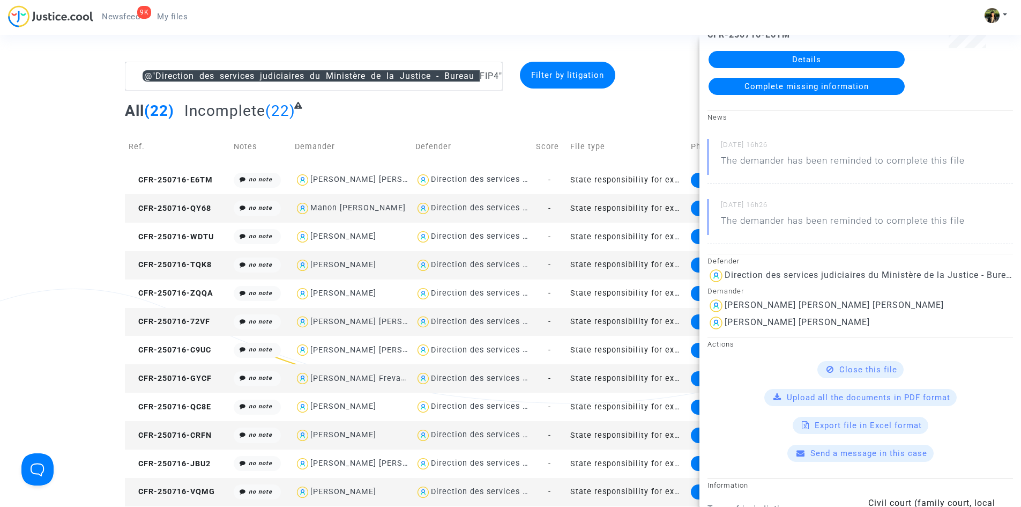
click at [658, 118] on div "All (22) Incomplete (22)" at bounding box center [511, 114] width 772 height 26
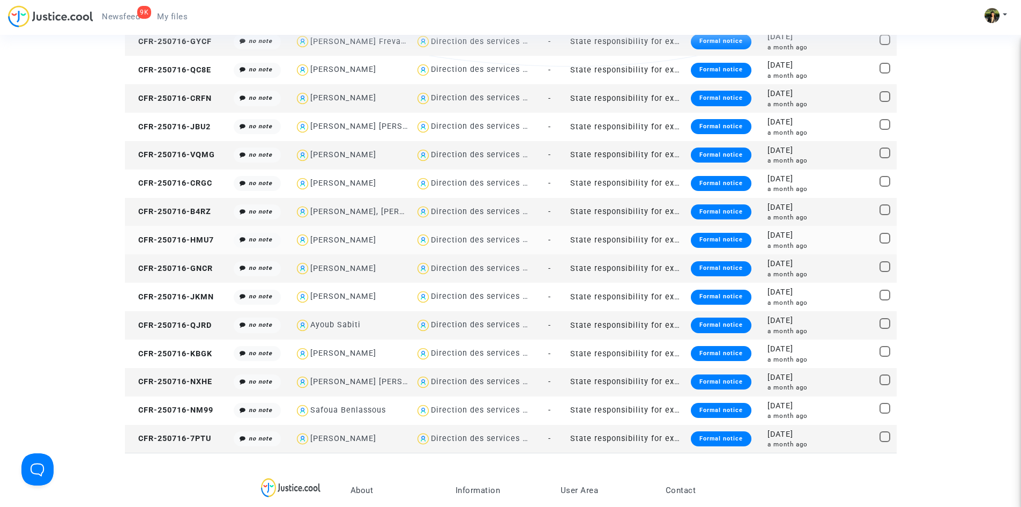
scroll to position [375, 0]
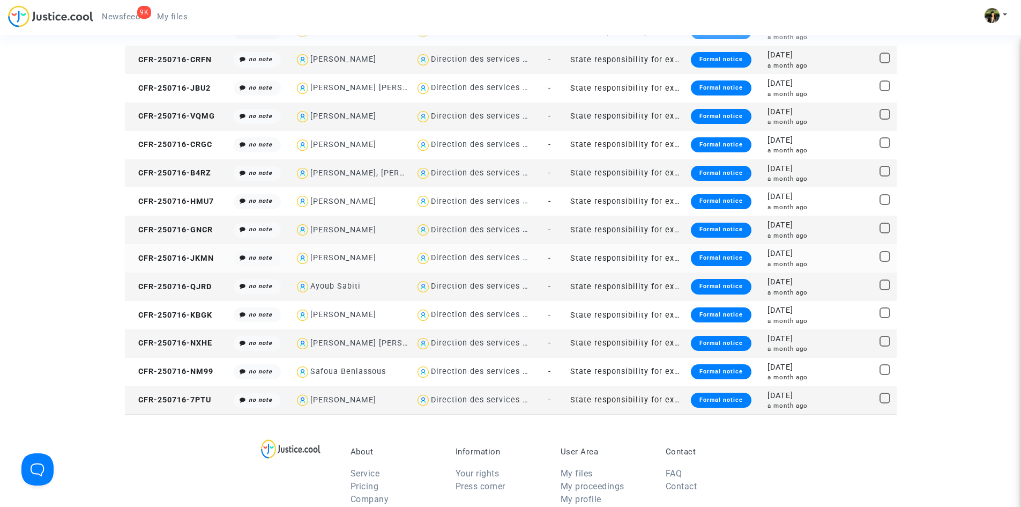
click at [661, 262] on td "State responsibility for excessive delays in the administration of justice" at bounding box center [627, 258] width 121 height 28
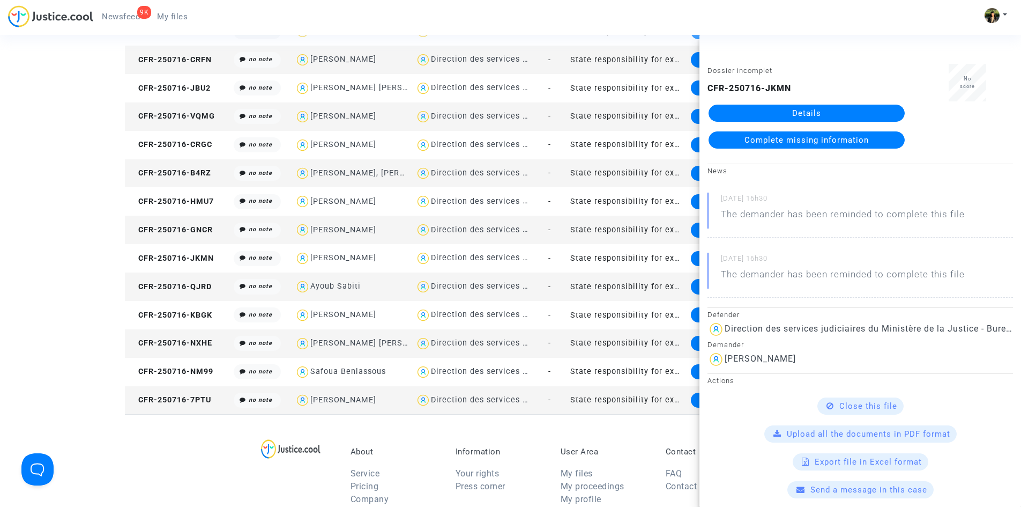
click at [597, 425] on div "About Service Pricing Company Partners Terms & conditions Information Your righ…" at bounding box center [511, 483] width 772 height 139
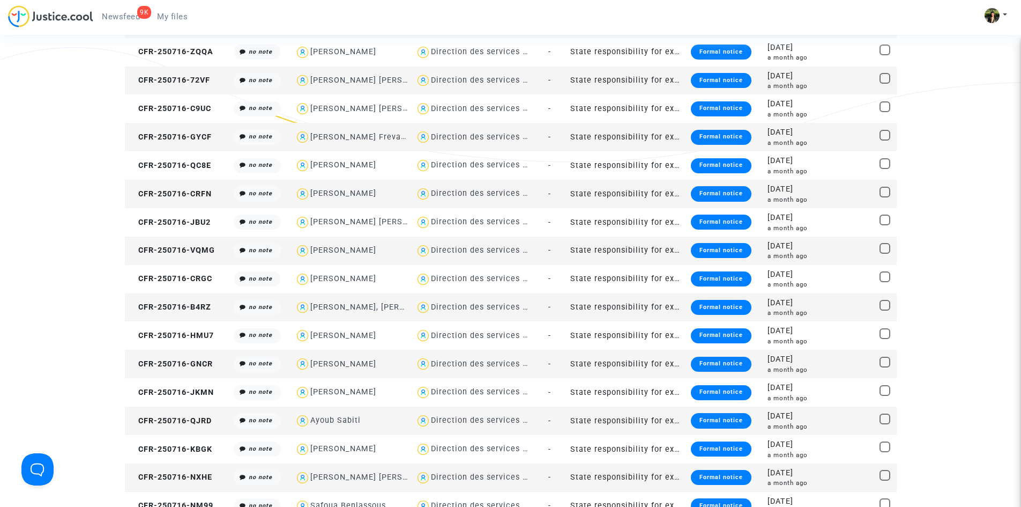
scroll to position [161, 0]
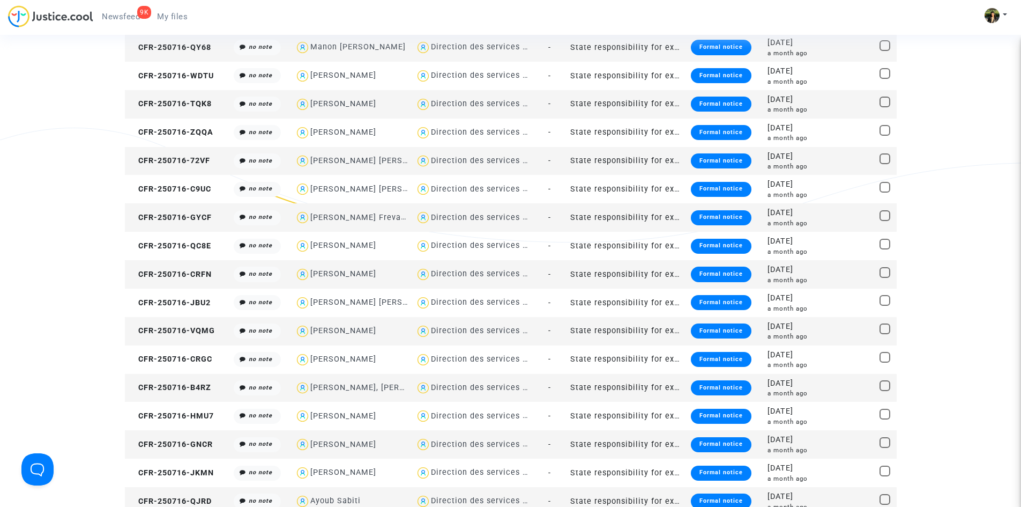
click at [596, 227] on td "State responsibility for excessive delays in the administration of justice" at bounding box center [627, 217] width 121 height 28
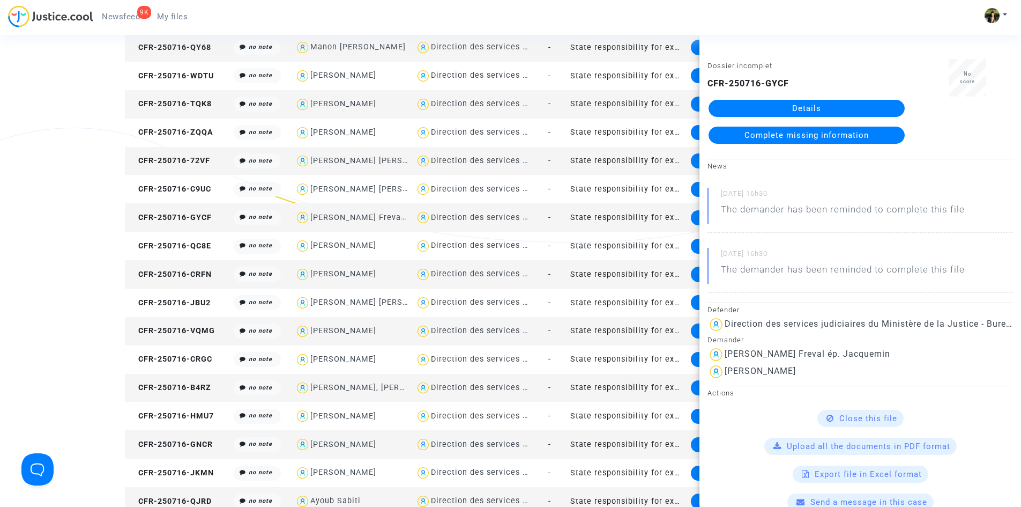
scroll to position [0, 0]
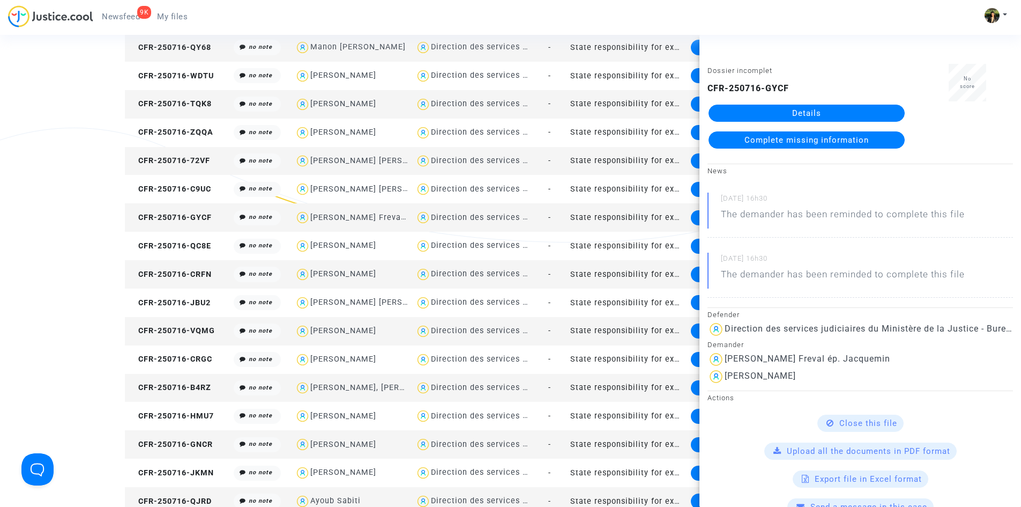
click at [61, 113] on div "@"Direction des services judiciaires du Ministère de la Justice - Bureau FIP4" …" at bounding box center [510, 265] width 1021 height 728
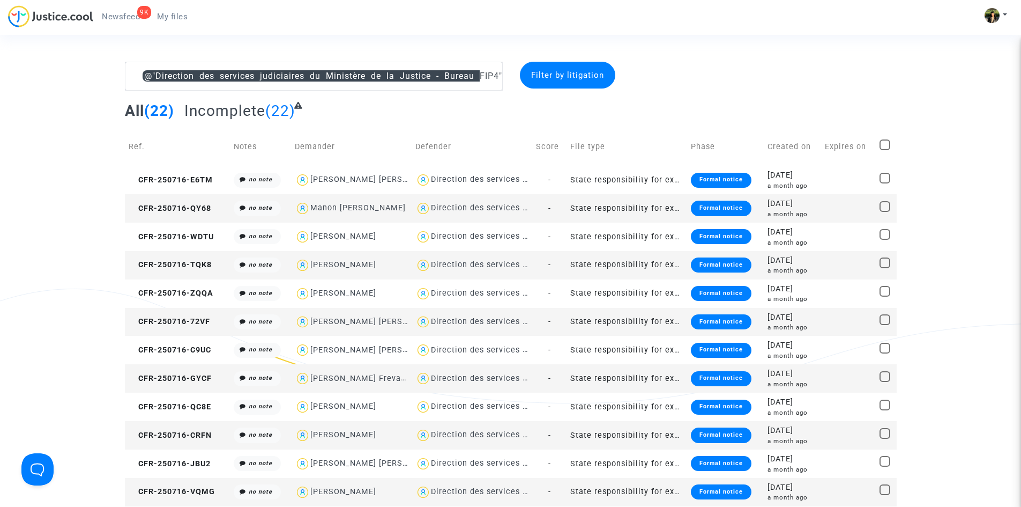
click at [592, 82] on div "Filter by litigation" at bounding box center [567, 75] width 95 height 27
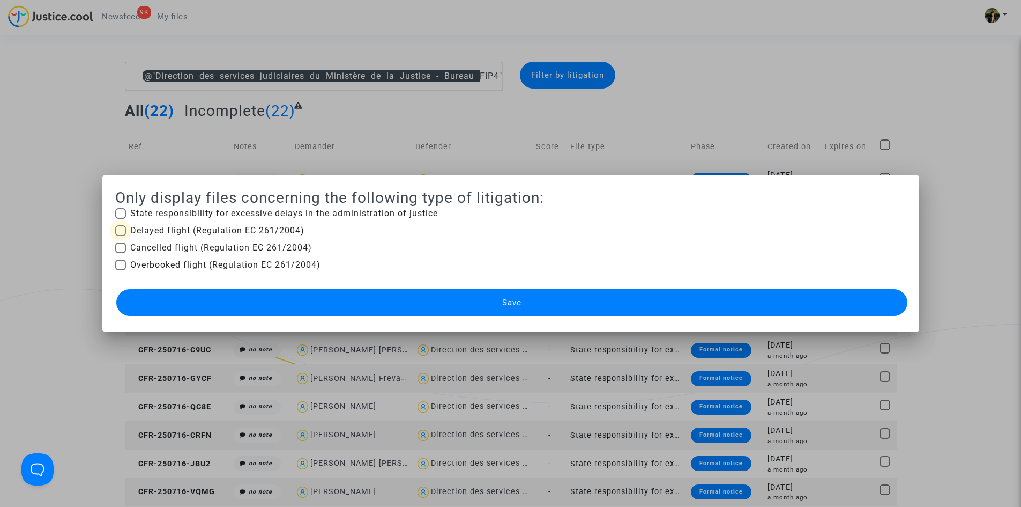
click at [219, 230] on span "Delayed flight (Regulation EC 261/2004)" at bounding box center [217, 230] width 174 height 13
click at [121, 236] on input "Delayed flight (Regulation EC 261/2004)" at bounding box center [120, 236] width 1 height 1
checkbox input "true"
click at [216, 248] on span "Cancelled flight (Regulation EC 261/2004)" at bounding box center [221, 247] width 182 height 13
click at [121, 253] on input "Cancelled flight (Regulation EC 261/2004)" at bounding box center [120, 253] width 1 height 1
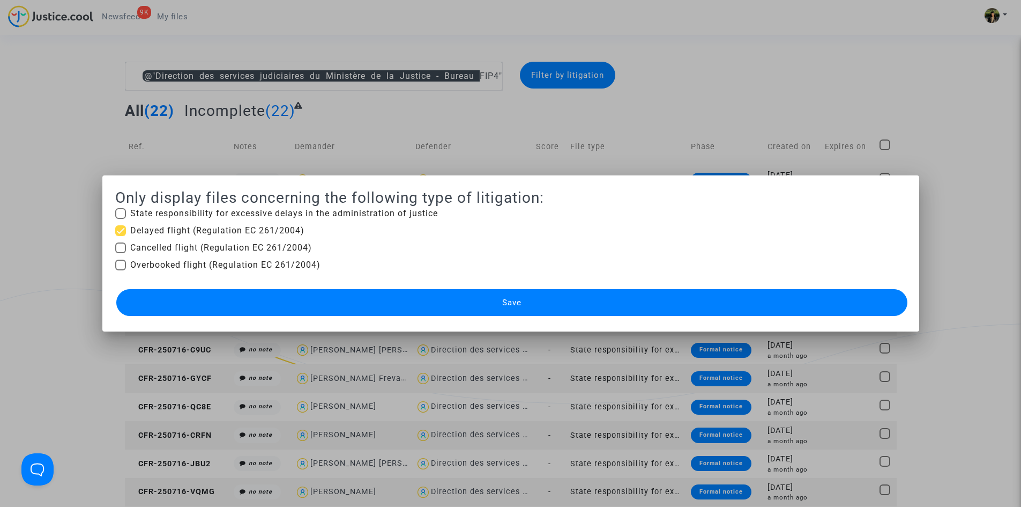
checkbox input "true"
click at [219, 260] on span "Overbooked flight (Regulation EC 261/2004)" at bounding box center [225, 264] width 190 height 13
click at [121, 270] on input "Overbooked flight (Regulation EC 261/2004)" at bounding box center [120, 270] width 1 height 1
checkbox input "true"
click at [420, 304] on button "Save" at bounding box center [511, 302] width 791 height 27
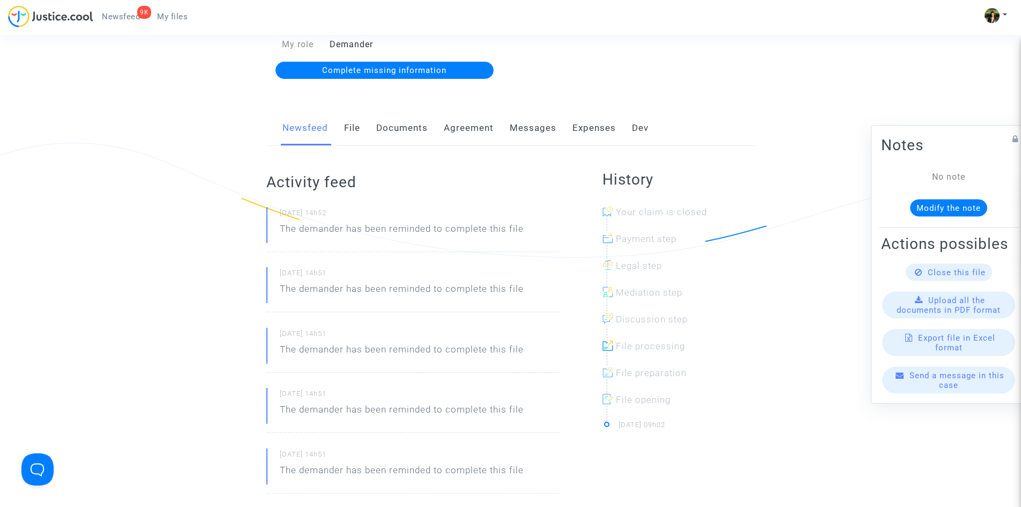
scroll to position [214, 0]
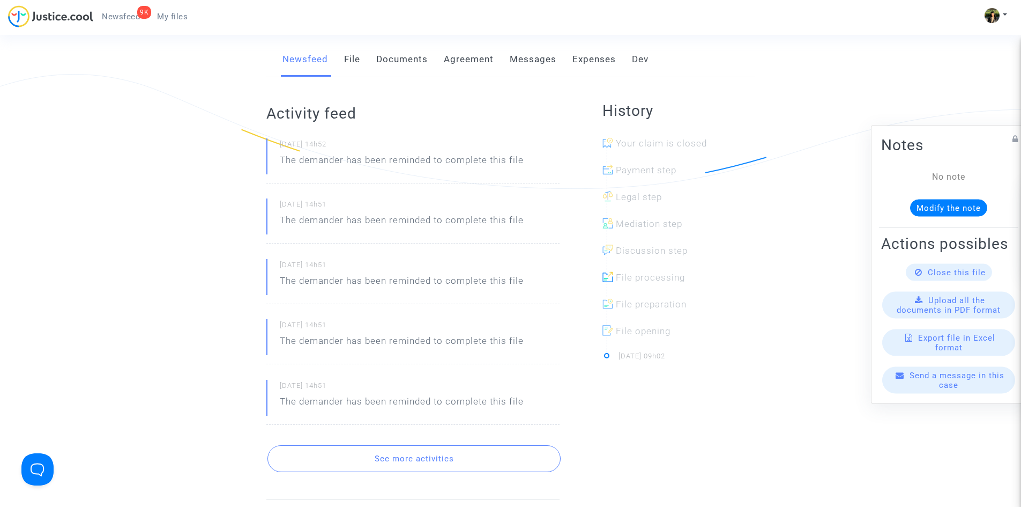
click at [503, 467] on button "See more activities" at bounding box center [414, 458] width 293 height 27
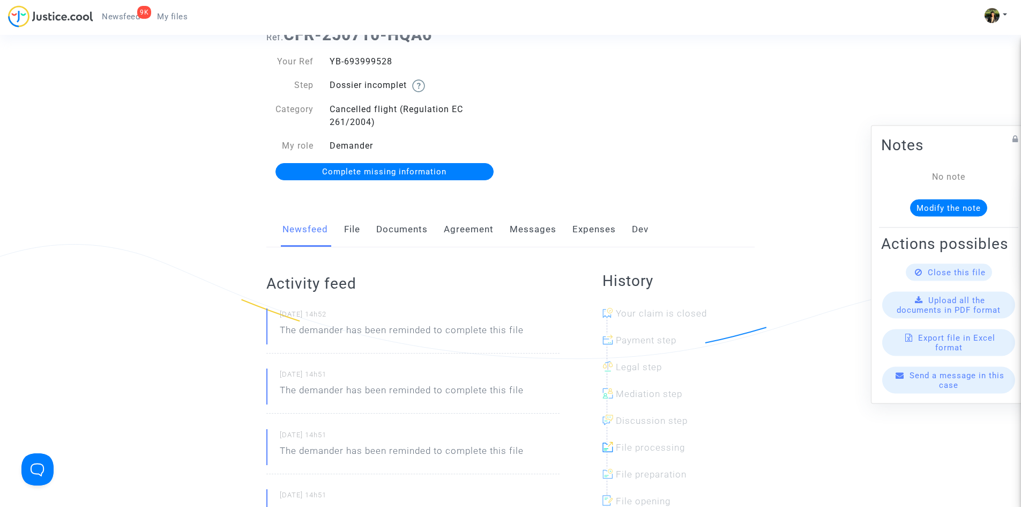
scroll to position [0, 0]
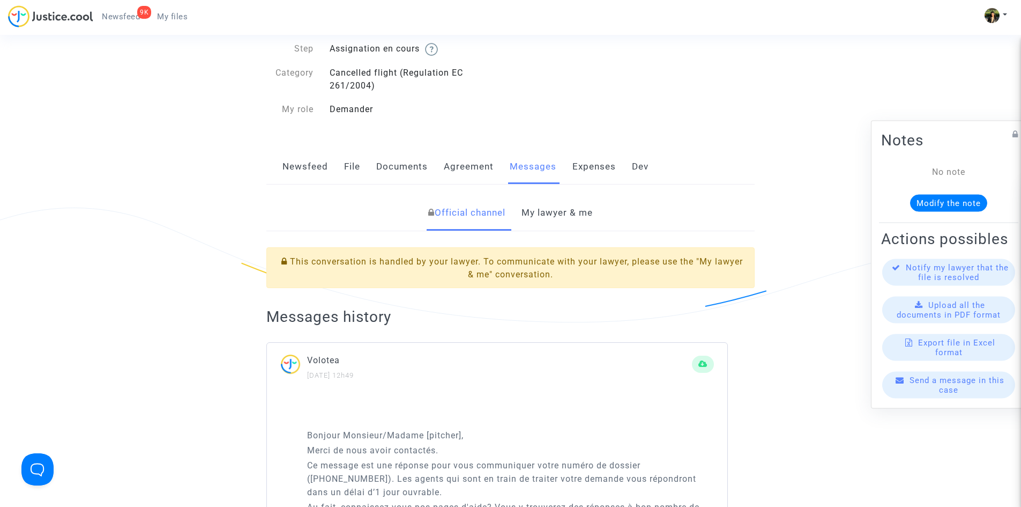
scroll to position [54, 0]
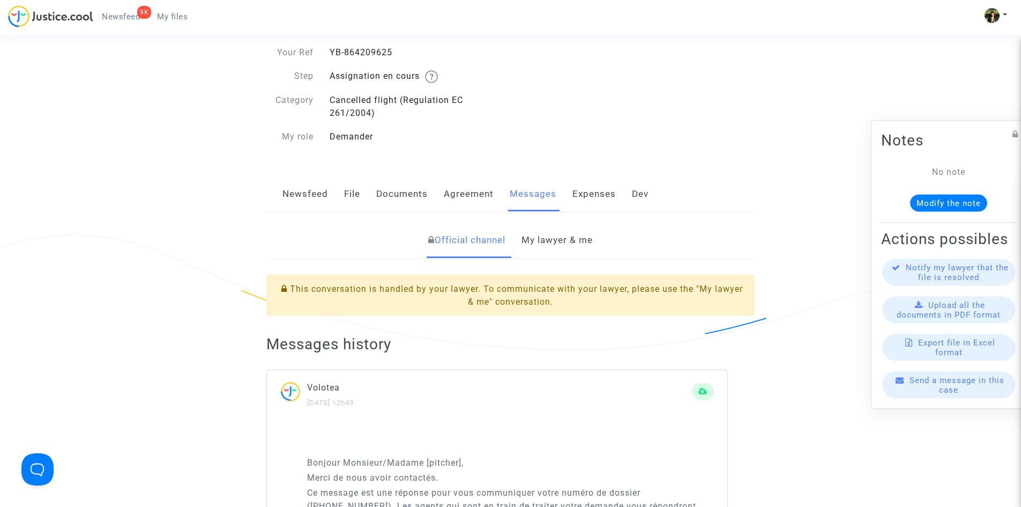
click at [569, 250] on link "My lawyer & me" at bounding box center [557, 240] width 71 height 35
